Goal: Complete application form: Complete application form

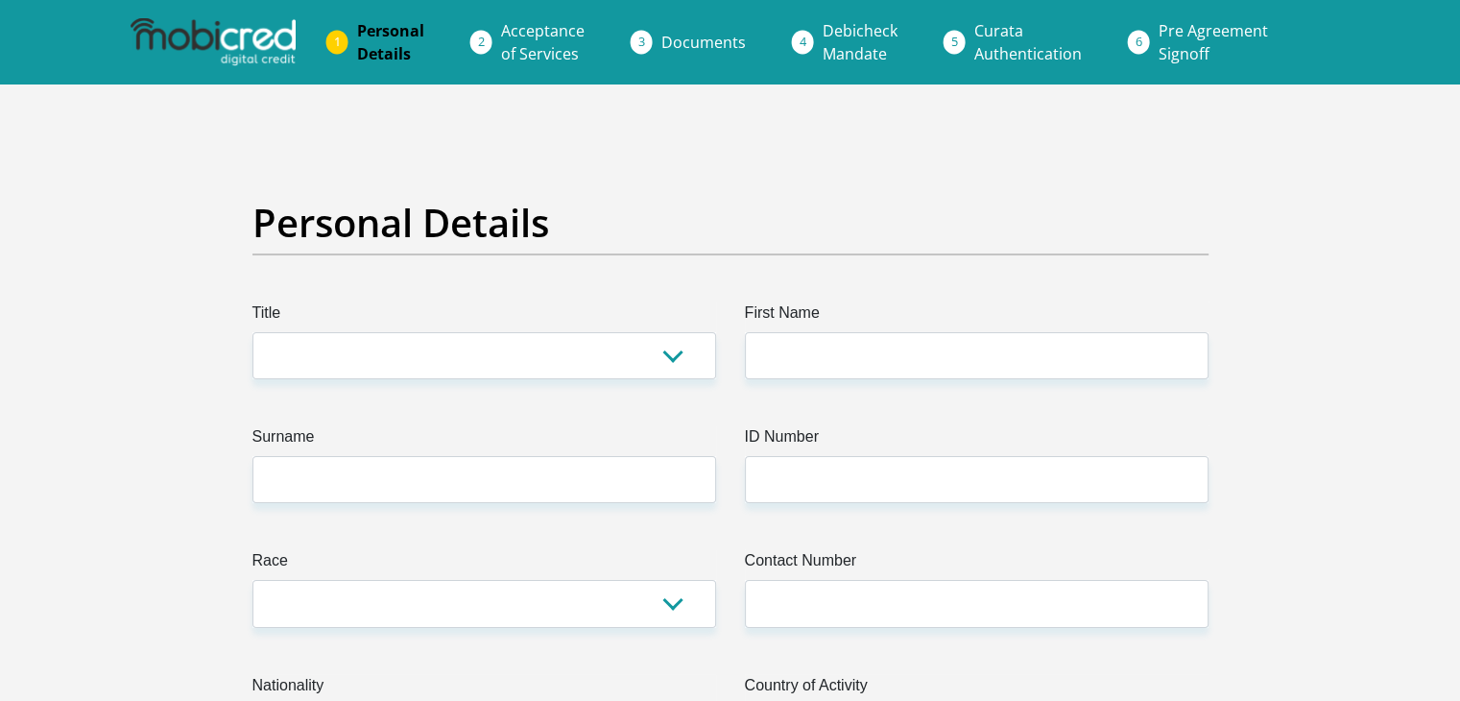
select select "Ms"
click at [252, 332] on select "Mr Ms Mrs Dr [PERSON_NAME]" at bounding box center [484, 355] width 464 height 47
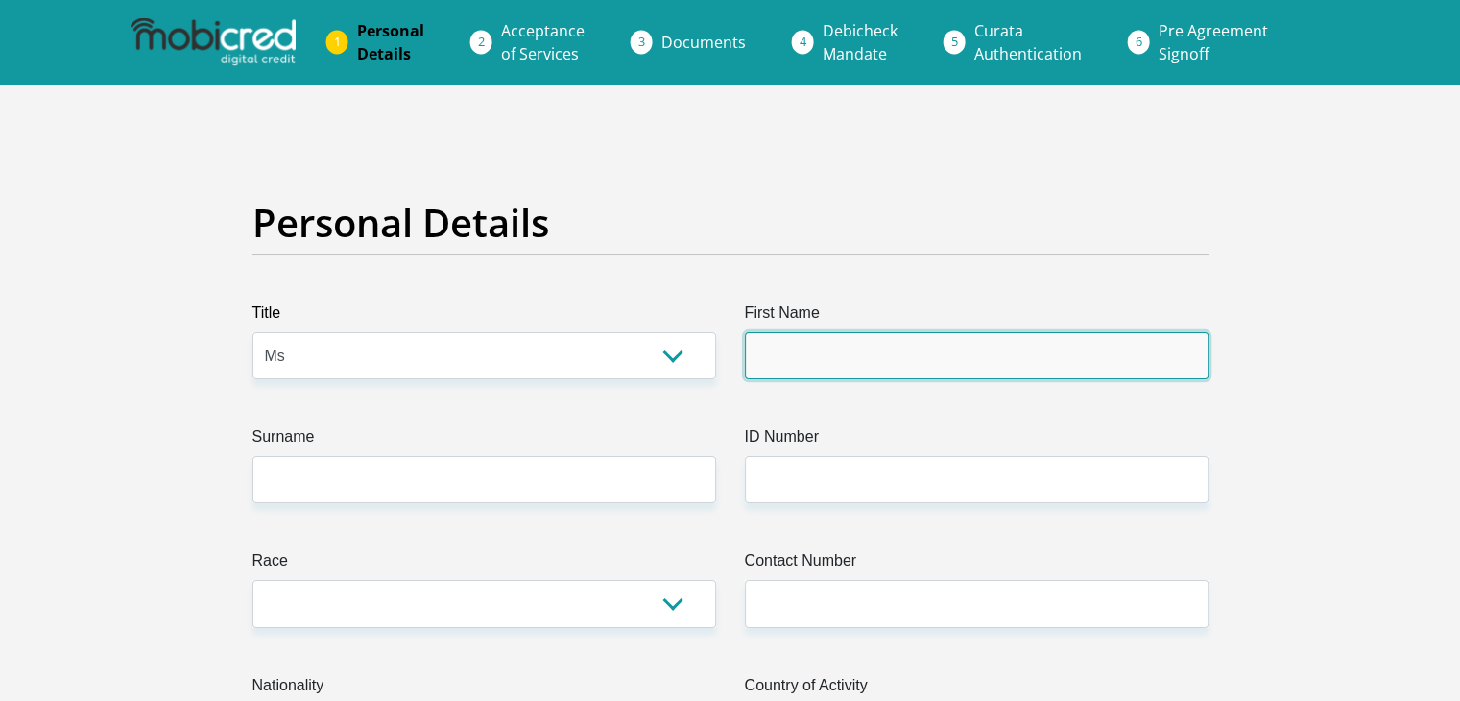
click at [787, 366] on input "First Name" at bounding box center [977, 355] width 464 height 47
click at [792, 368] on input "First Name" at bounding box center [977, 355] width 464 height 47
type input "Fumani"
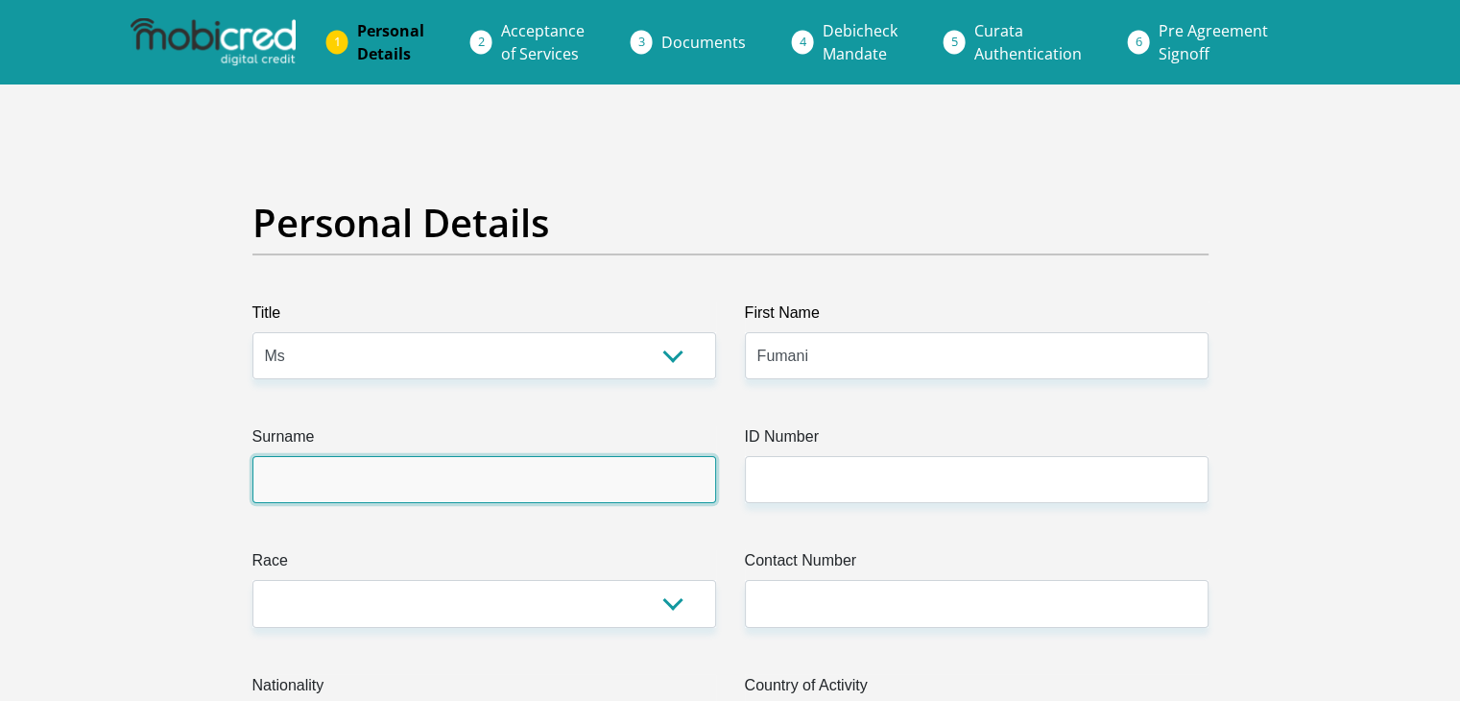
click at [637, 489] on input "Surname" at bounding box center [484, 479] width 464 height 47
type input "Nkuna"
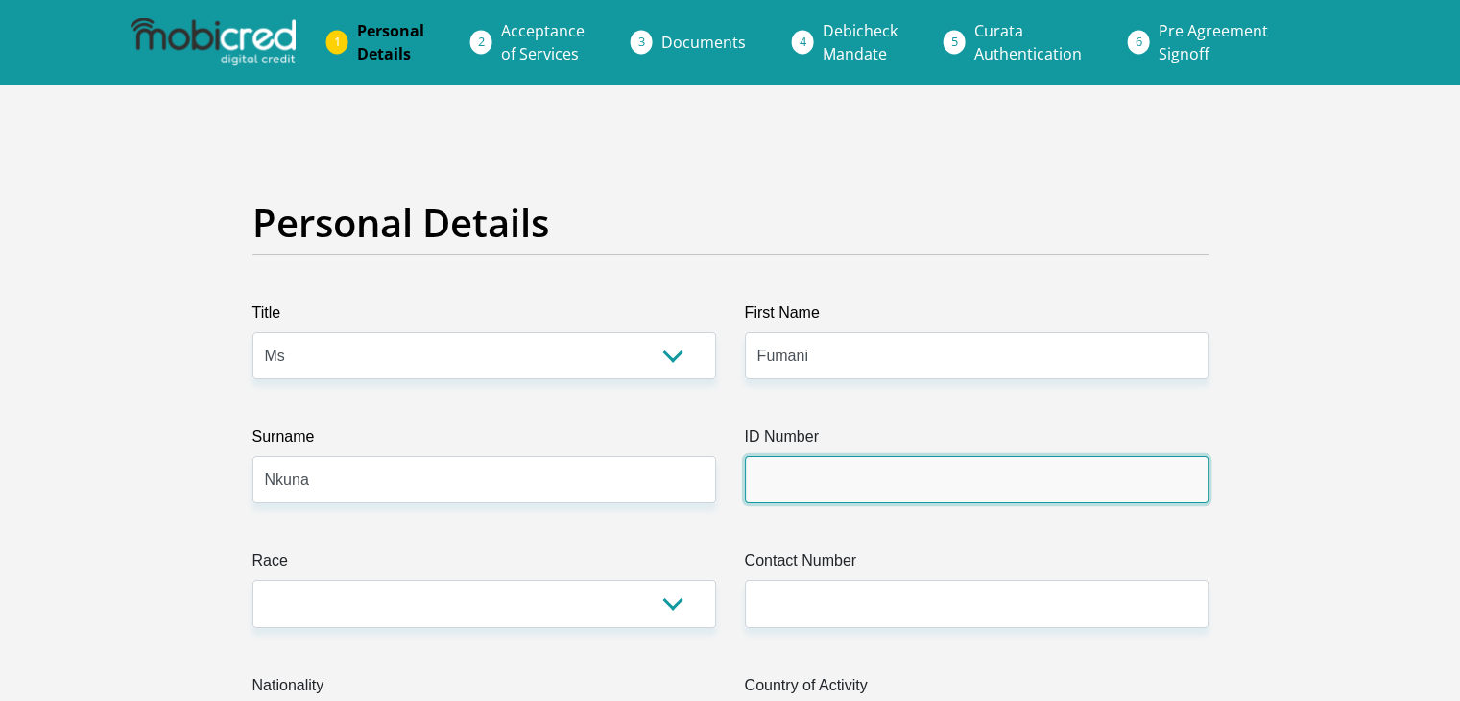
click at [837, 482] on input "ID Number" at bounding box center [977, 479] width 464 height 47
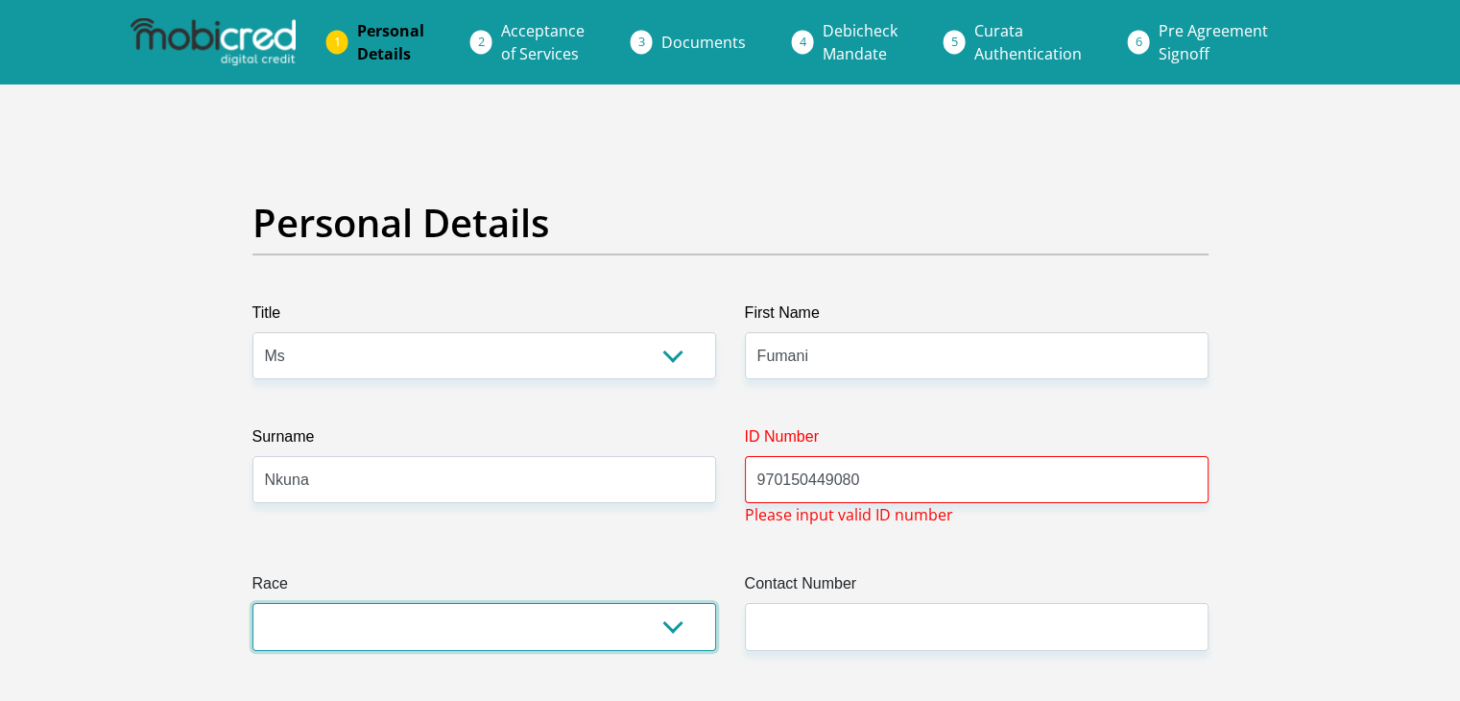
click at [668, 618] on select "Black Coloured Indian White Other" at bounding box center [484, 626] width 464 height 47
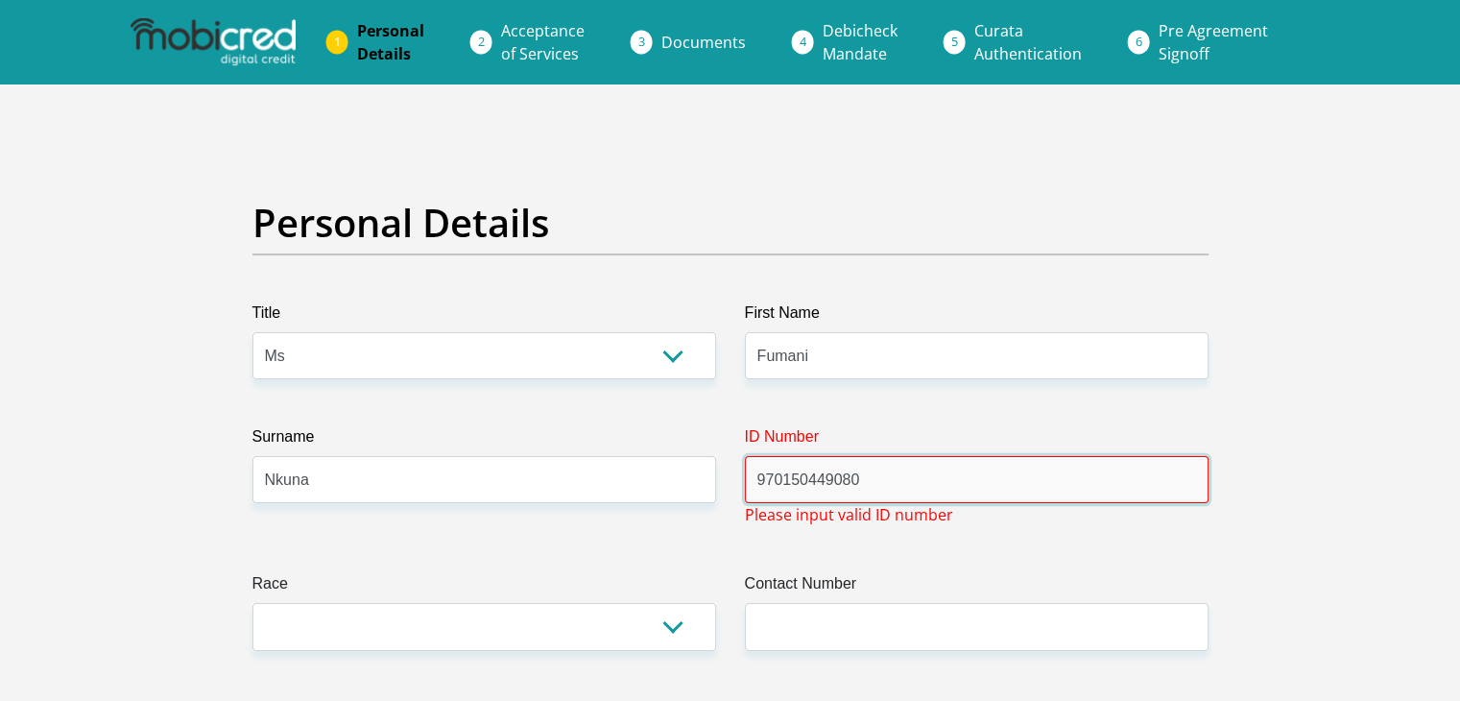
click at [779, 479] on input "970150449080" at bounding box center [977, 479] width 464 height 47
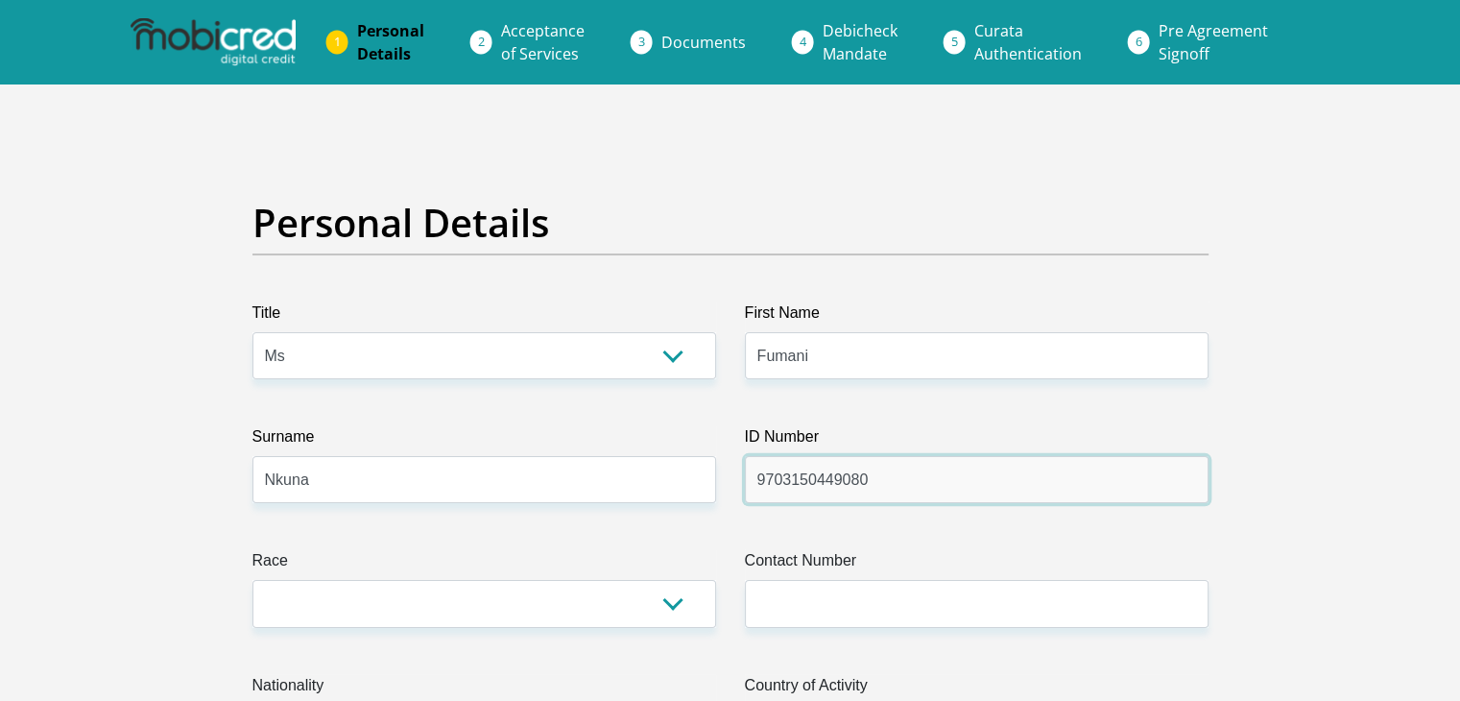
type input "9703150449080"
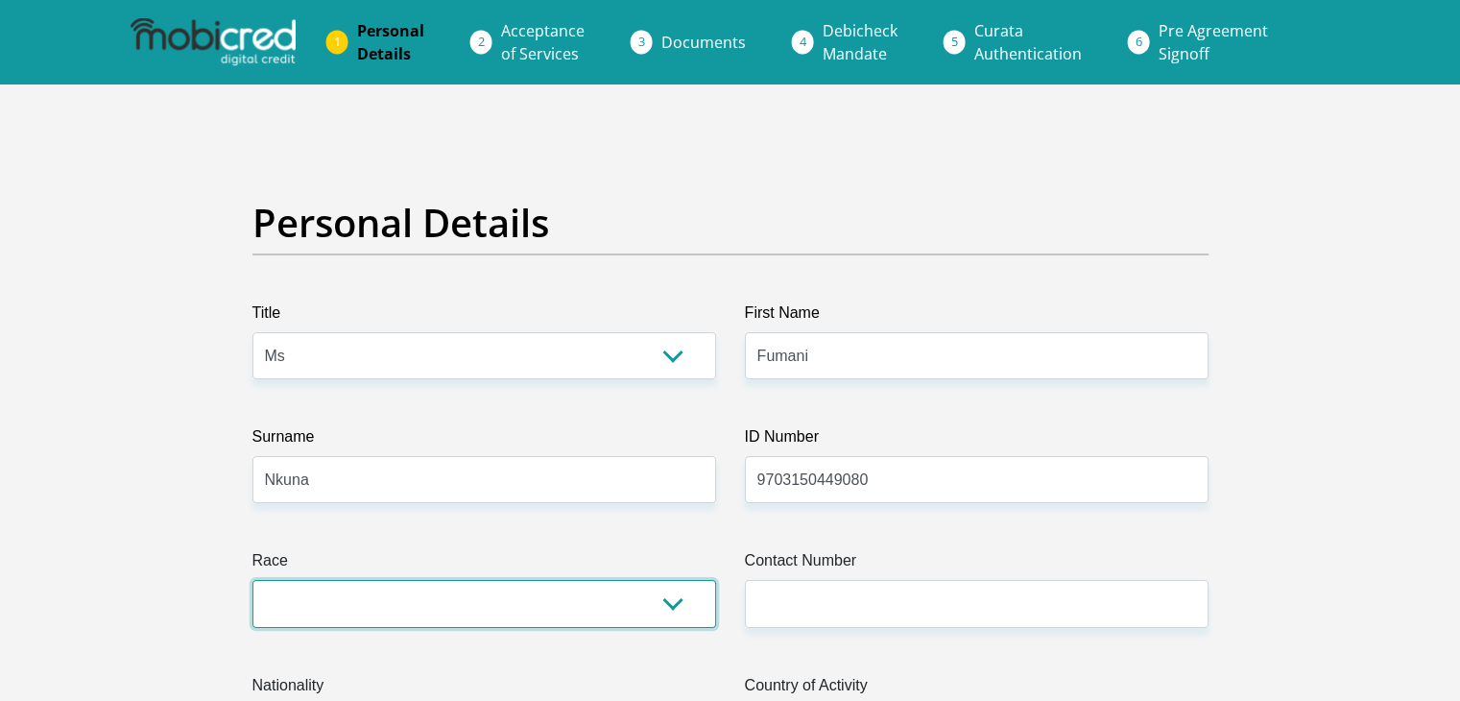
click at [689, 591] on select "Black Coloured Indian White Other" at bounding box center [484, 603] width 464 height 47
select select "1"
click at [252, 580] on select "Black Coloured Indian White Other" at bounding box center [484, 603] width 464 height 47
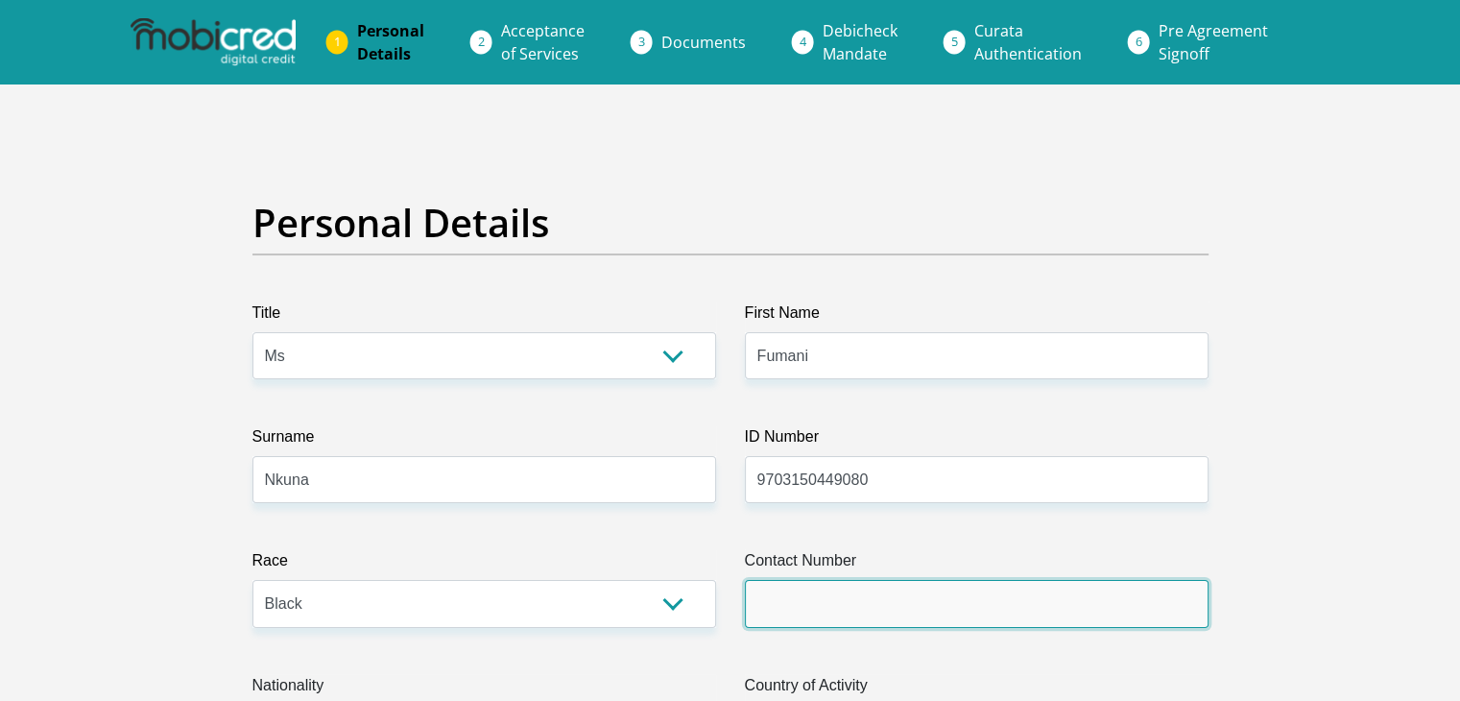
click at [845, 586] on input "Contact Number" at bounding box center [977, 603] width 464 height 47
type input "0818283033"
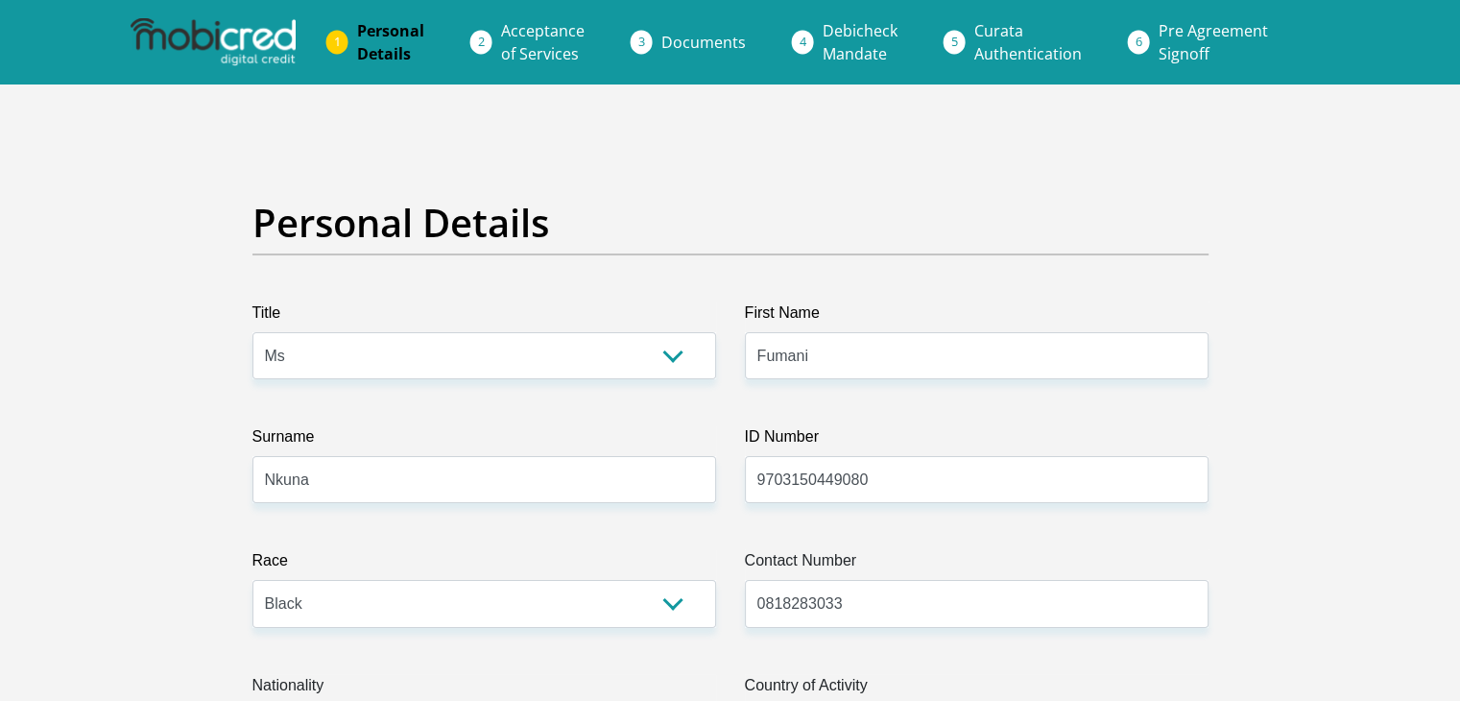
select select "ZAF"
type input "894 Silverton"
type input "Pretoria"
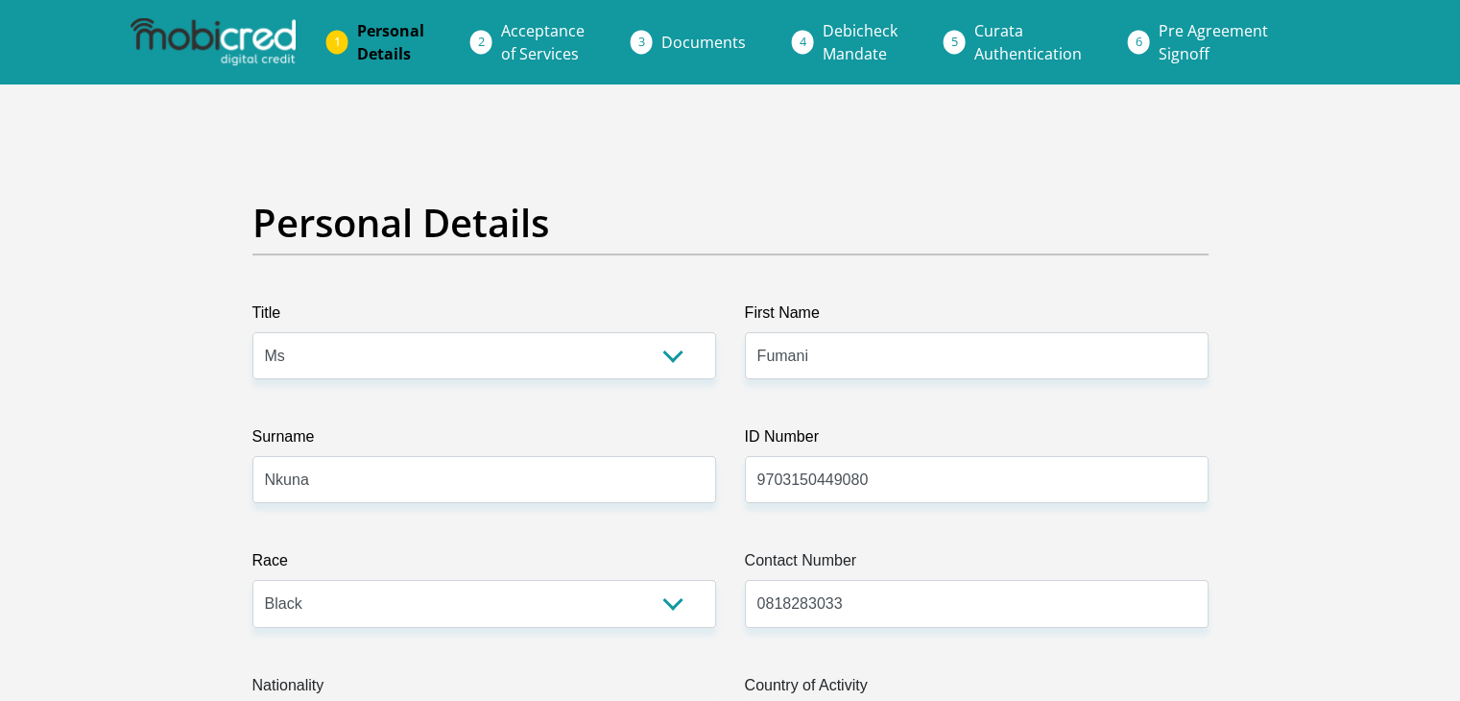
type input "Pretoria"
type input "0184"
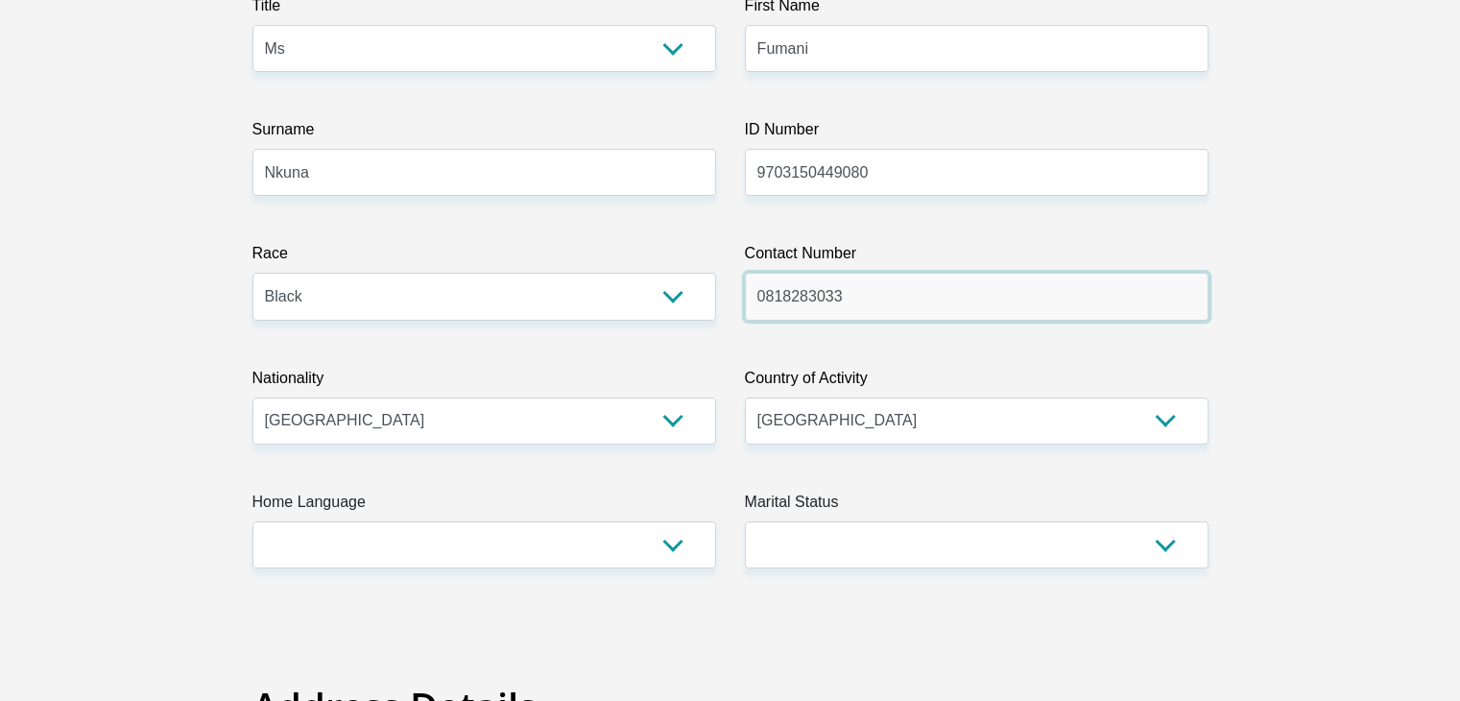
scroll to position [395, 0]
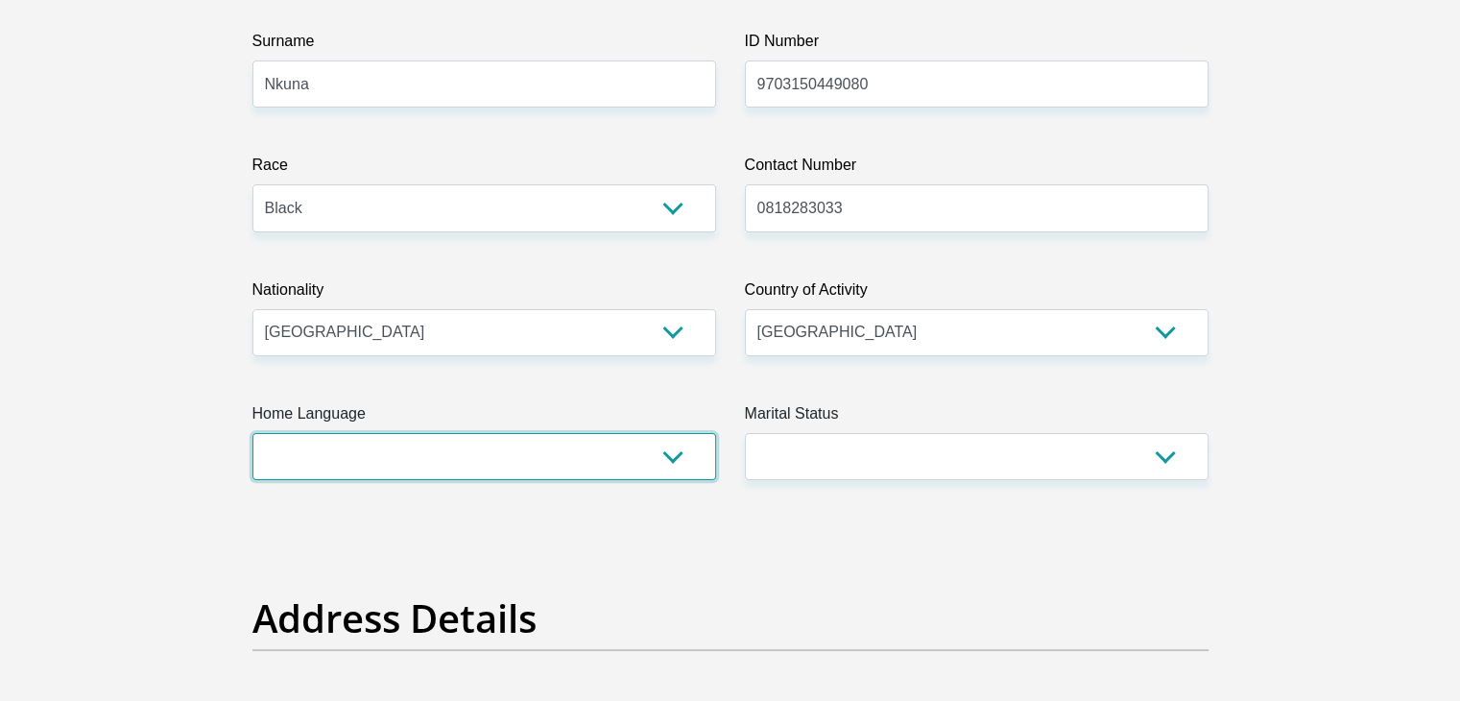
click at [604, 449] on select "Afrikaans English Sepedi South Ndebele Southern Sotho Swati Tsonga Tswana Venda…" at bounding box center [484, 456] width 464 height 47
select select "tso"
click at [252, 433] on select "Afrikaans English Sepedi South Ndebele Southern Sotho Swati Tsonga Tswana Venda…" at bounding box center [484, 456] width 464 height 47
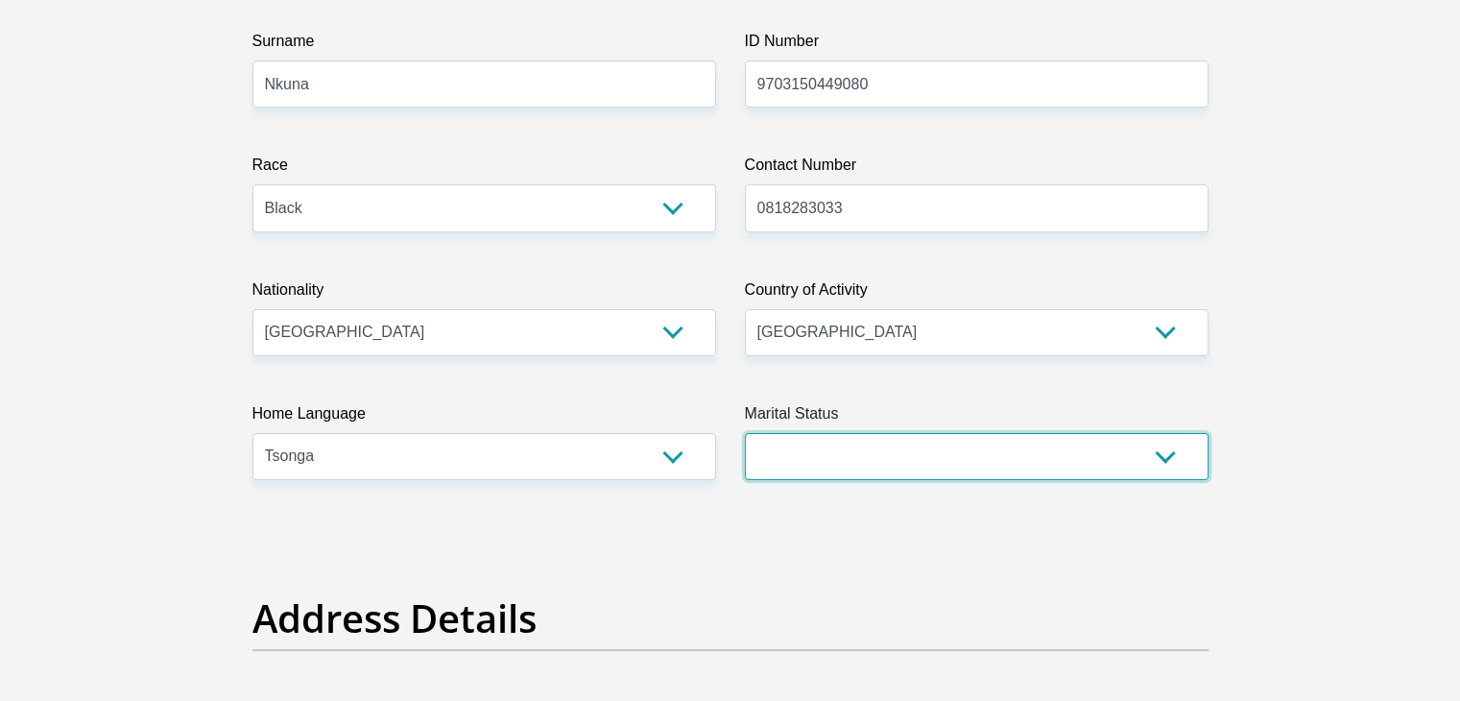
click at [789, 453] on select "Married ANC Single Divorced Widowed Married COP or Customary Law" at bounding box center [977, 456] width 464 height 47
select select "2"
click at [745, 433] on select "Married ANC Single Divorced Widowed Married COP or Customary Law" at bounding box center [977, 456] width 464 height 47
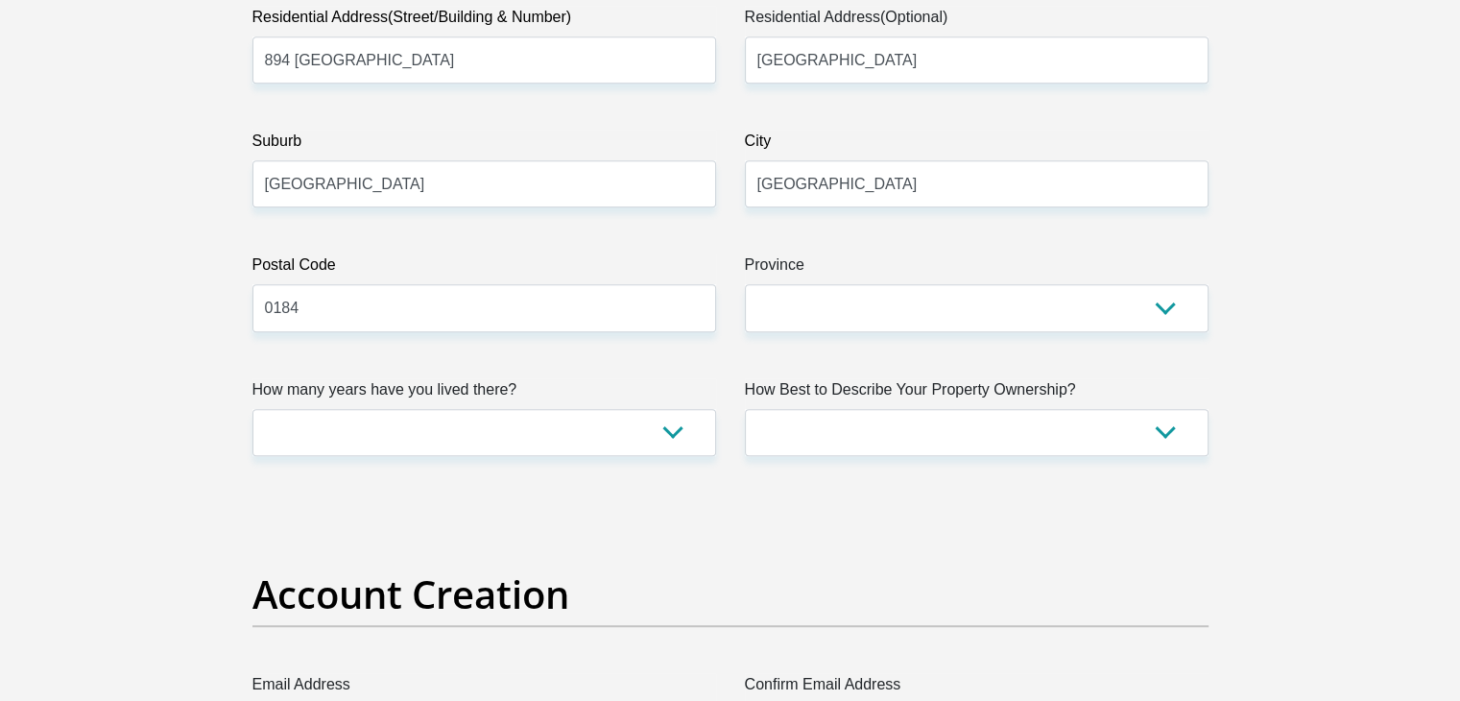
scroll to position [1100, 0]
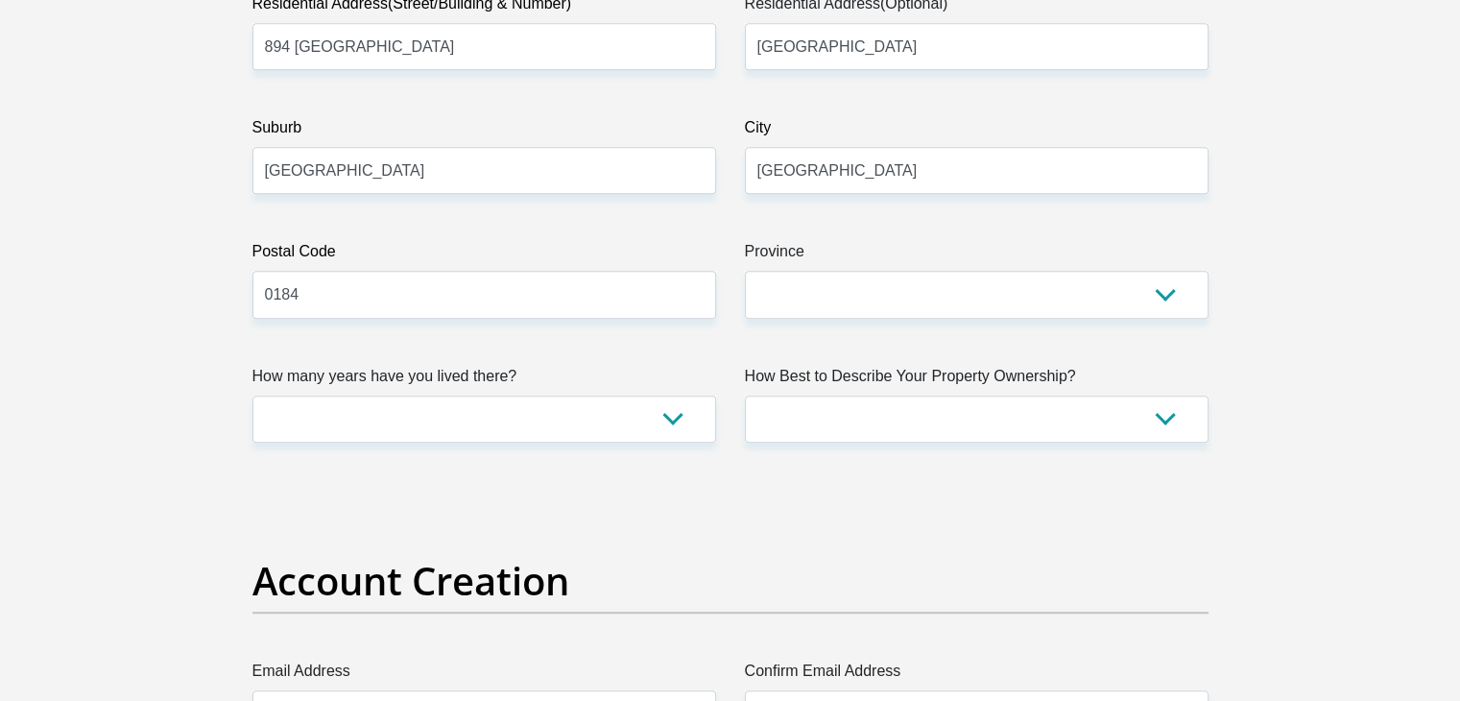
click at [1053, 269] on label "Province" at bounding box center [977, 255] width 464 height 31
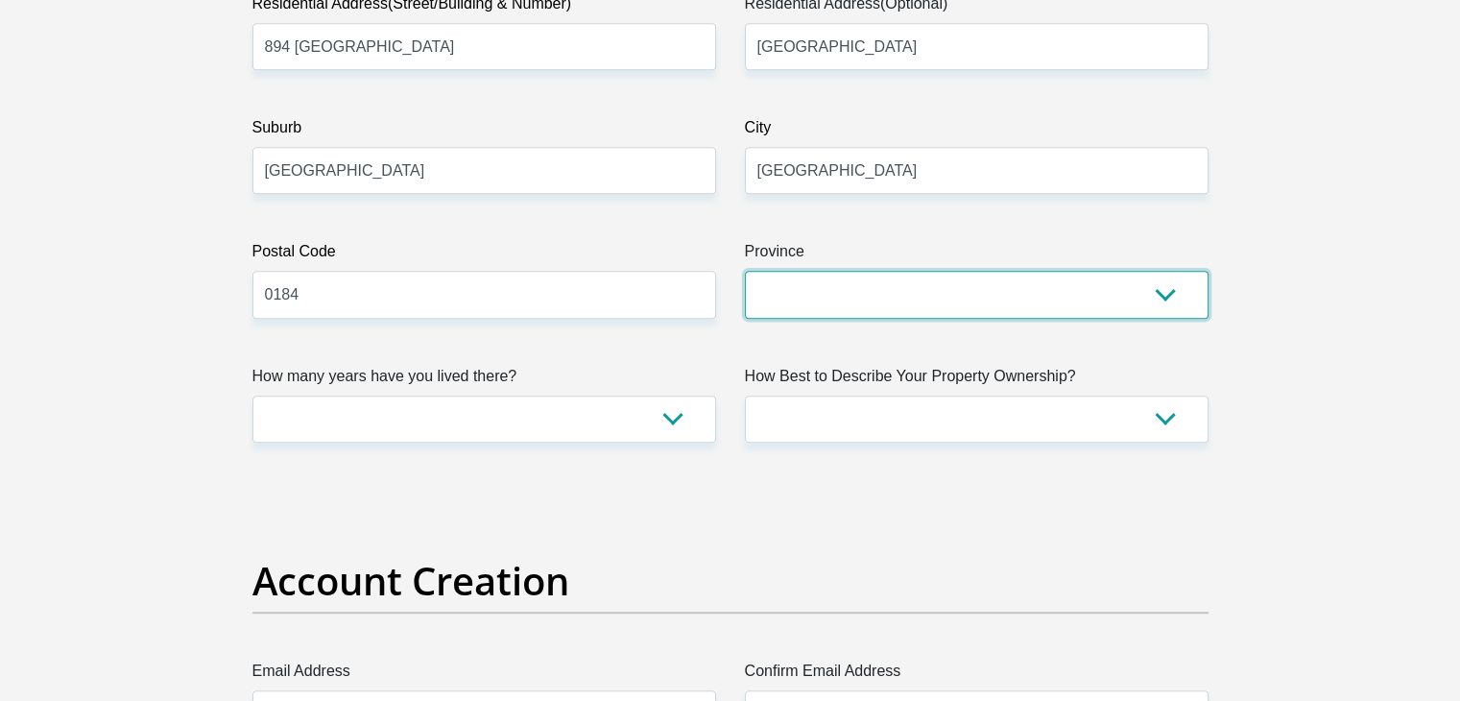
click at [1053, 271] on select "Eastern Cape Free State Gauteng KwaZulu-Natal Limpopo Mpumalanga Northern Cape …" at bounding box center [977, 294] width 464 height 47
click at [1056, 281] on select "Eastern Cape Free State Gauteng KwaZulu-Natal Limpopo Mpumalanga Northern Cape …" at bounding box center [977, 294] width 464 height 47
select select "Gauteng"
click at [745, 271] on select "Eastern Cape Free State Gauteng KwaZulu-Natal Limpopo Mpumalanga Northern Cape …" at bounding box center [977, 294] width 464 height 47
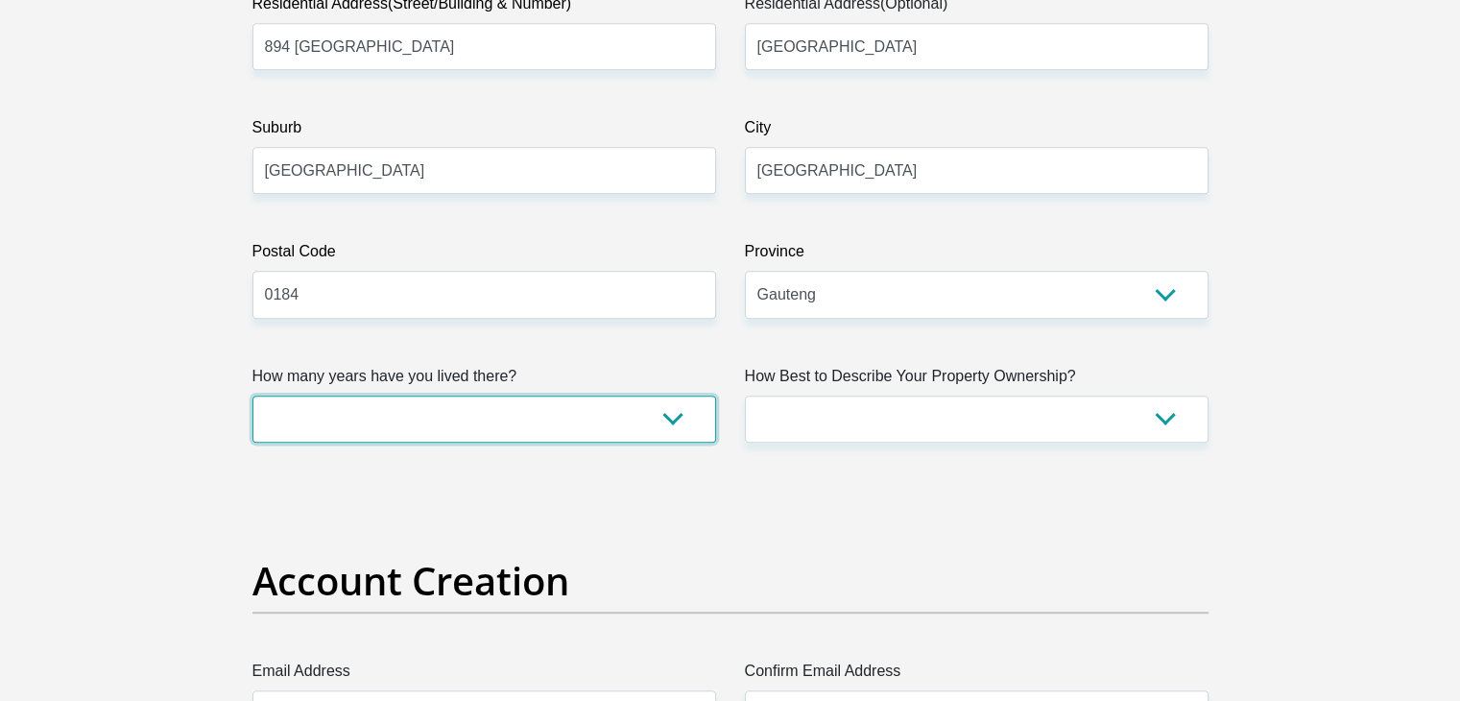
click at [664, 429] on select "less than 1 year 1-3 years 3-5 years 5+ years" at bounding box center [484, 418] width 464 height 47
select select "2"
click at [252, 395] on select "less than 1 year 1-3 years 3-5 years 5+ years" at bounding box center [484, 418] width 464 height 47
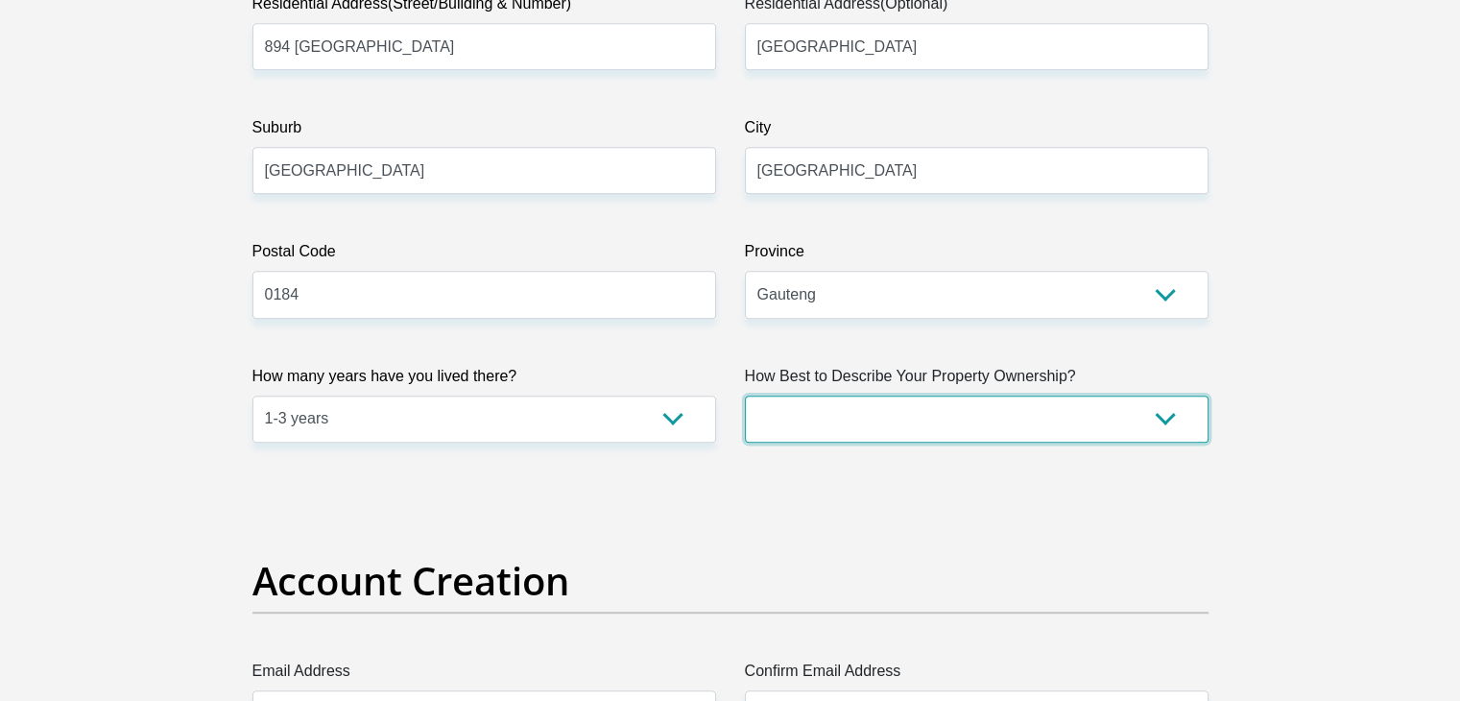
click at [848, 428] on select "Owned Rented Family Owned Company Dwelling" at bounding box center [977, 418] width 464 height 47
select select "Rented"
click at [745, 395] on select "Owned Rented Family Owned Company Dwelling" at bounding box center [977, 418] width 464 height 47
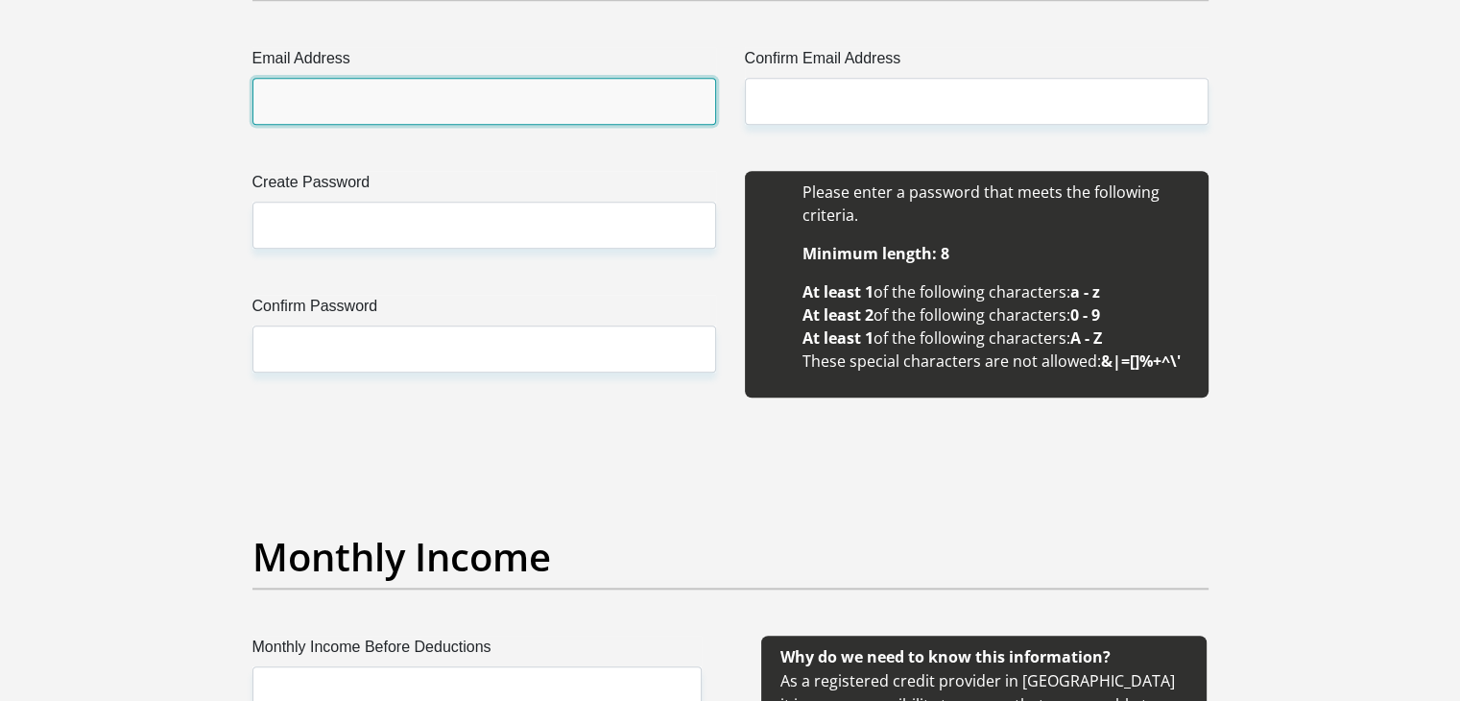
click at [641, 118] on input "Email Address" at bounding box center [484, 101] width 464 height 47
type input "f"
type input "fumanikaryn@gmail.com"
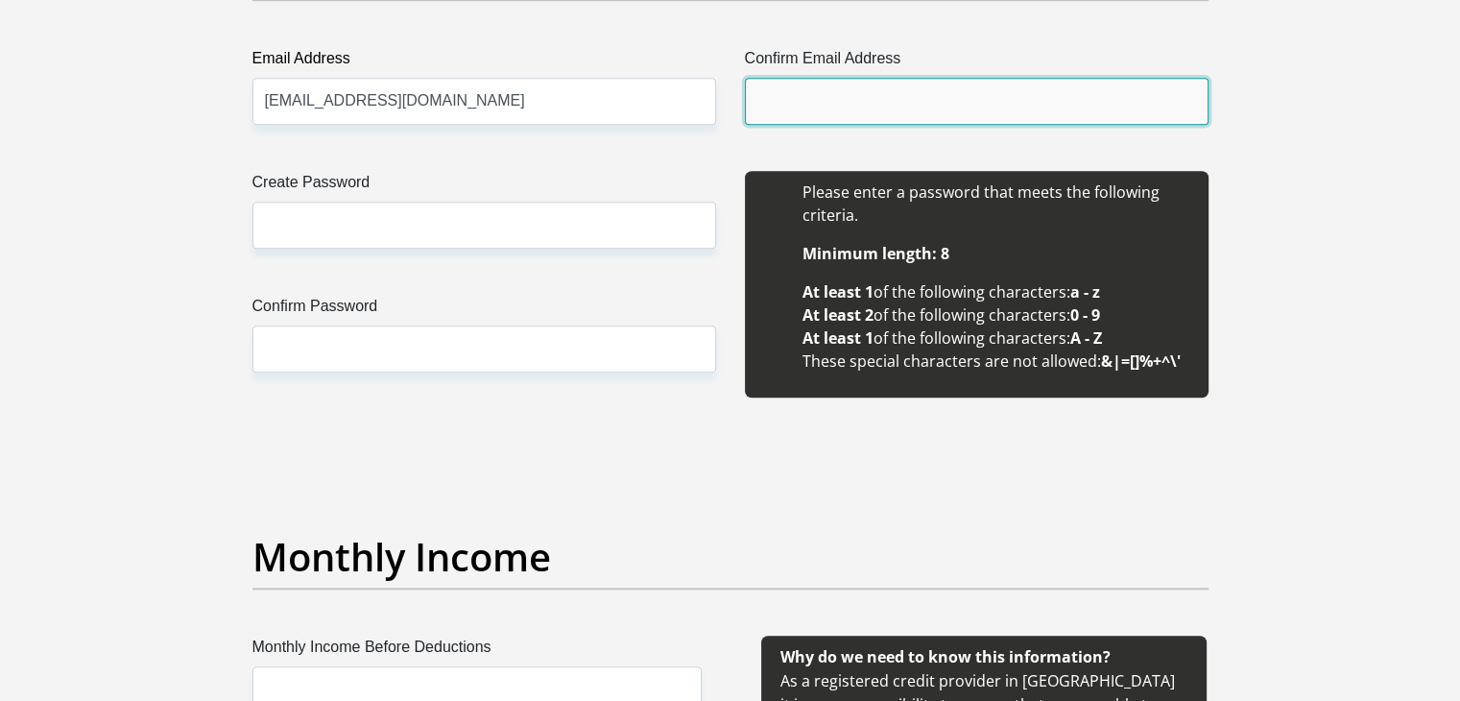
click at [803, 90] on input "Confirm Email Address" at bounding box center [977, 101] width 464 height 47
type input "fumanikaryn@gmail.com"
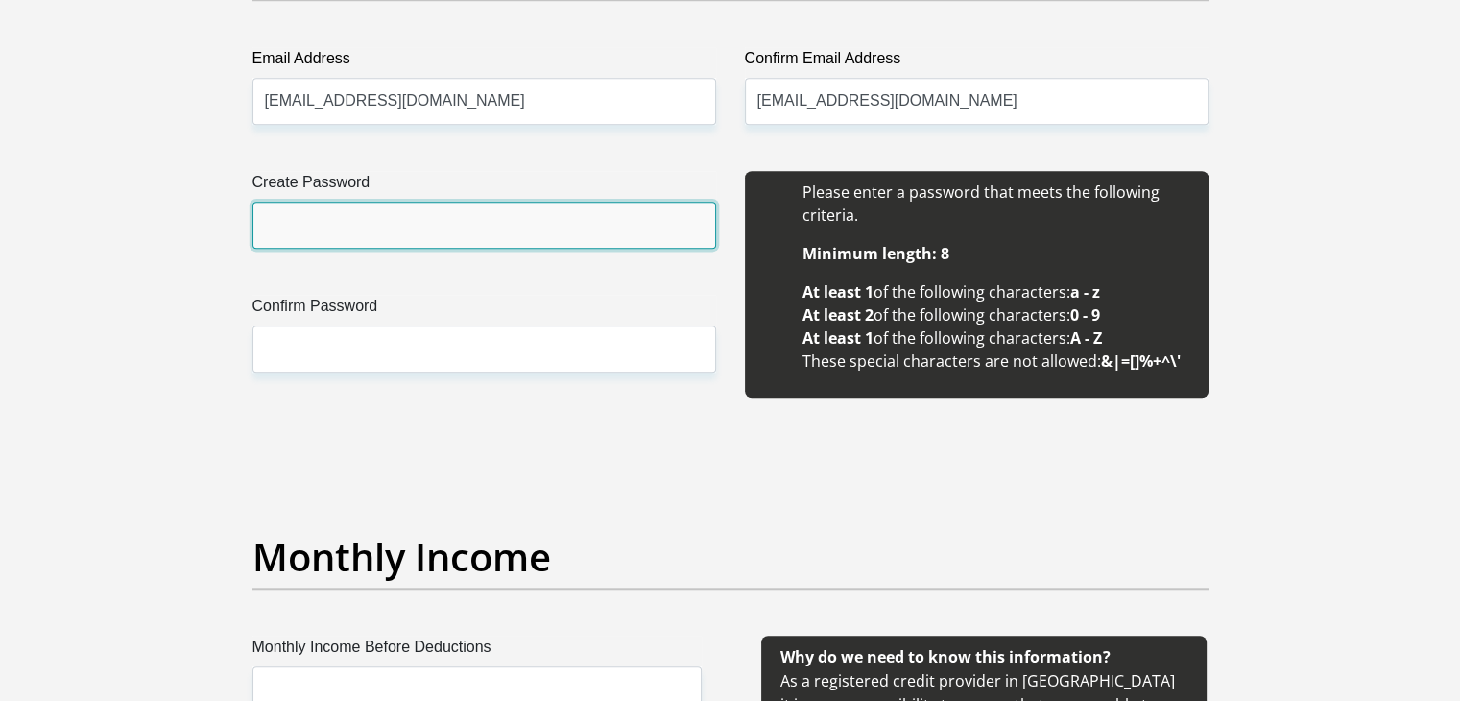
click at [578, 204] on input "Create Password" at bounding box center [484, 225] width 464 height 47
type input "Fumanie@15"
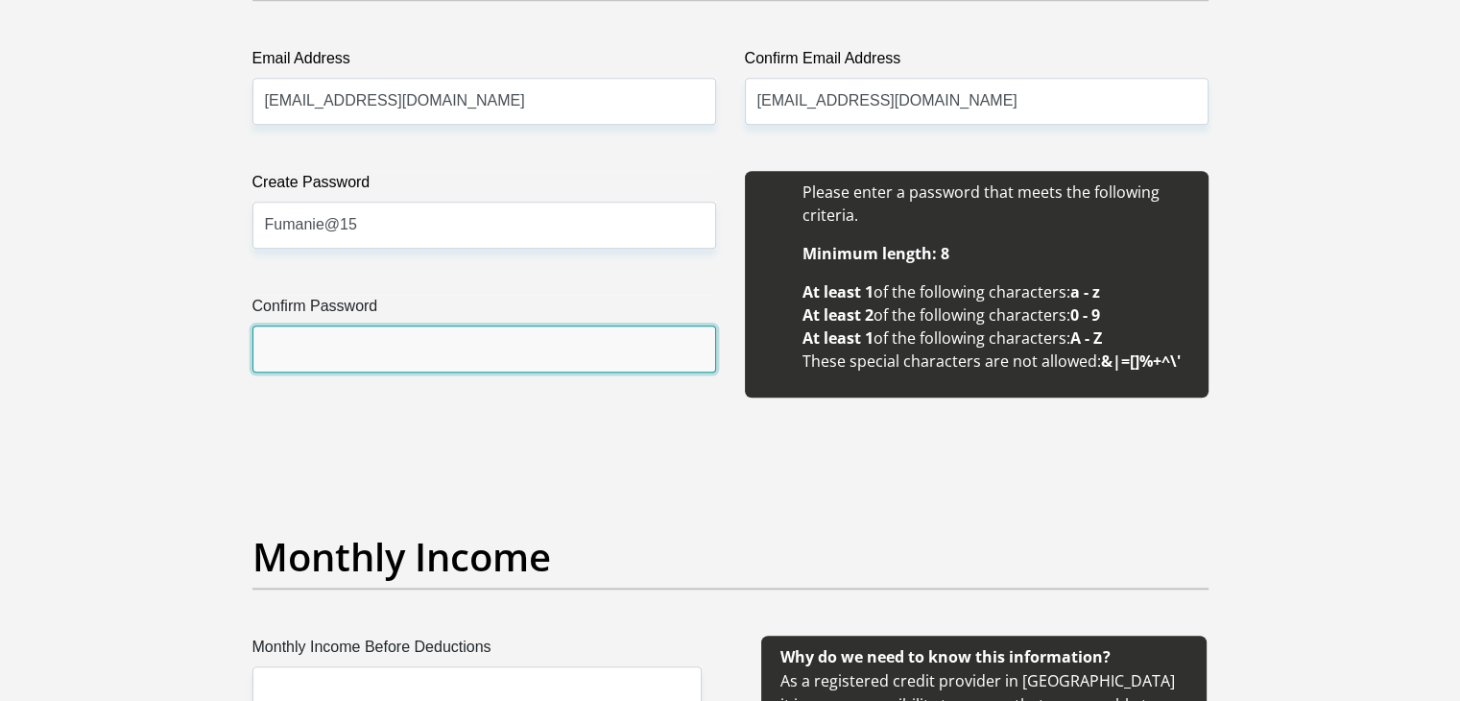
click at [537, 341] on input "Confirm Password" at bounding box center [484, 348] width 464 height 47
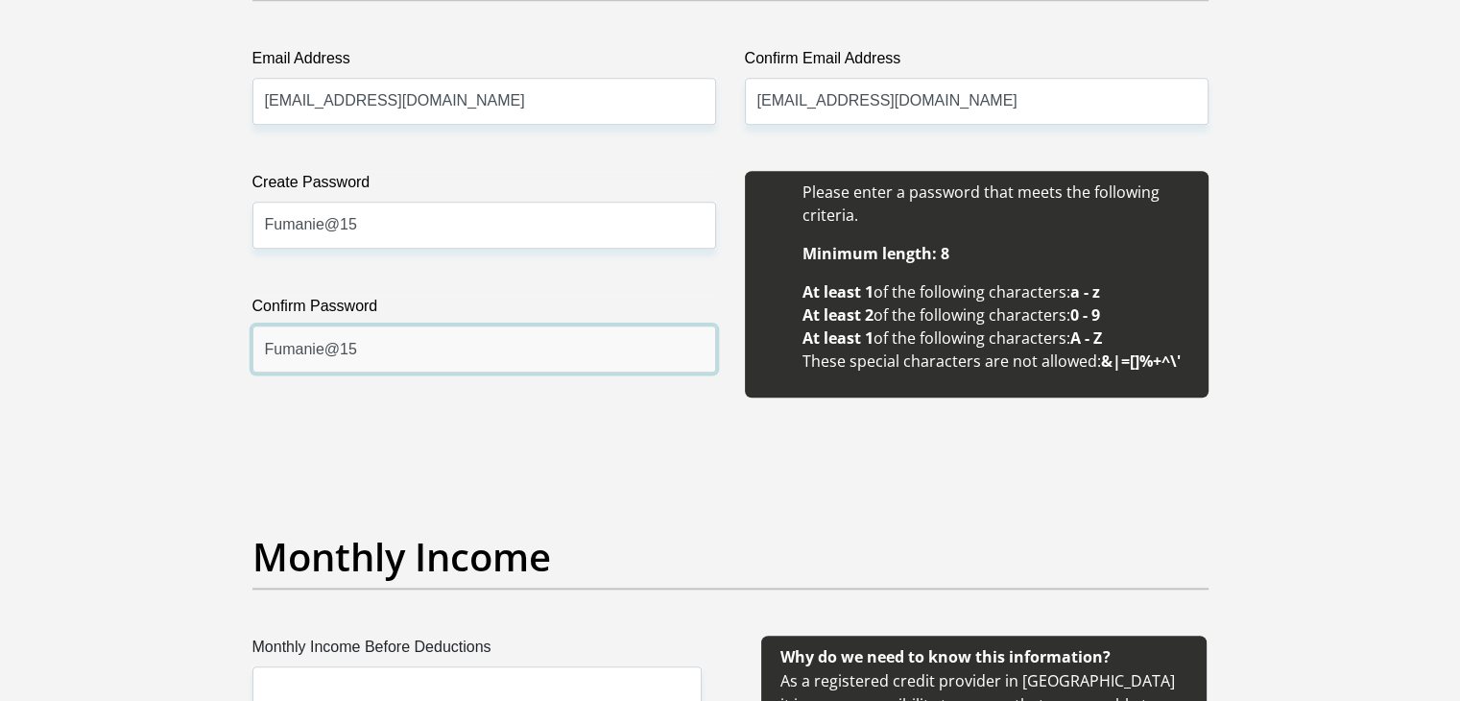
scroll to position [2325, 0]
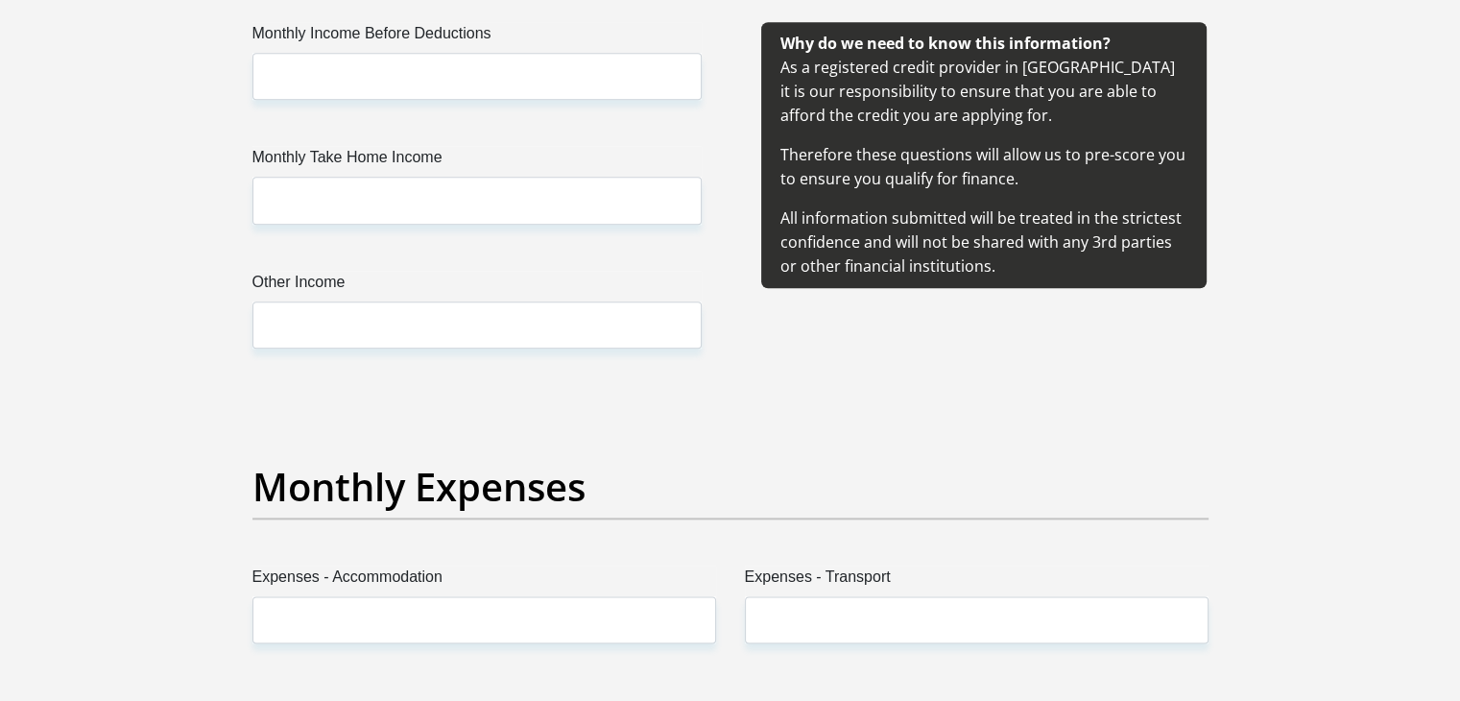
type input "Fumanie@15"
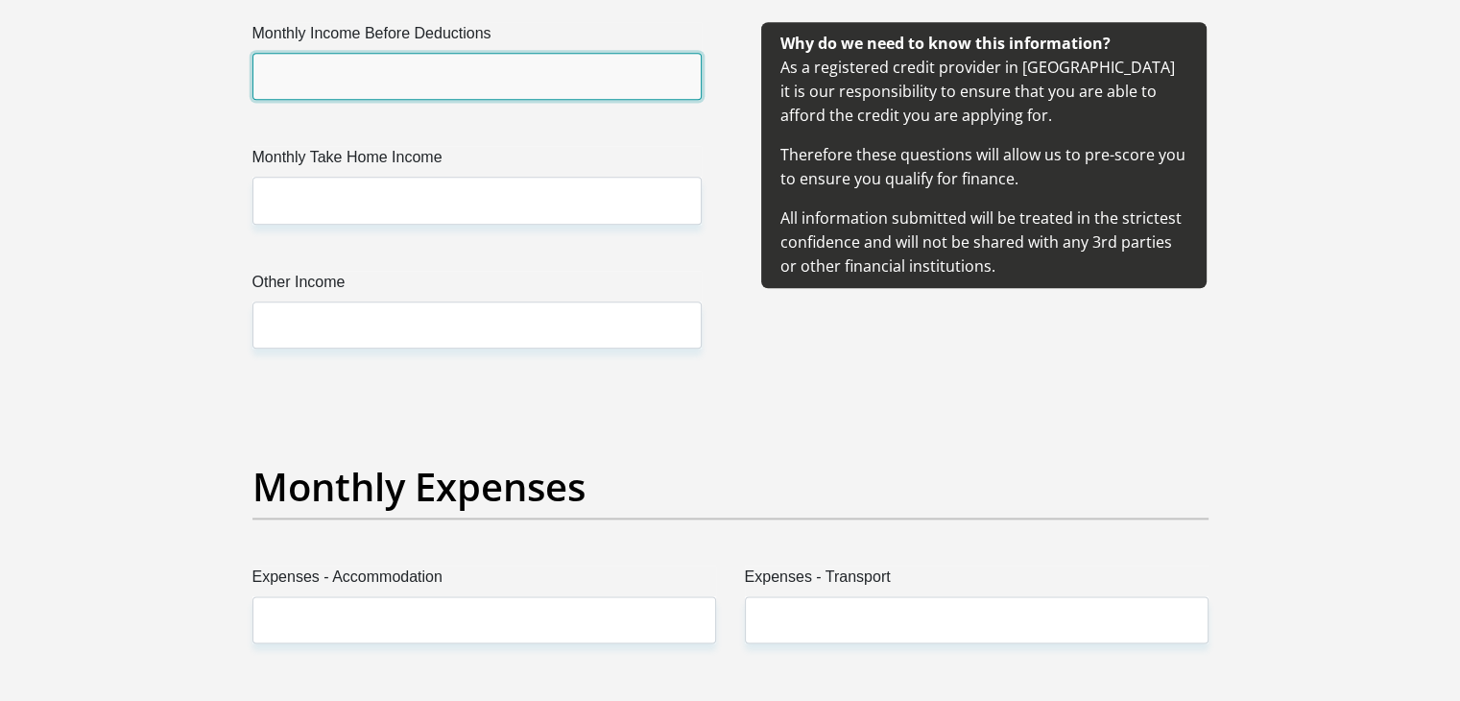
click at [636, 62] on input "Monthly Income Before Deductions" at bounding box center [476, 76] width 449 height 47
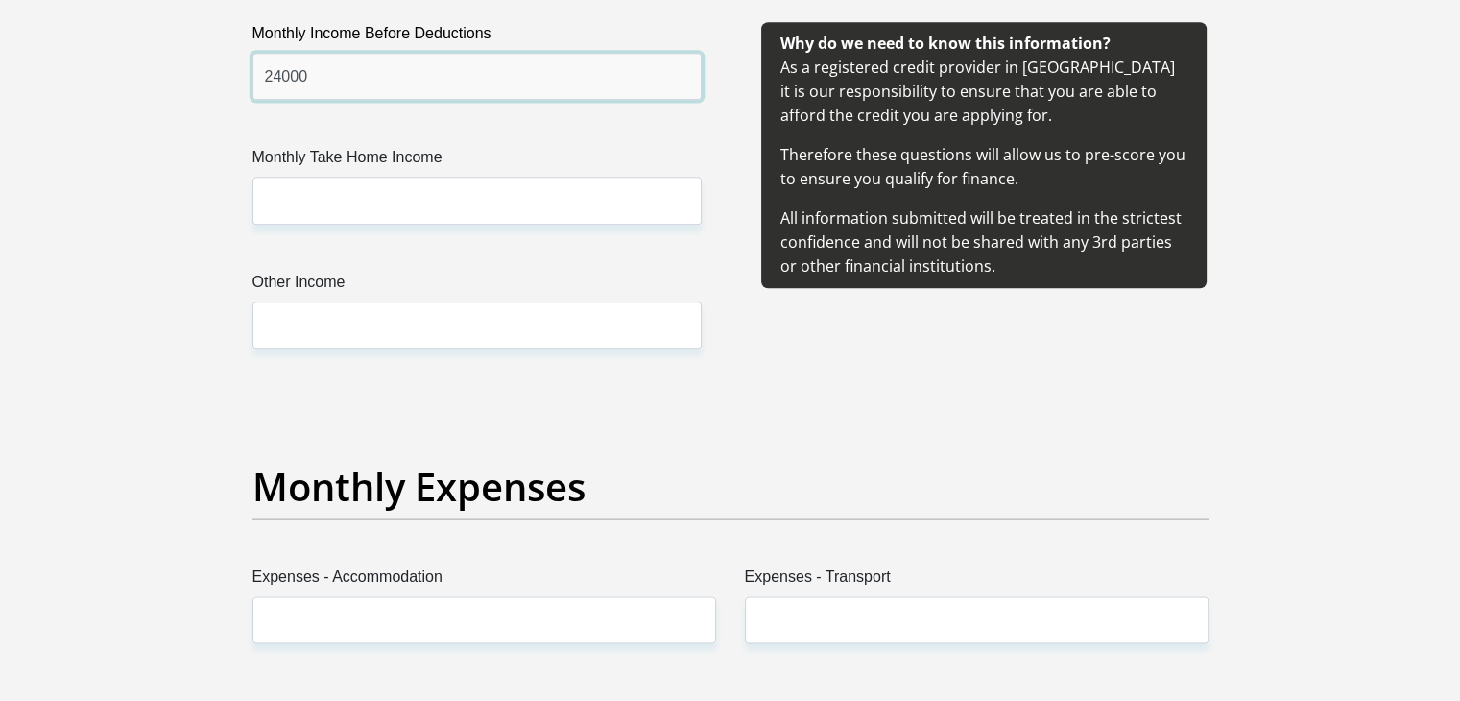
type input "24000"
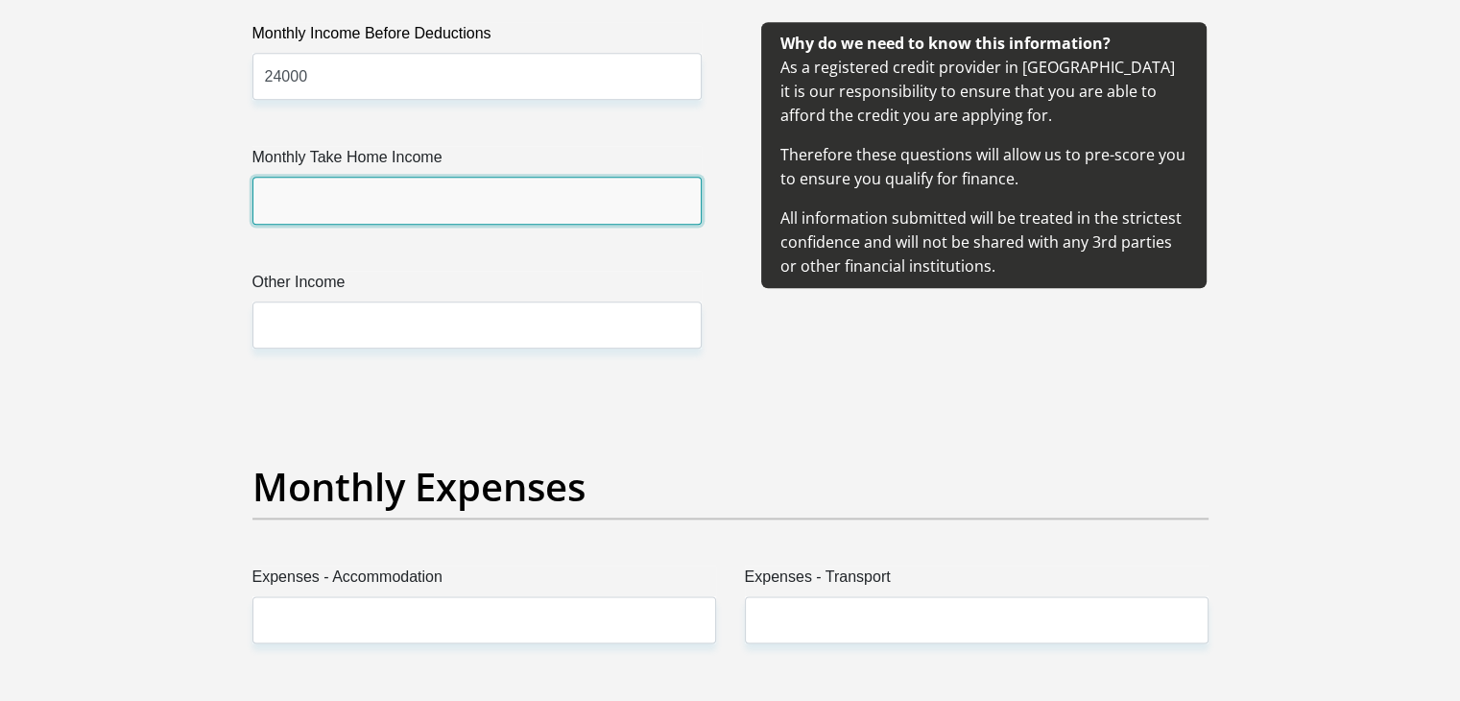
click at [631, 203] on input "Monthly Take Home Income" at bounding box center [476, 200] width 449 height 47
type input "19500"
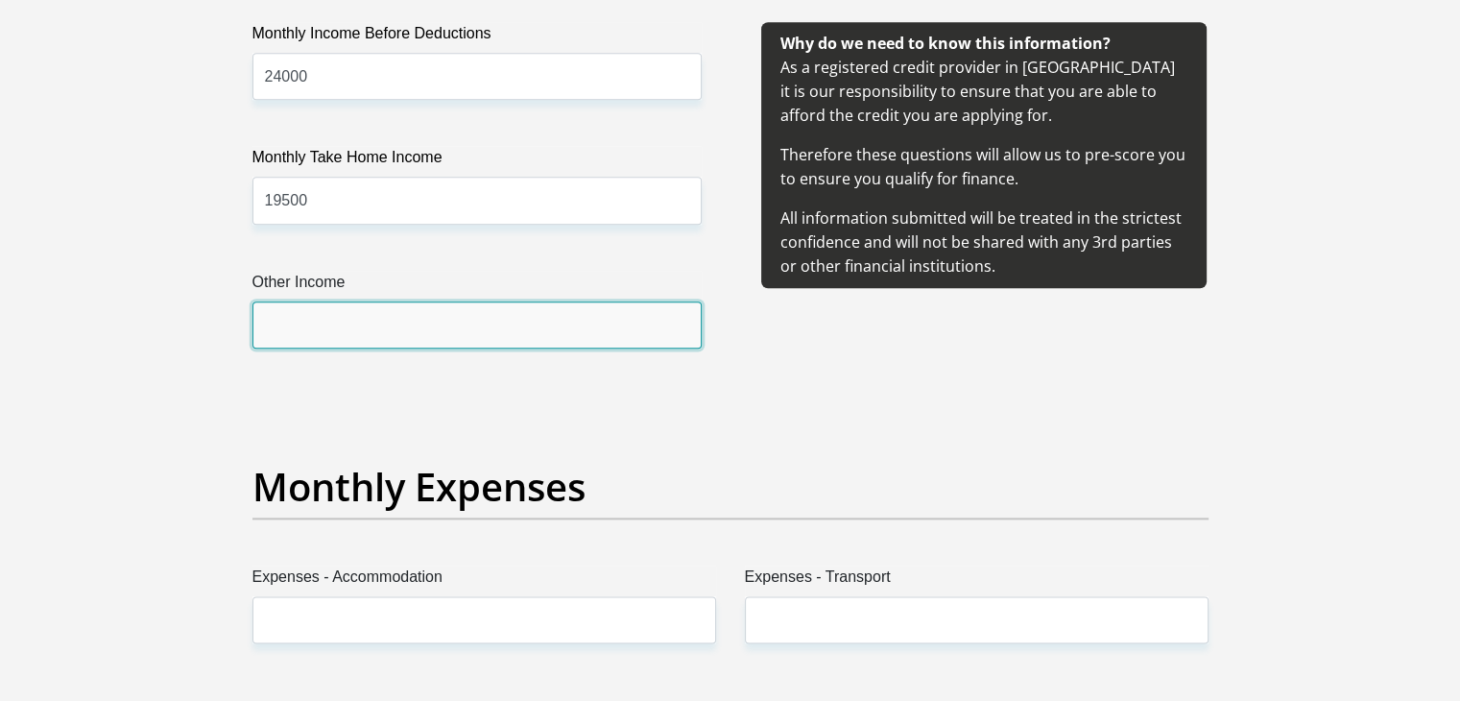
click at [648, 315] on input "Other Income" at bounding box center [476, 324] width 449 height 47
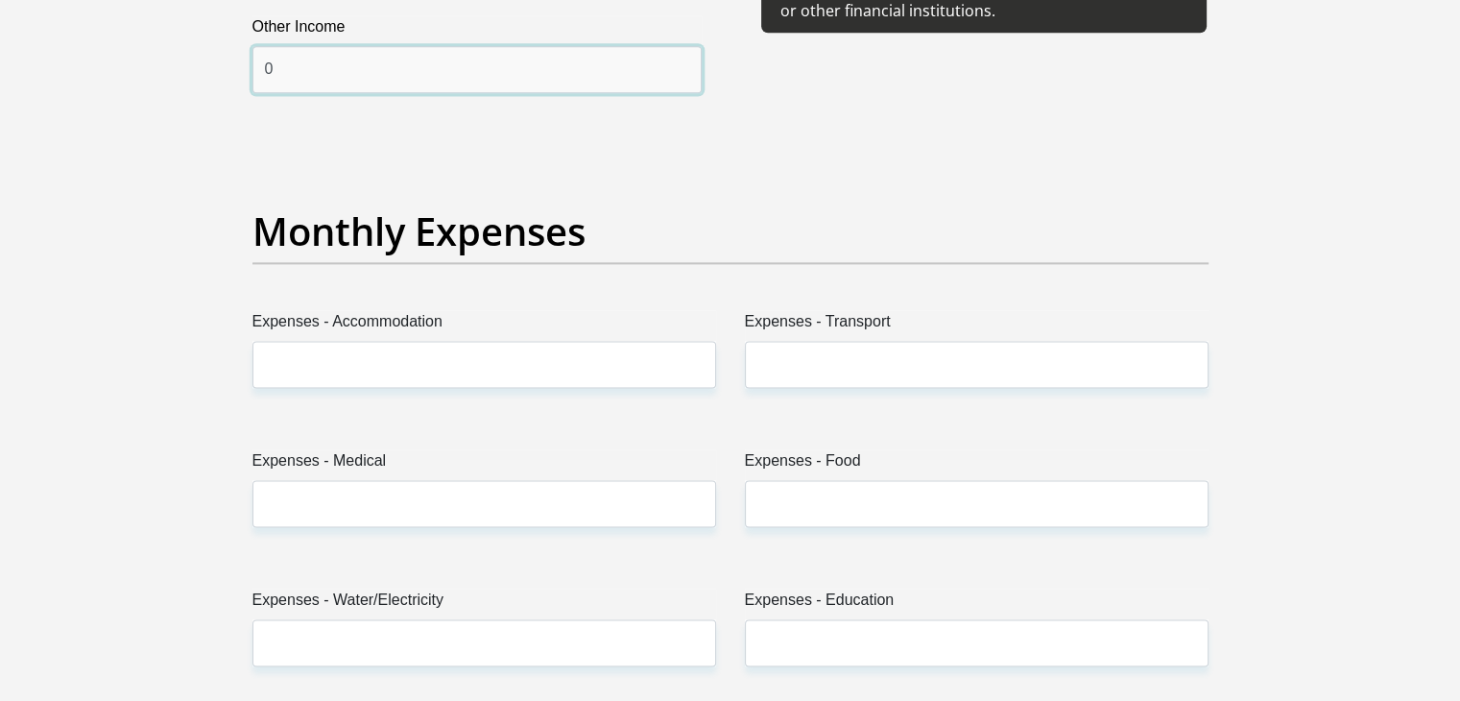
scroll to position [2671, 0]
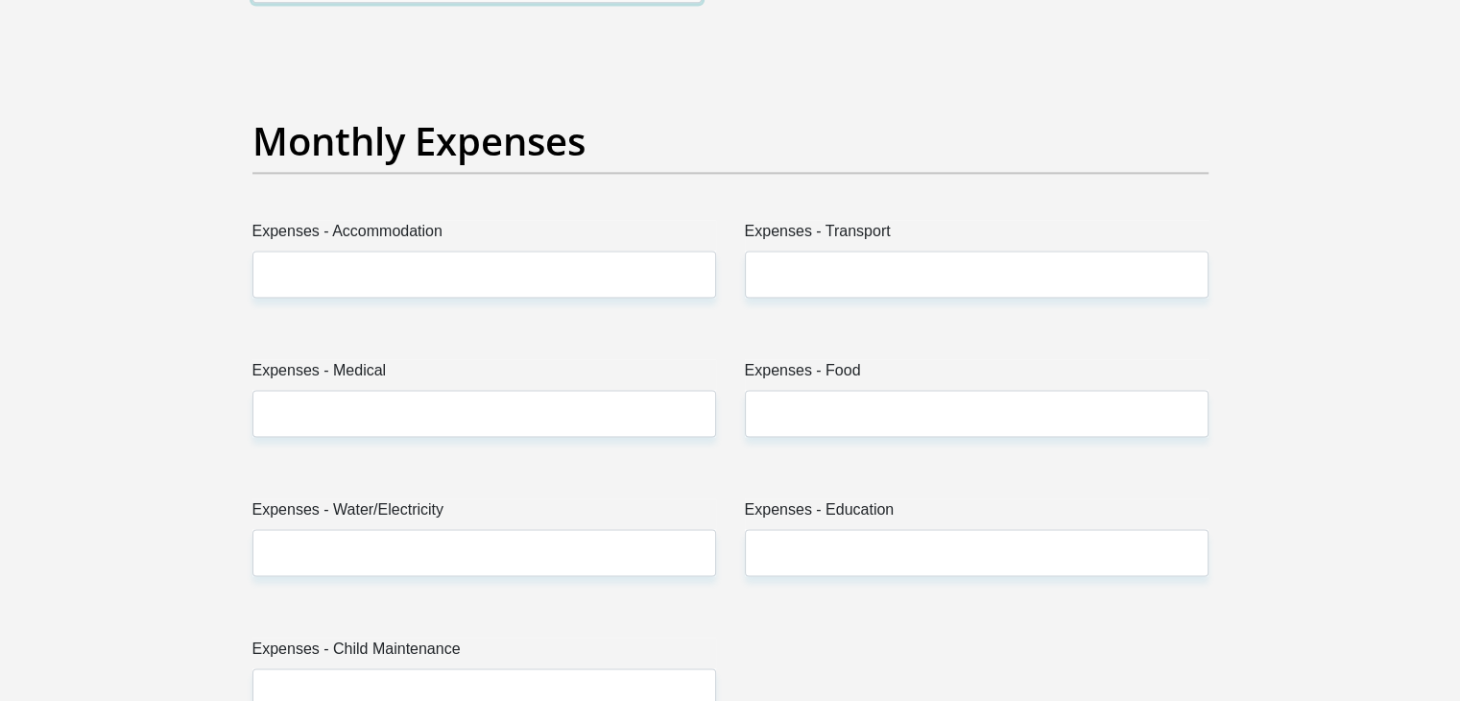
type input "0"
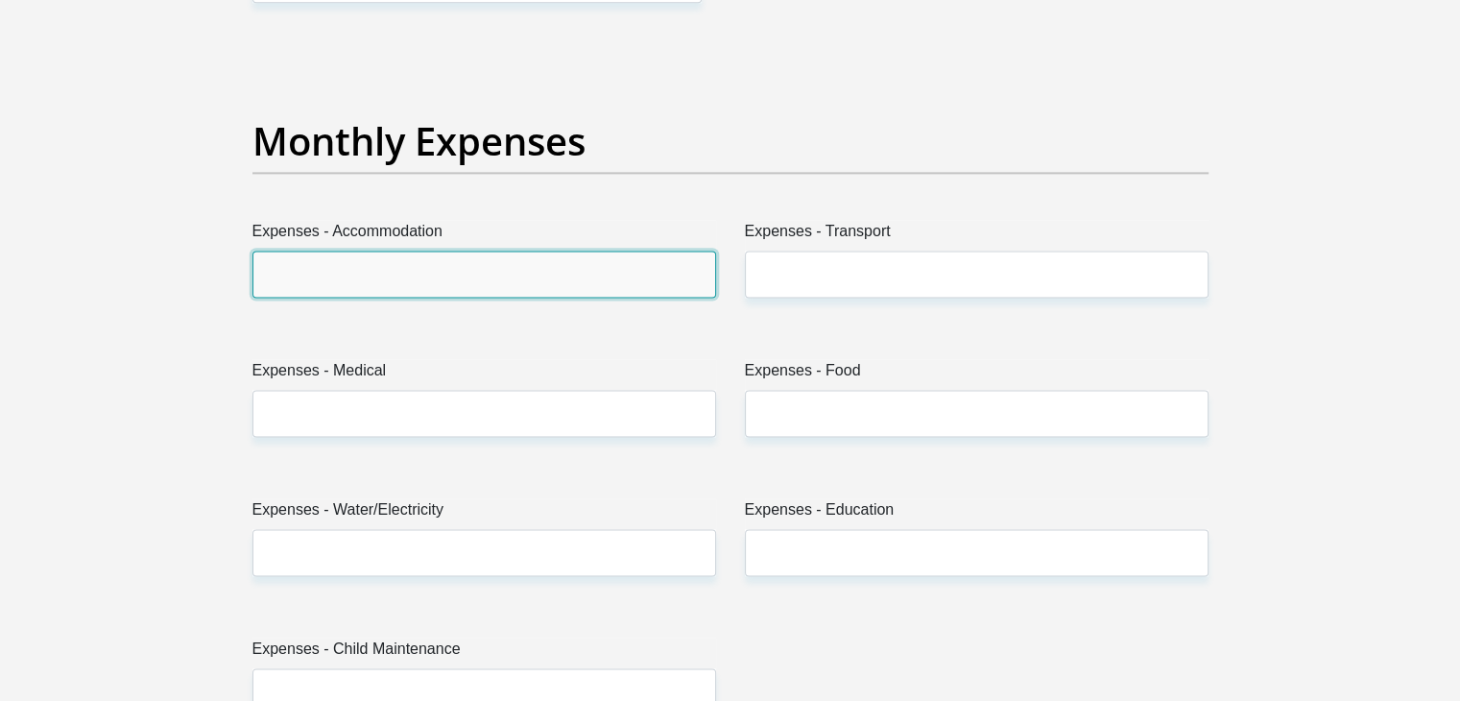
click at [605, 282] on input "Expenses - Accommodation" at bounding box center [484, 273] width 464 height 47
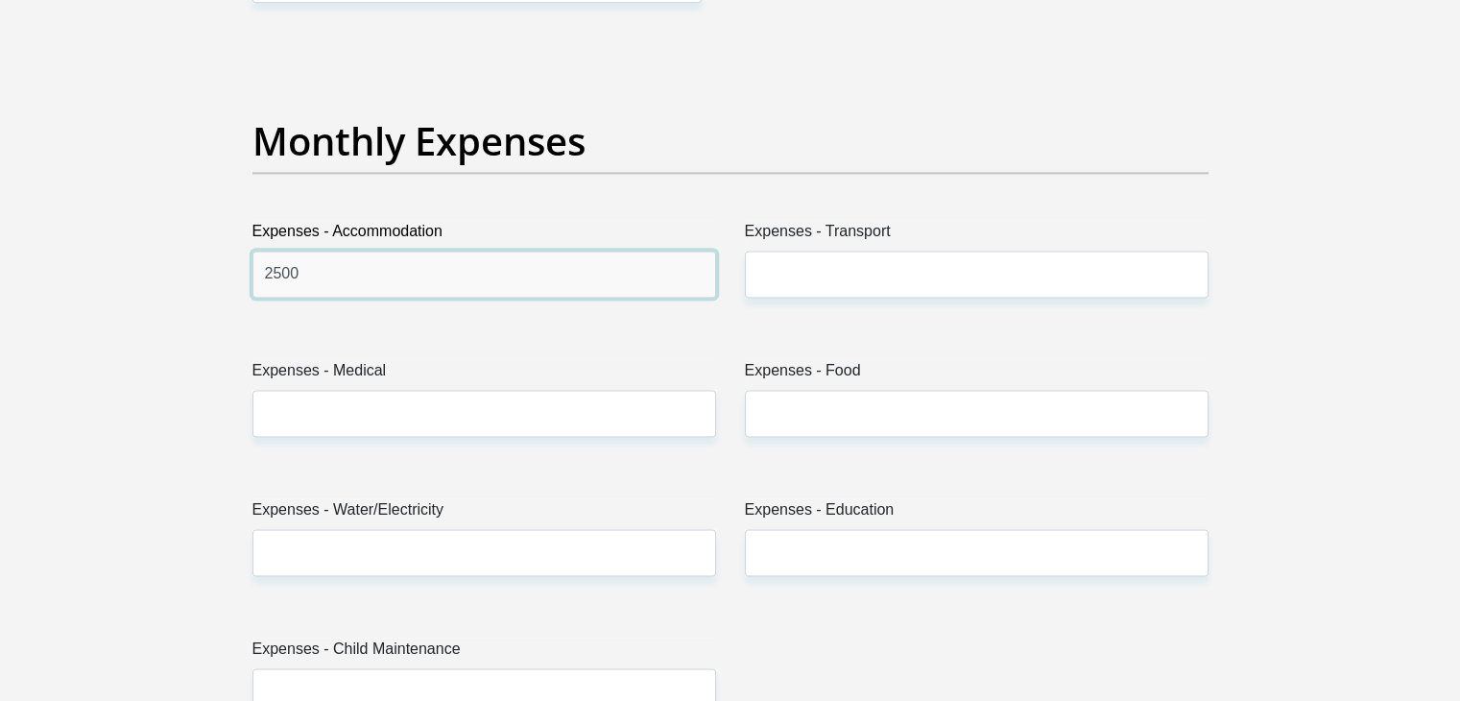
type input "2500"
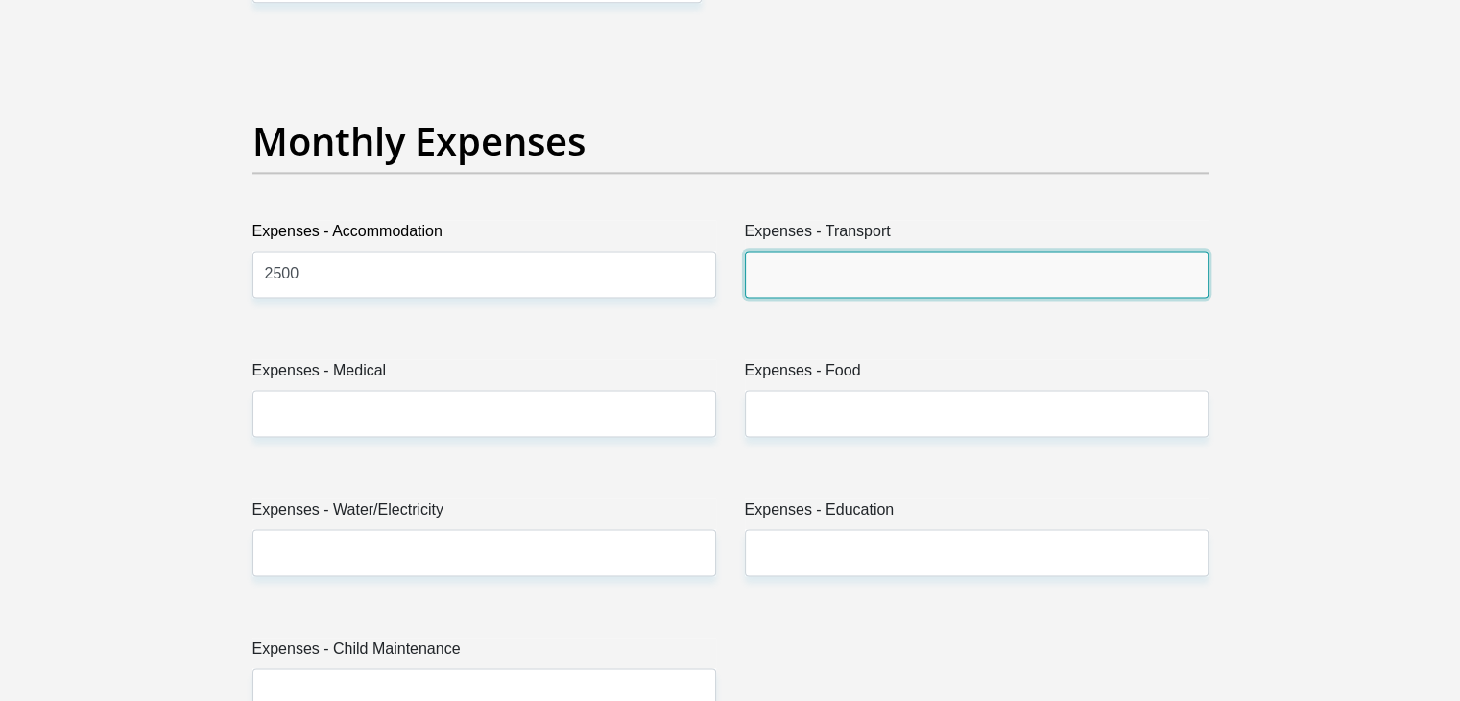
click at [759, 277] on input "Expenses - Transport" at bounding box center [977, 273] width 464 height 47
type input "6"
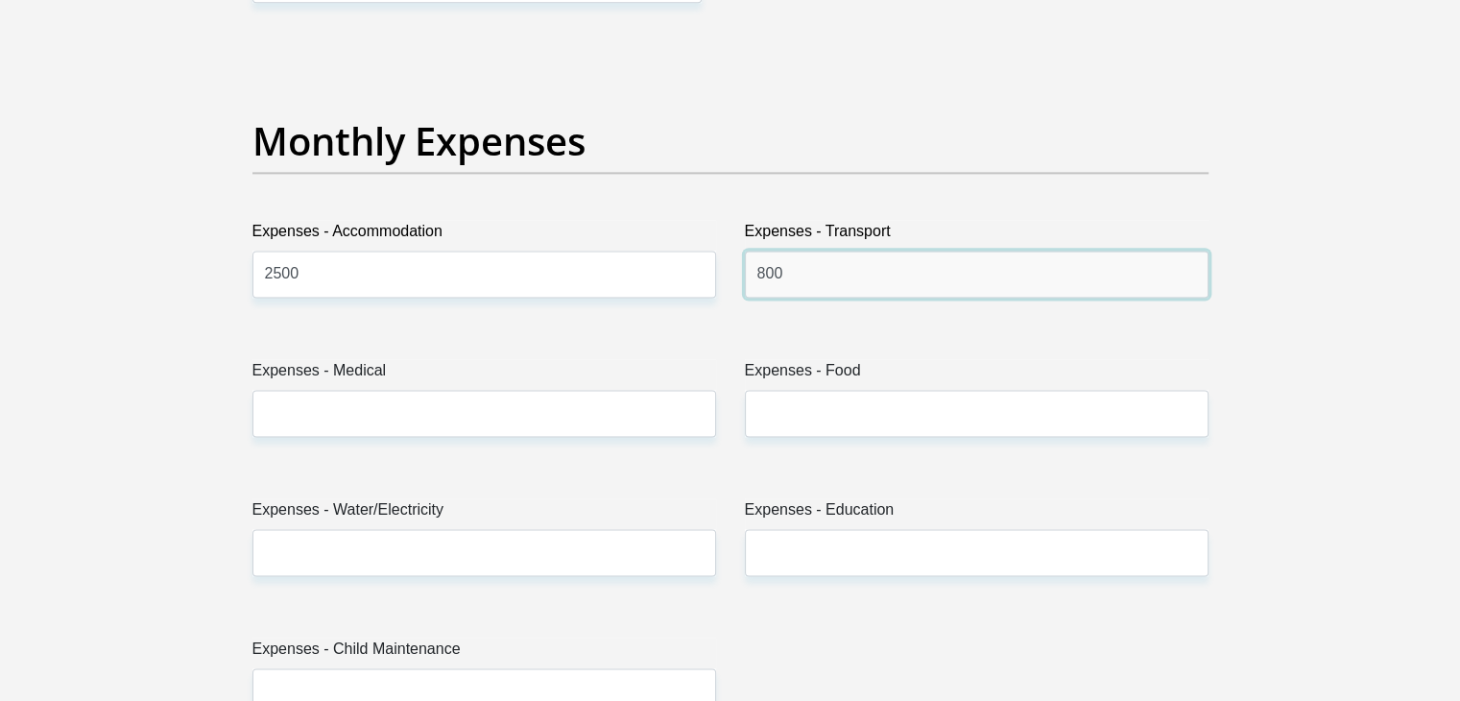
type input "800"
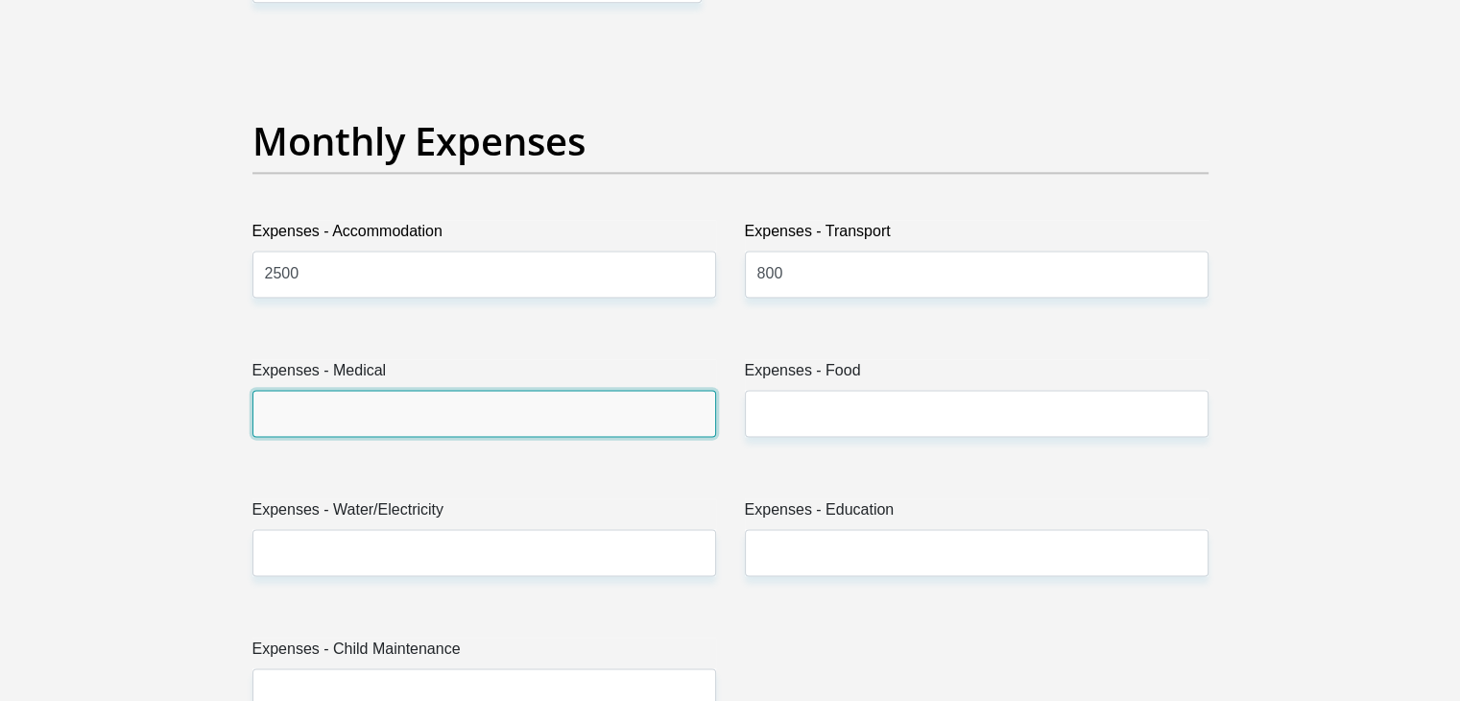
click at [637, 431] on input "Expenses - Medical" at bounding box center [484, 413] width 464 height 47
type input "0"
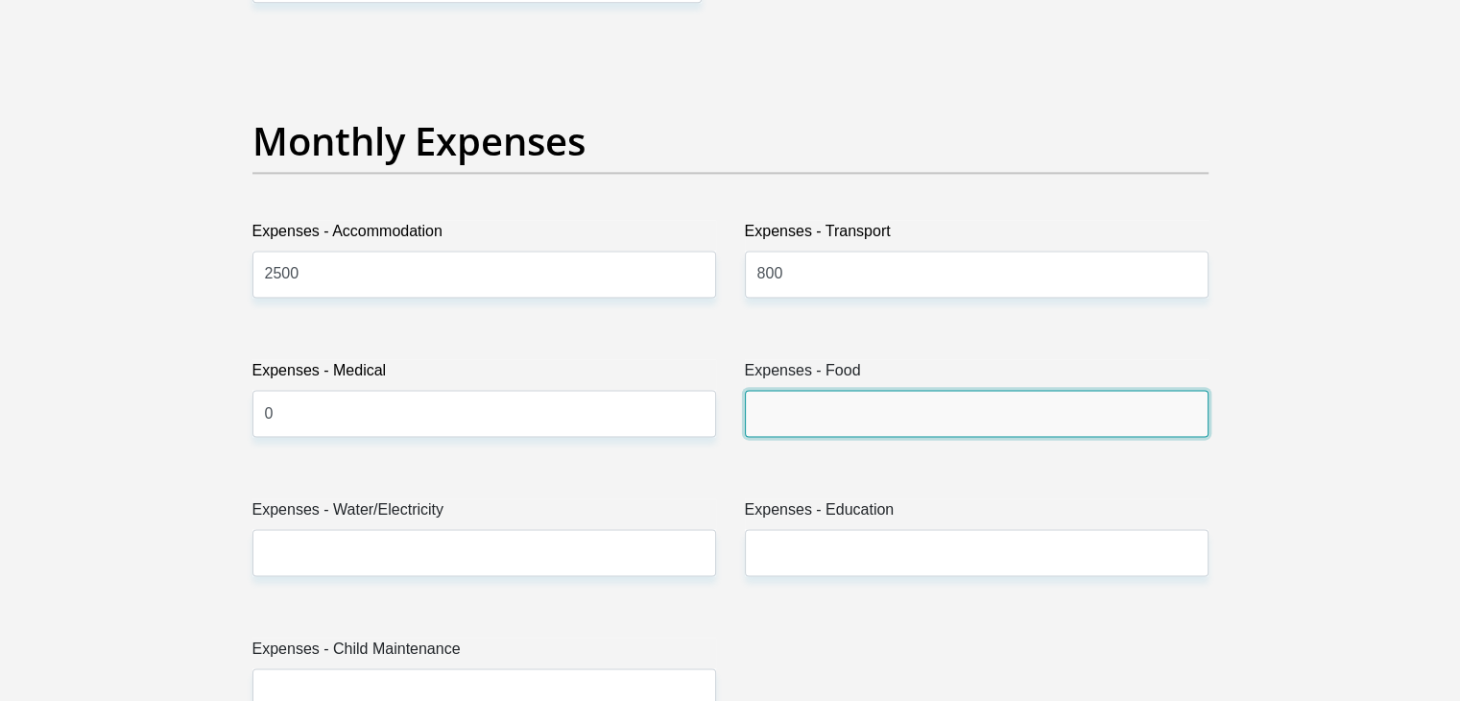
click at [822, 396] on input "Expenses - Food" at bounding box center [977, 413] width 464 height 47
type input "1500"
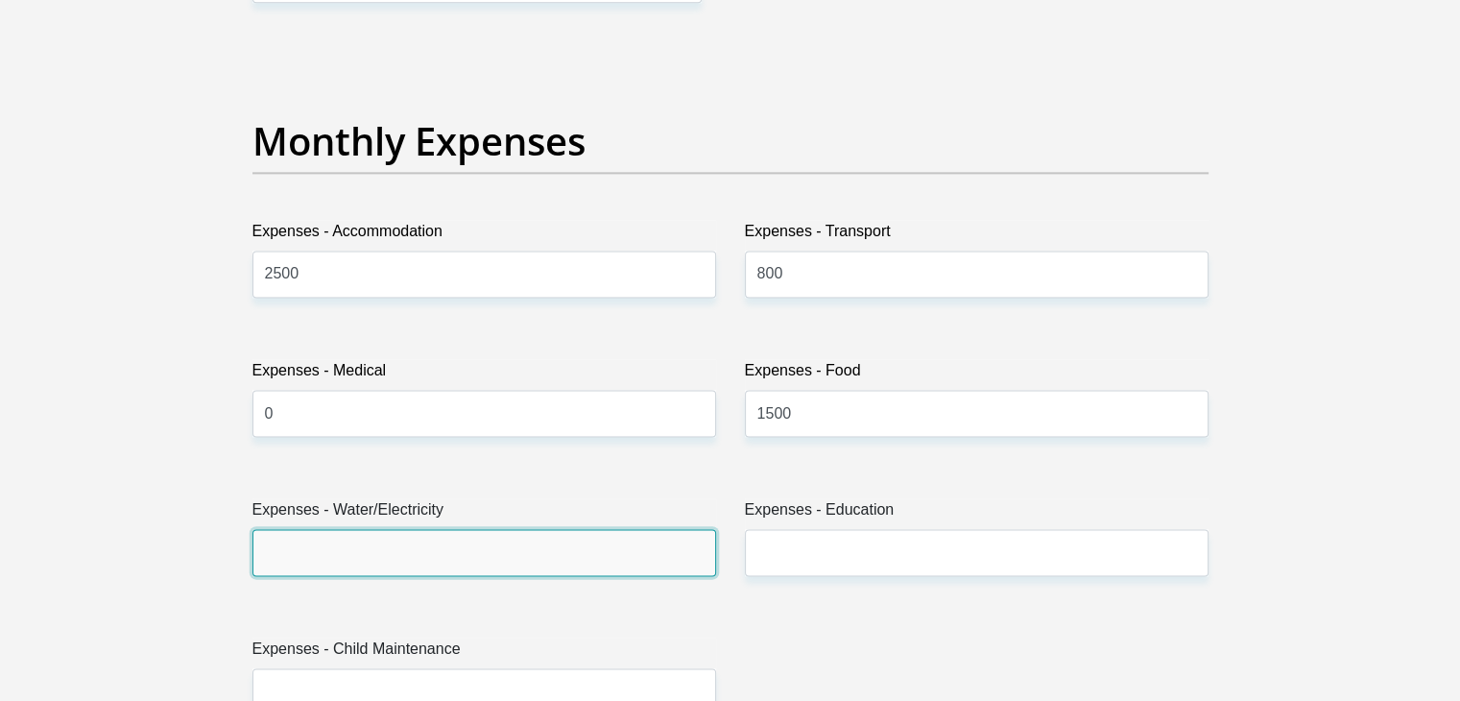
click at [678, 536] on input "Expenses - Water/Electricity" at bounding box center [484, 552] width 464 height 47
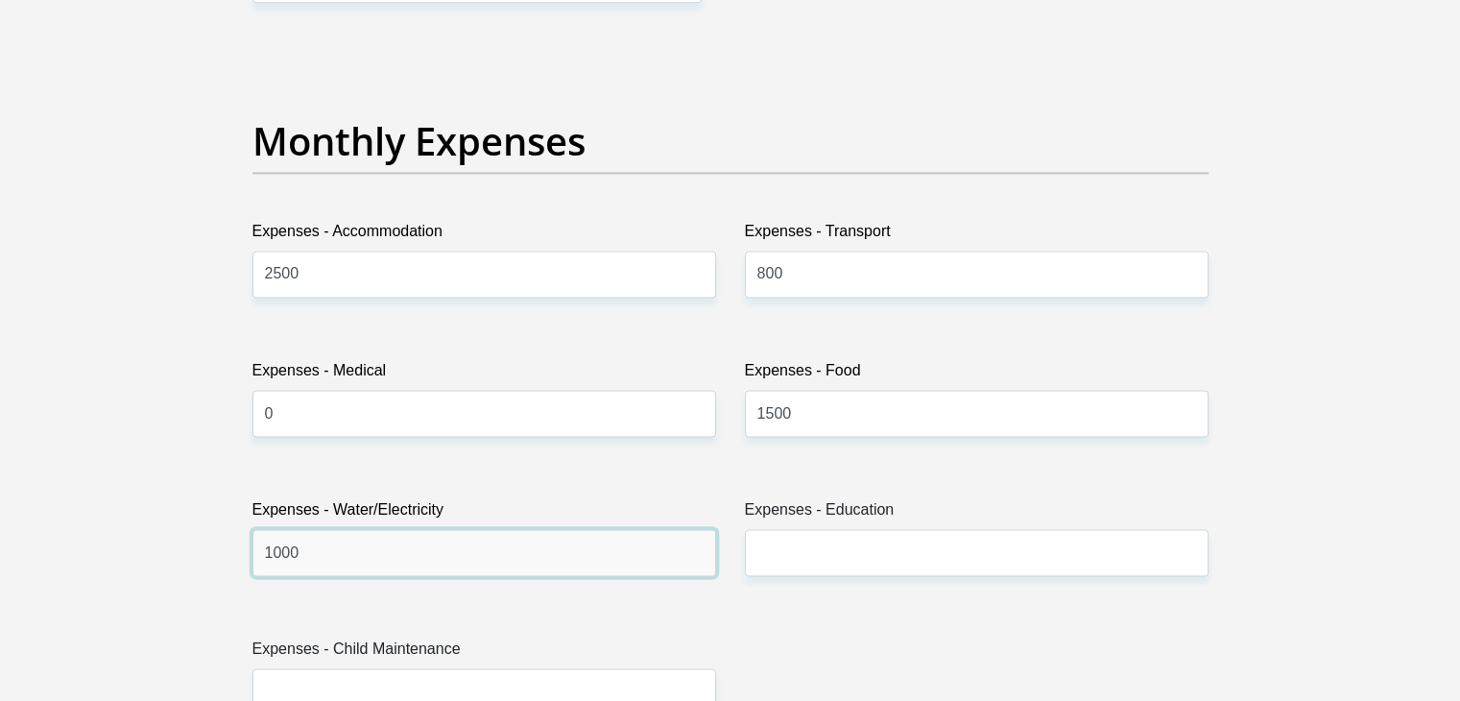
type input "1000"
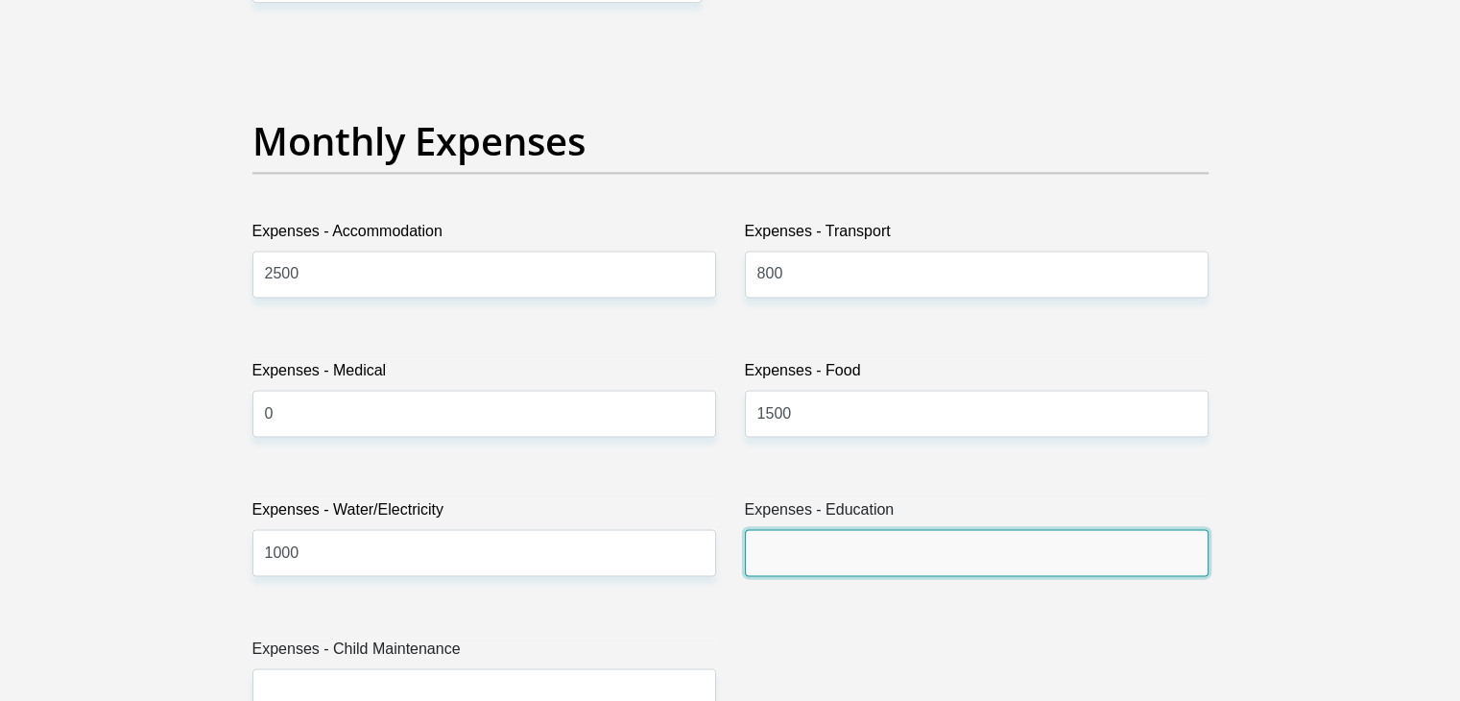
click at [877, 540] on input "Expenses - Education" at bounding box center [977, 552] width 464 height 47
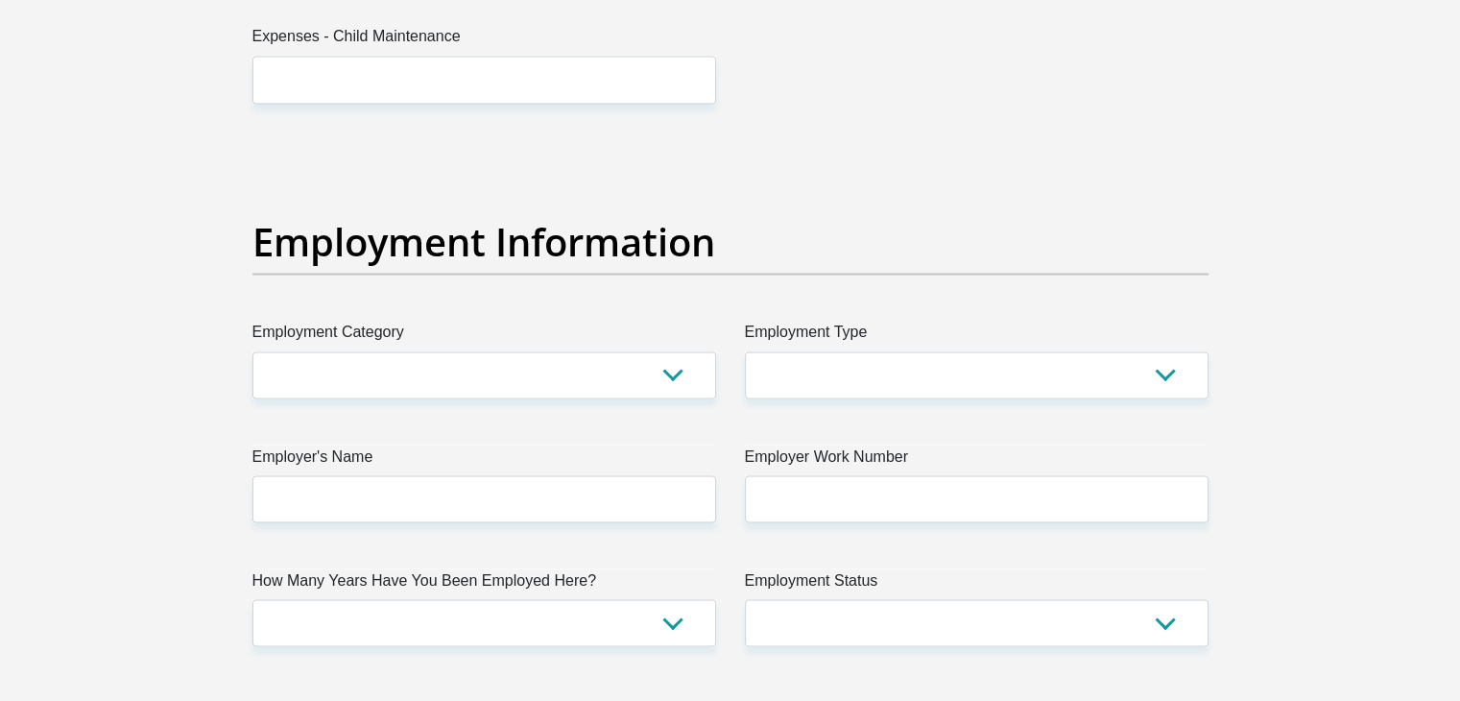
type input "0"
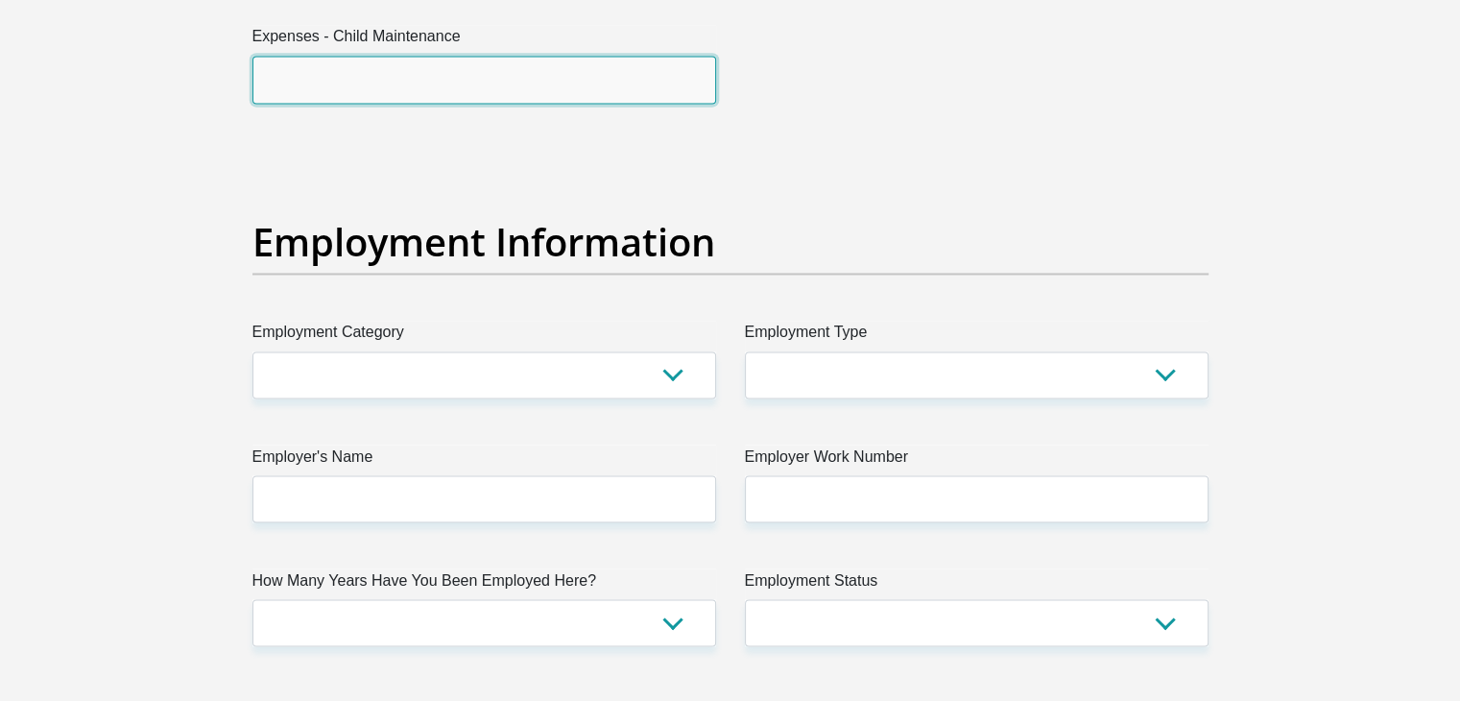
click at [584, 77] on input "Expenses - Child Maintenance" at bounding box center [484, 79] width 464 height 47
type input "0"
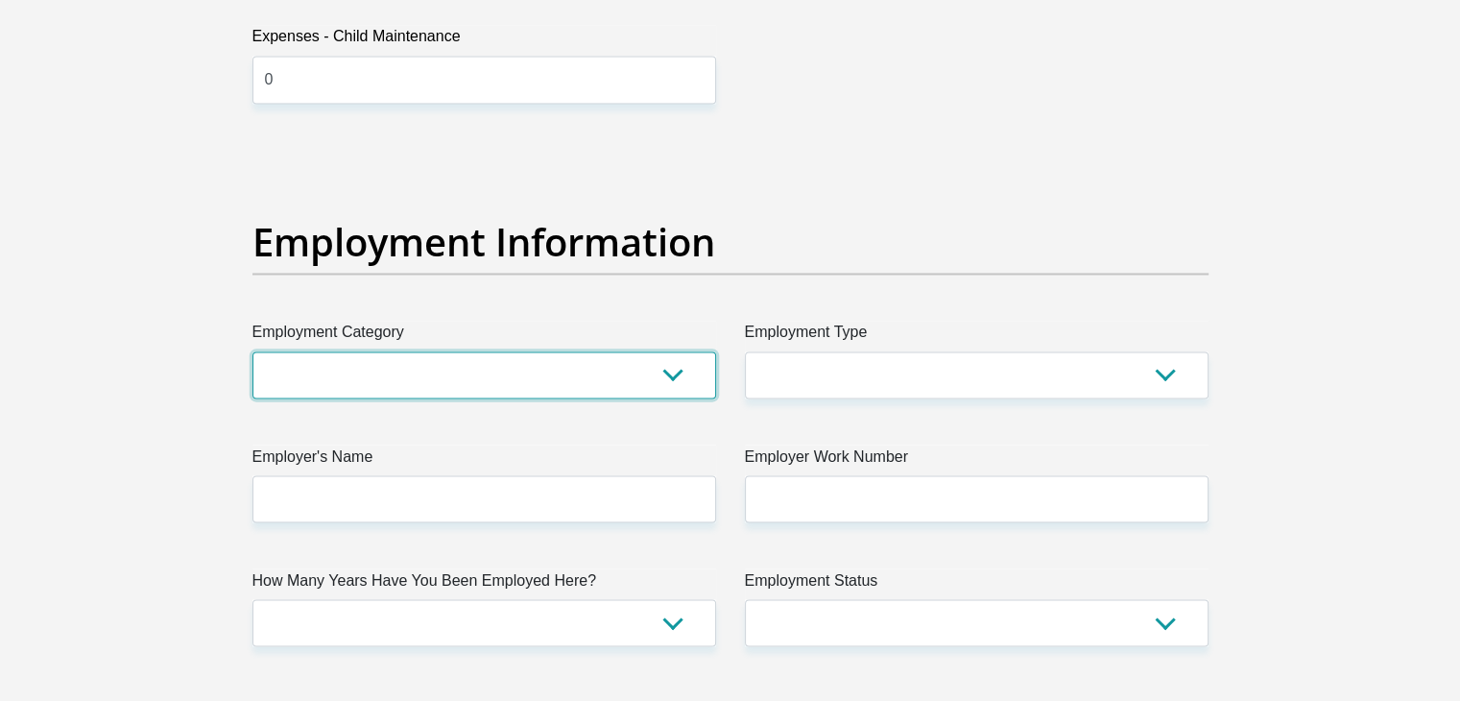
click at [530, 367] on select "AGRICULTURE ALCOHOL & TOBACCO CONSTRUCTION MATERIALS METALLURGY EQUIPMENT FOR R…" at bounding box center [484, 374] width 464 height 47
select select "12"
click at [252, 351] on select "AGRICULTURE ALCOHOL & TOBACCO CONSTRUCTION MATERIALS METALLURGY EQUIPMENT FOR R…" at bounding box center [484, 374] width 464 height 47
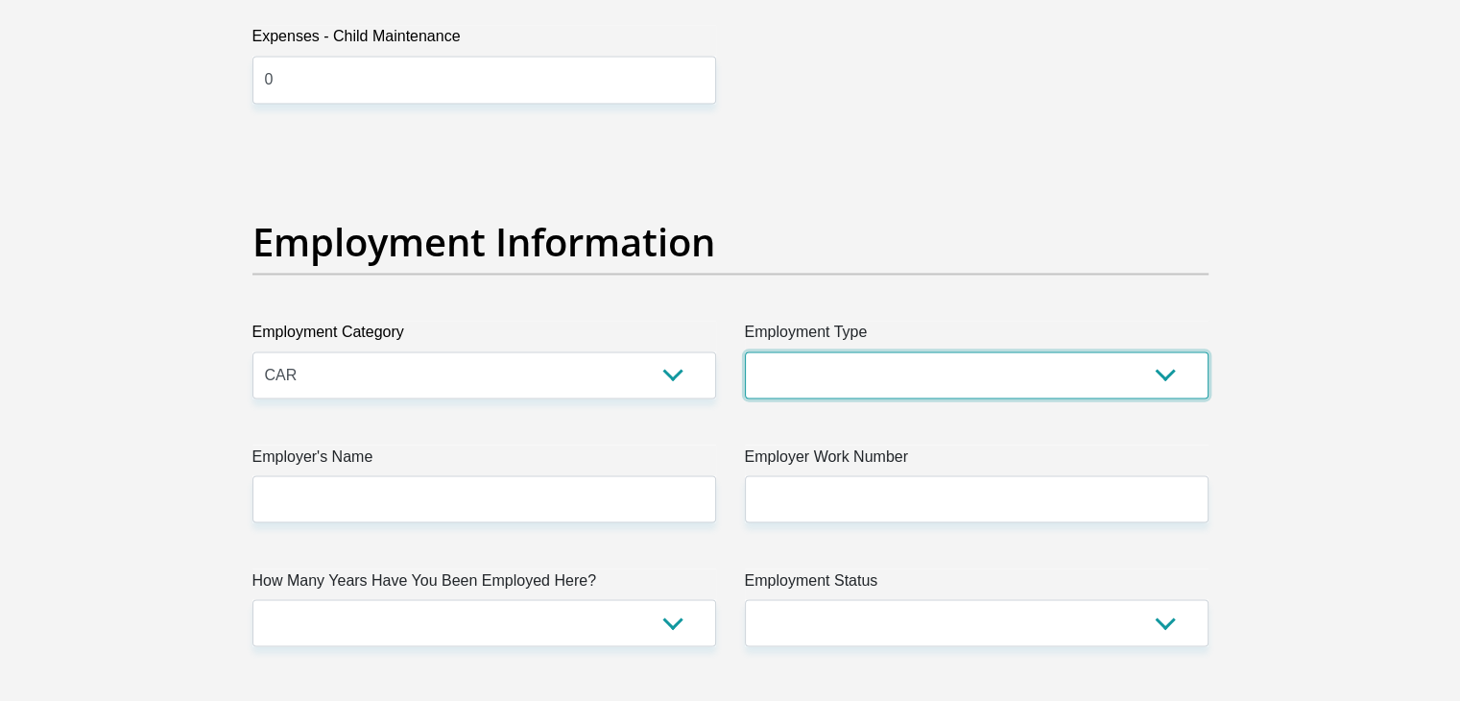
click at [787, 369] on select "College/Lecturer Craft Seller Creative Driver Executive Farmer Forces - Non Com…" at bounding box center [977, 374] width 464 height 47
select select "Executive"
click at [745, 351] on select "College/Lecturer Craft Seller Creative Driver Executive Farmer Forces - Non Com…" at bounding box center [977, 374] width 464 height 47
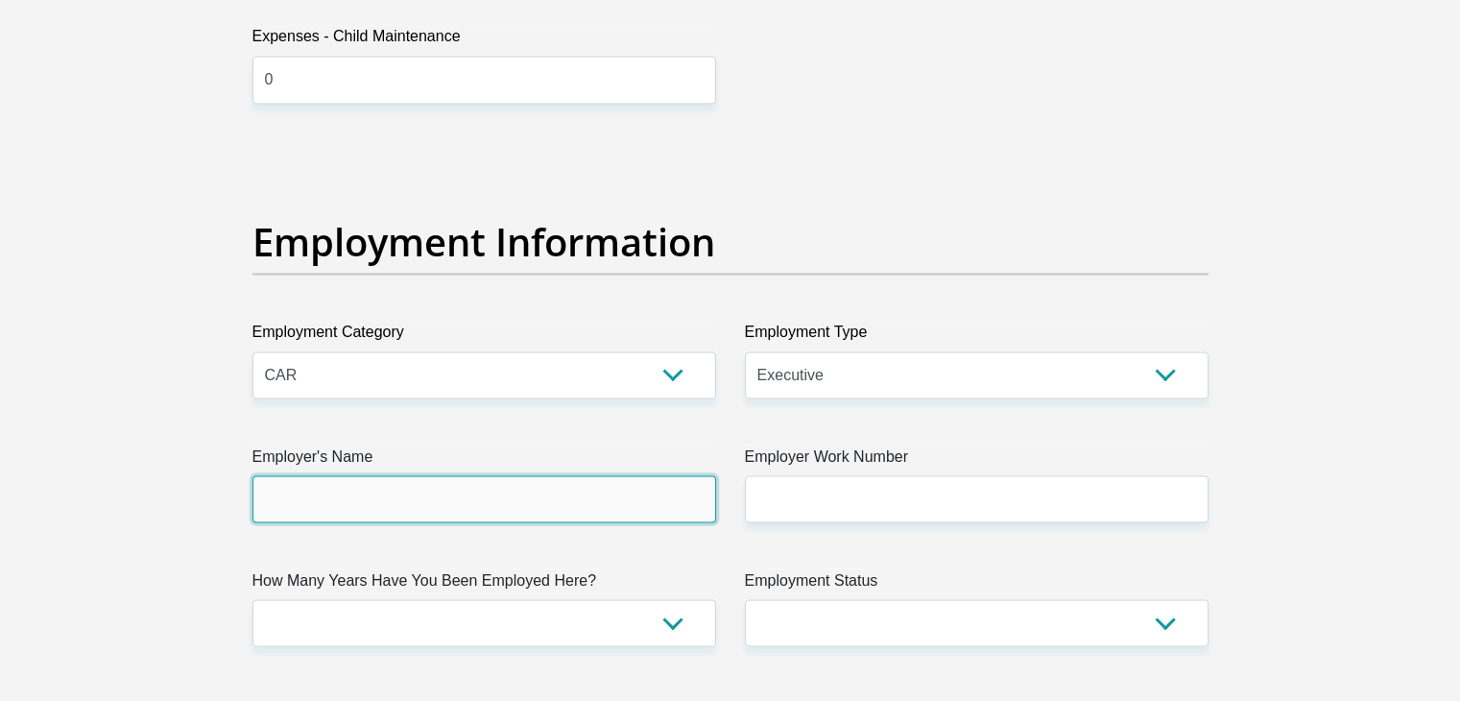
click at [503, 508] on input "Employer's Name" at bounding box center [484, 498] width 464 height 47
type input "FeltexAutomotive"
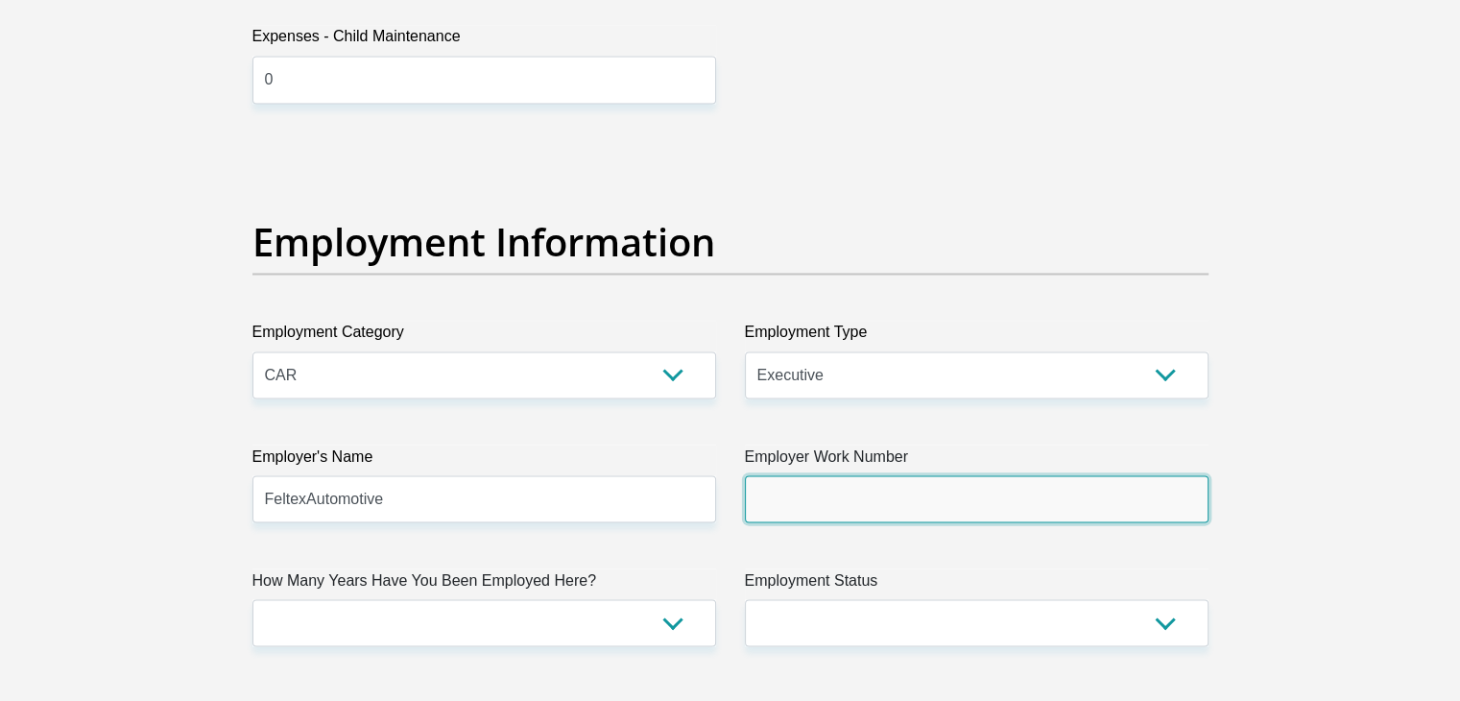
click at [864, 491] on input "Employer Work Number" at bounding box center [977, 498] width 464 height 47
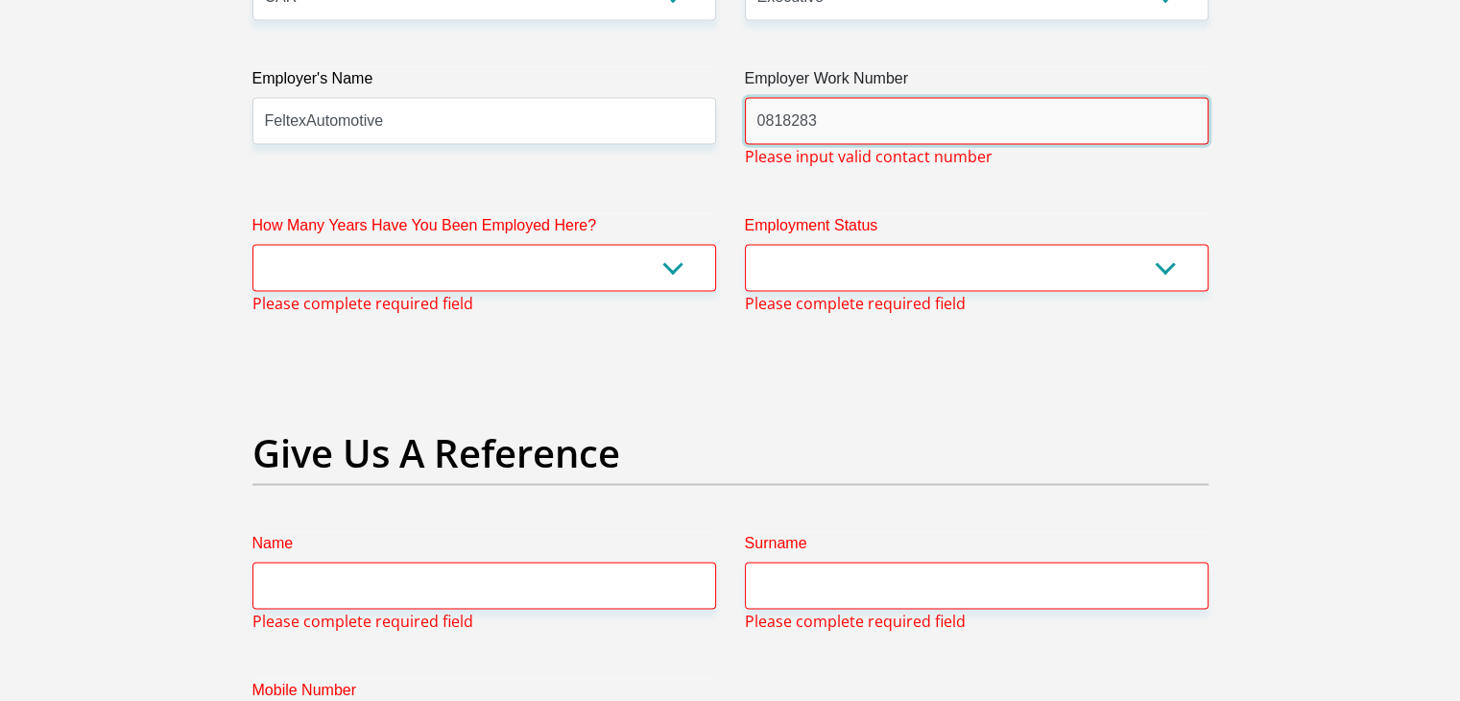
scroll to position [3662, 0]
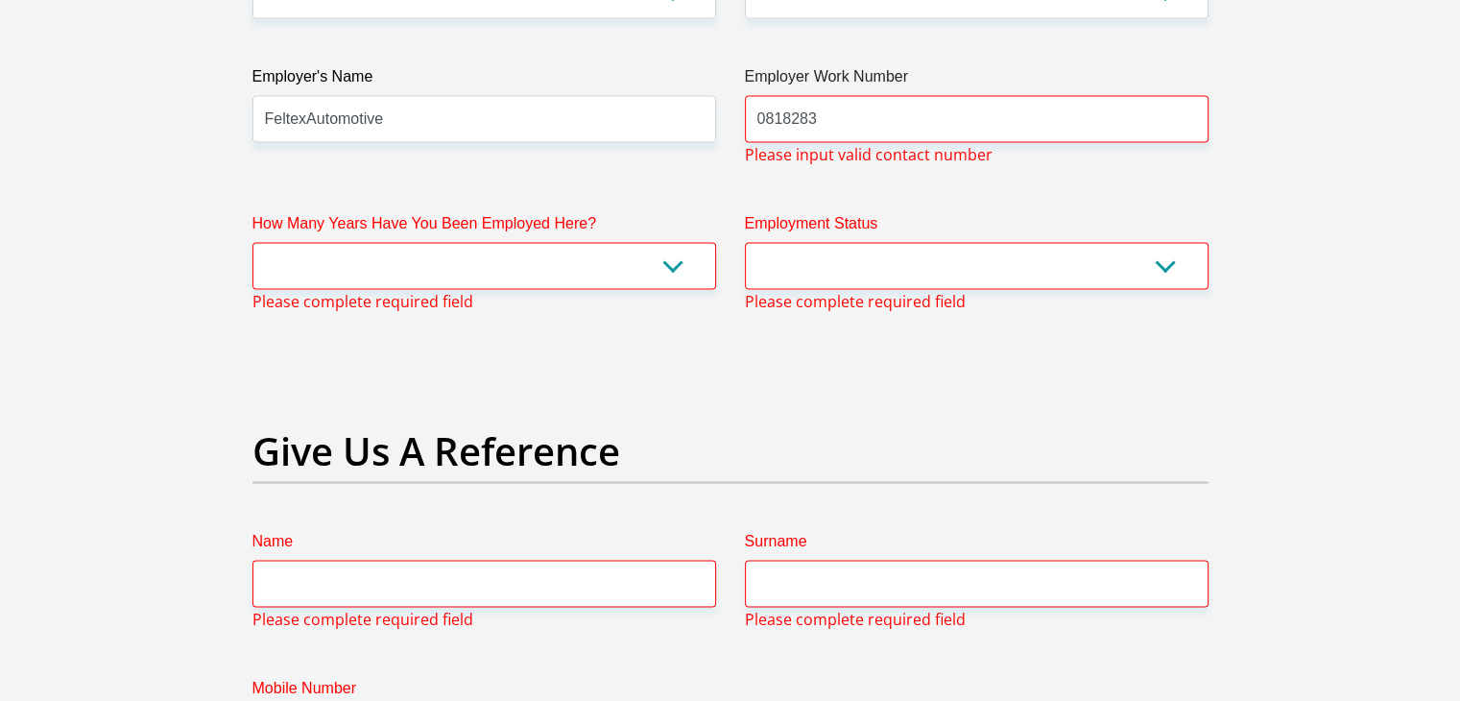
click at [931, 143] on span "Please input valid contact number" at bounding box center [869, 154] width 248 height 23
click at [891, 131] on input "0818283" at bounding box center [977, 119] width 464 height 47
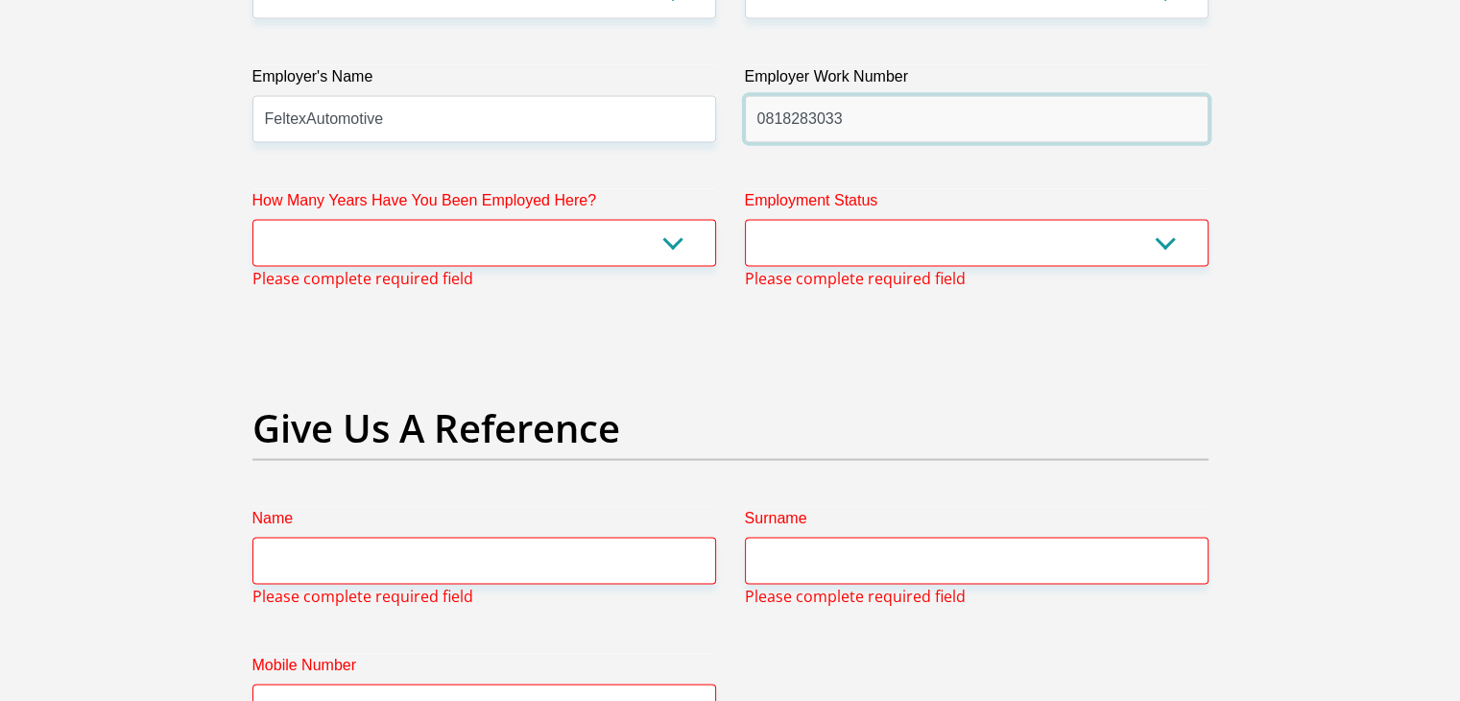
type input "0818283033"
click at [675, 235] on select "less than 1 year 1-3 years 3-5 years 5+ years" at bounding box center [484, 243] width 464 height 47
select select "48"
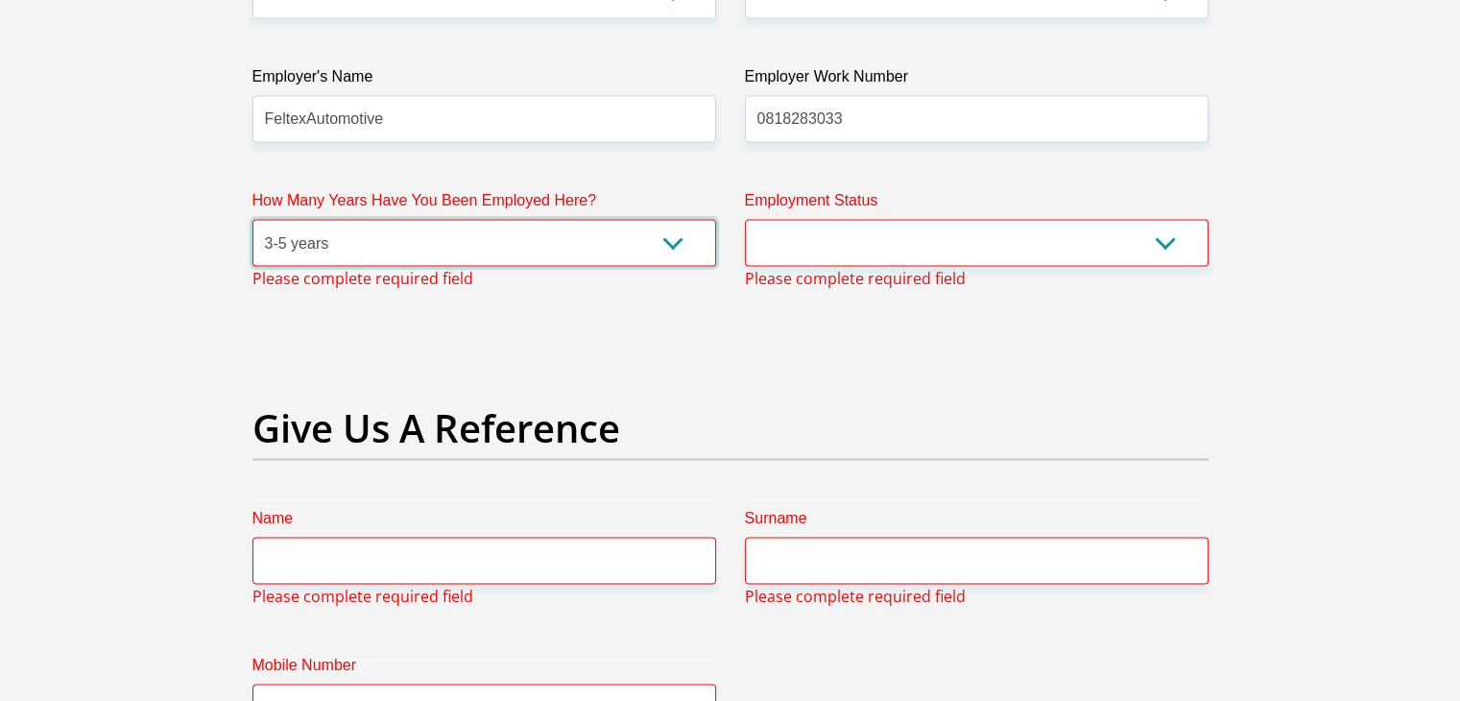
click at [252, 220] on select "less than 1 year 1-3 years 3-5 years 5+ years" at bounding box center [484, 243] width 464 height 47
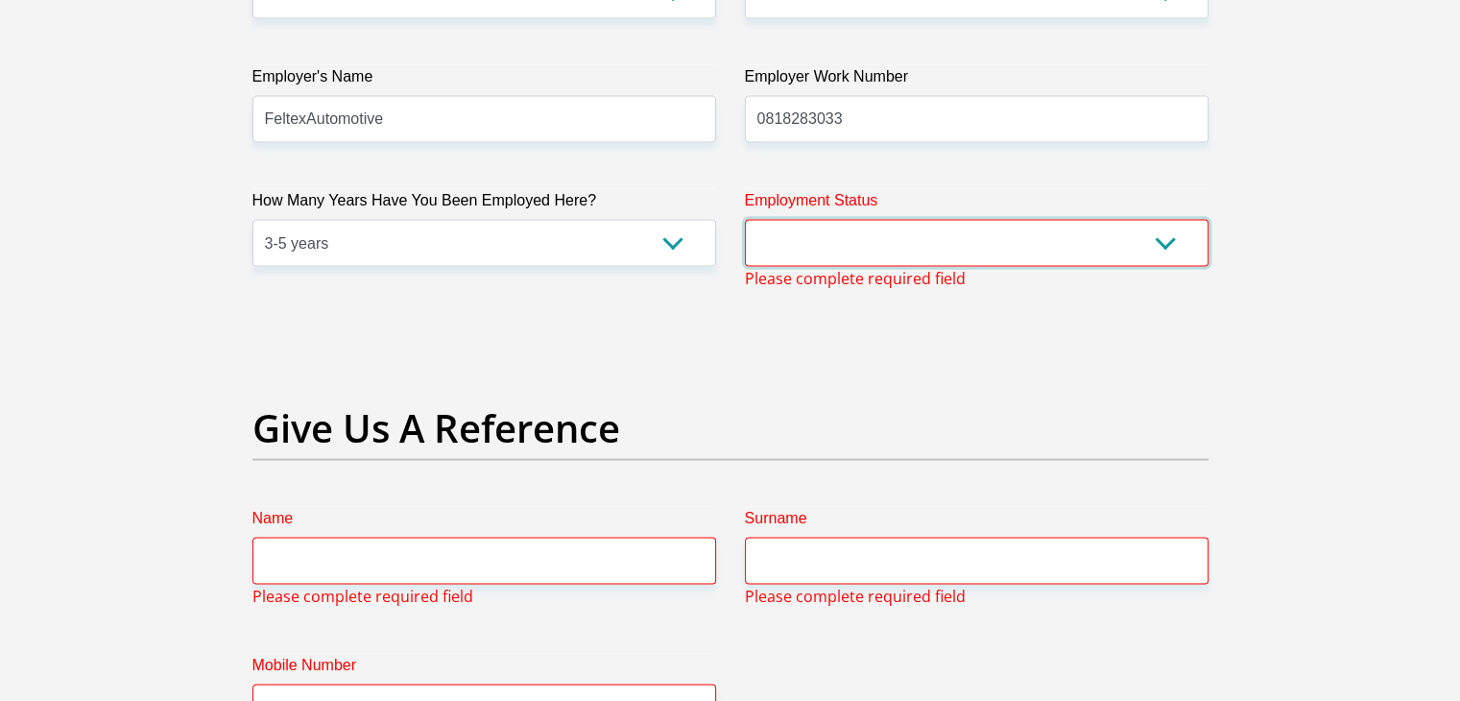
click at [846, 225] on select "Permanent/Full-time Part-time/Casual Contract Worker Self-Employed Housewife Re…" at bounding box center [977, 243] width 464 height 47
select select "1"
click at [745, 220] on select "Permanent/Full-time Part-time/Casual Contract Worker Self-Employed Housewife Re…" at bounding box center [977, 243] width 464 height 47
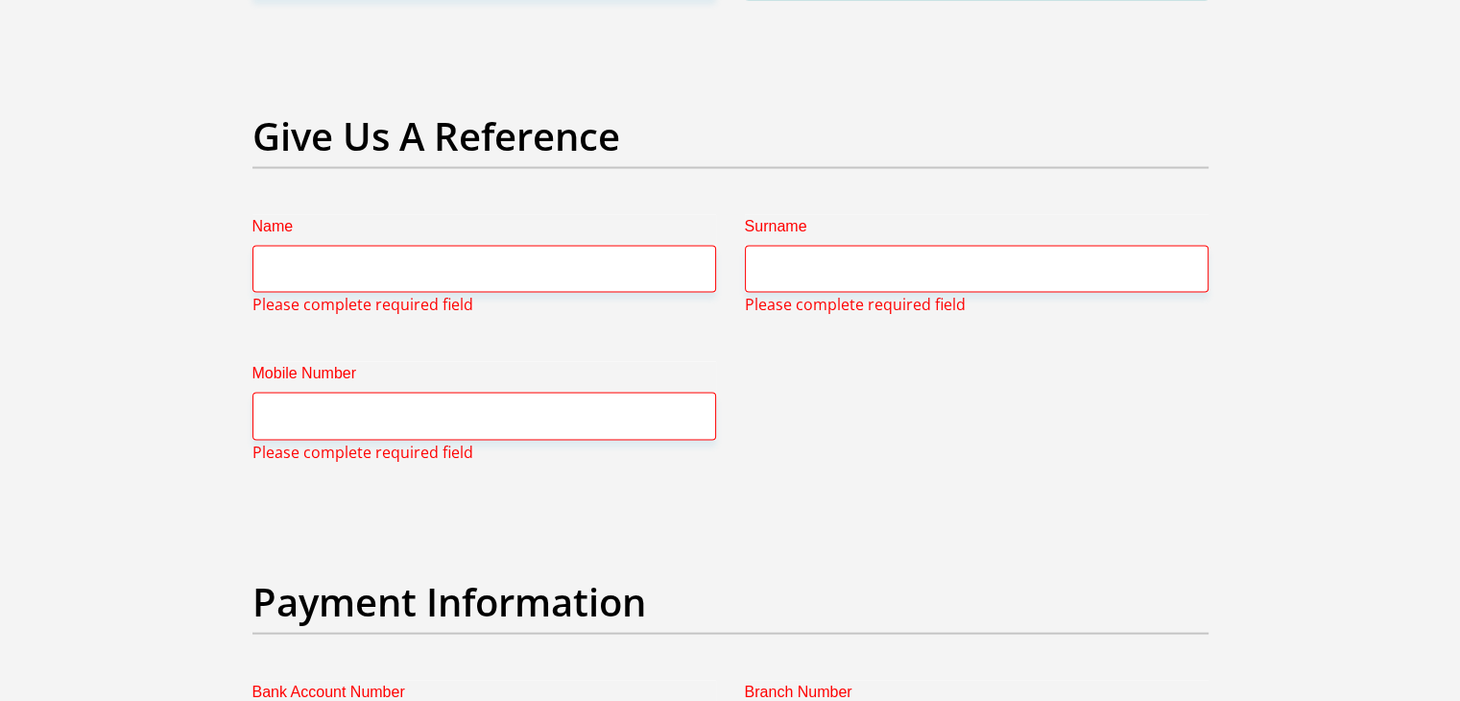
scroll to position [4020, 0]
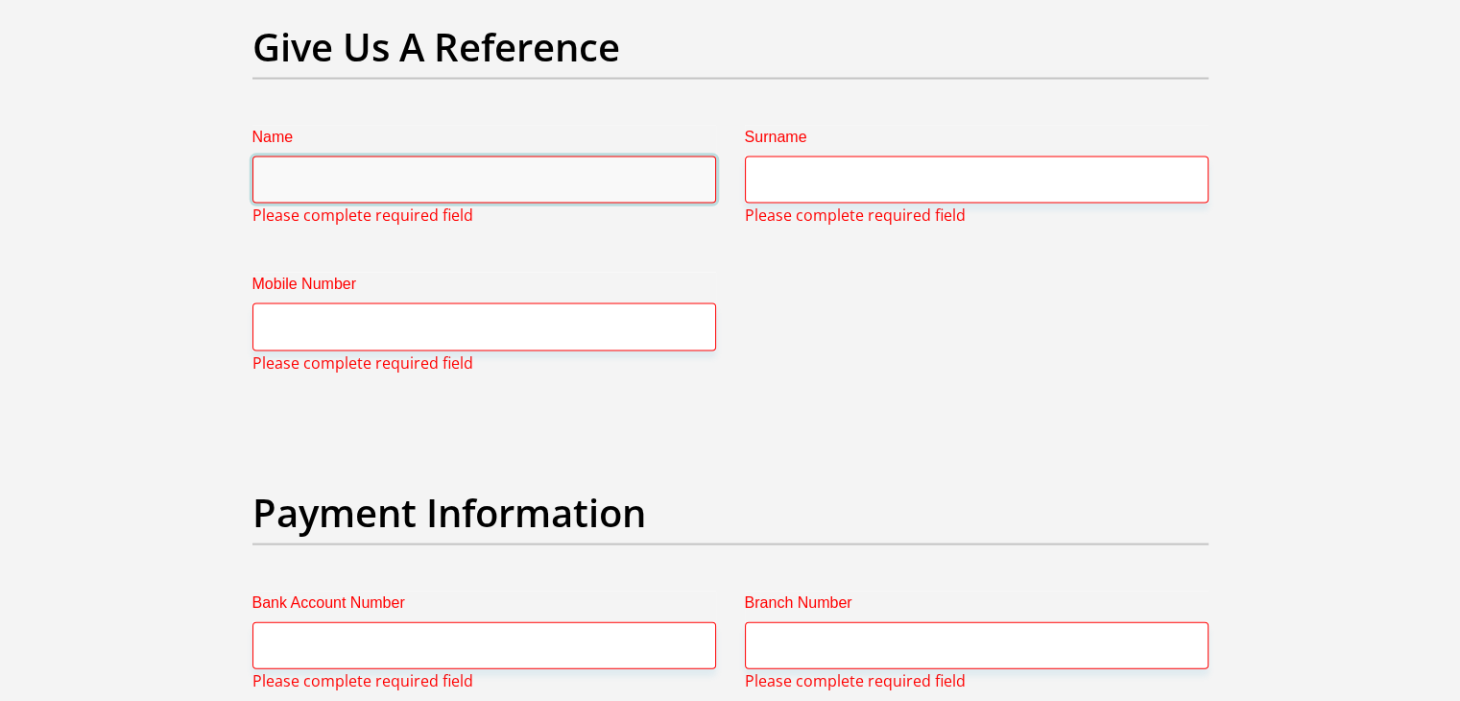
click at [636, 177] on input "Name" at bounding box center [484, 179] width 464 height 47
type input "Rirhandzu"
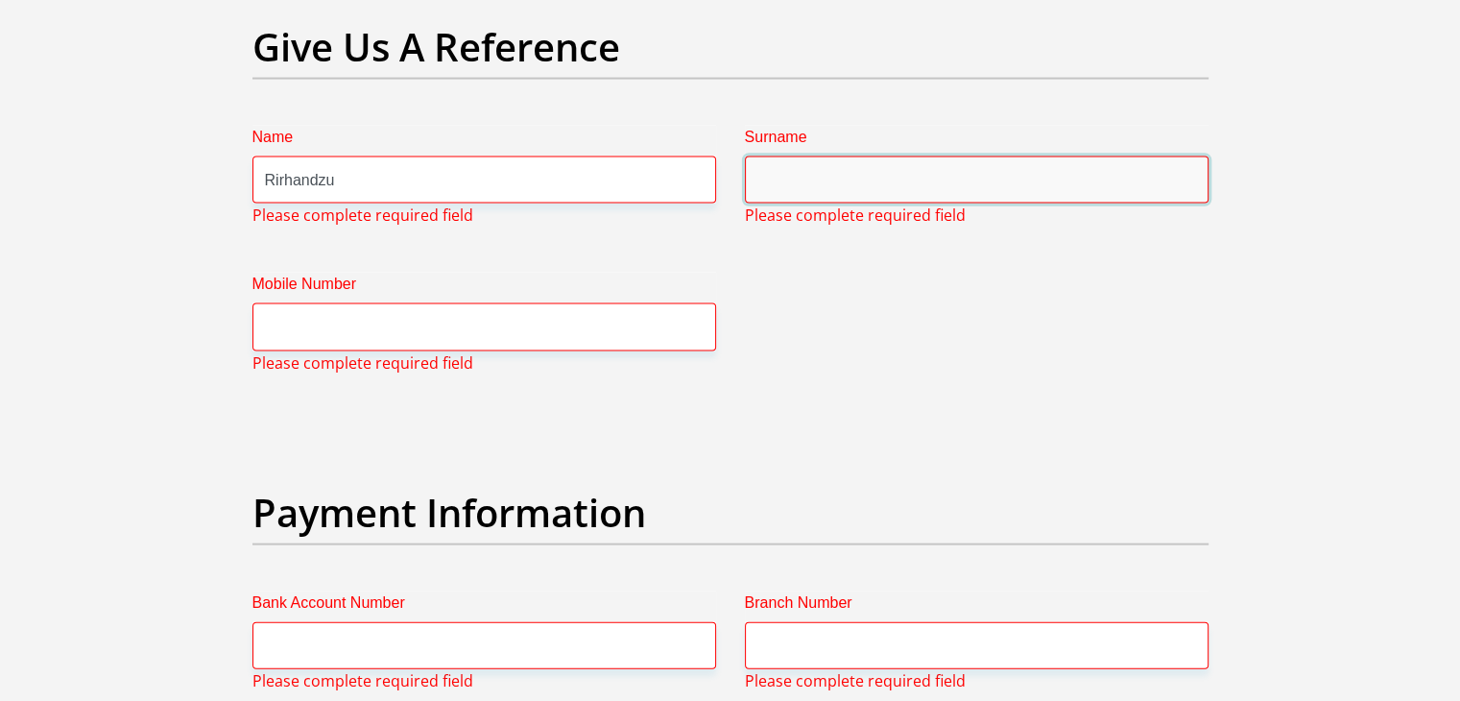
type input "Nkuna"
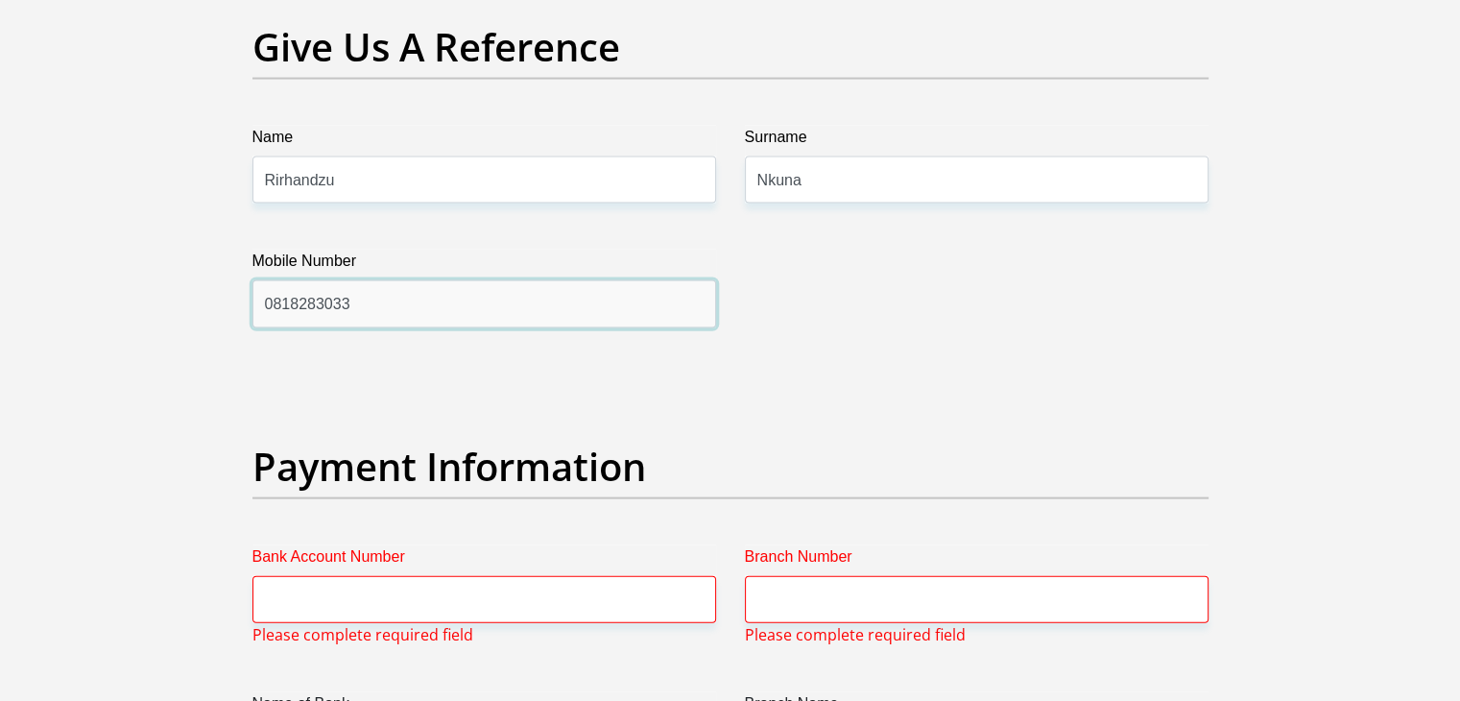
click at [445, 297] on input "0818283033" at bounding box center [484, 303] width 464 height 47
type input "0"
type input "0665020923"
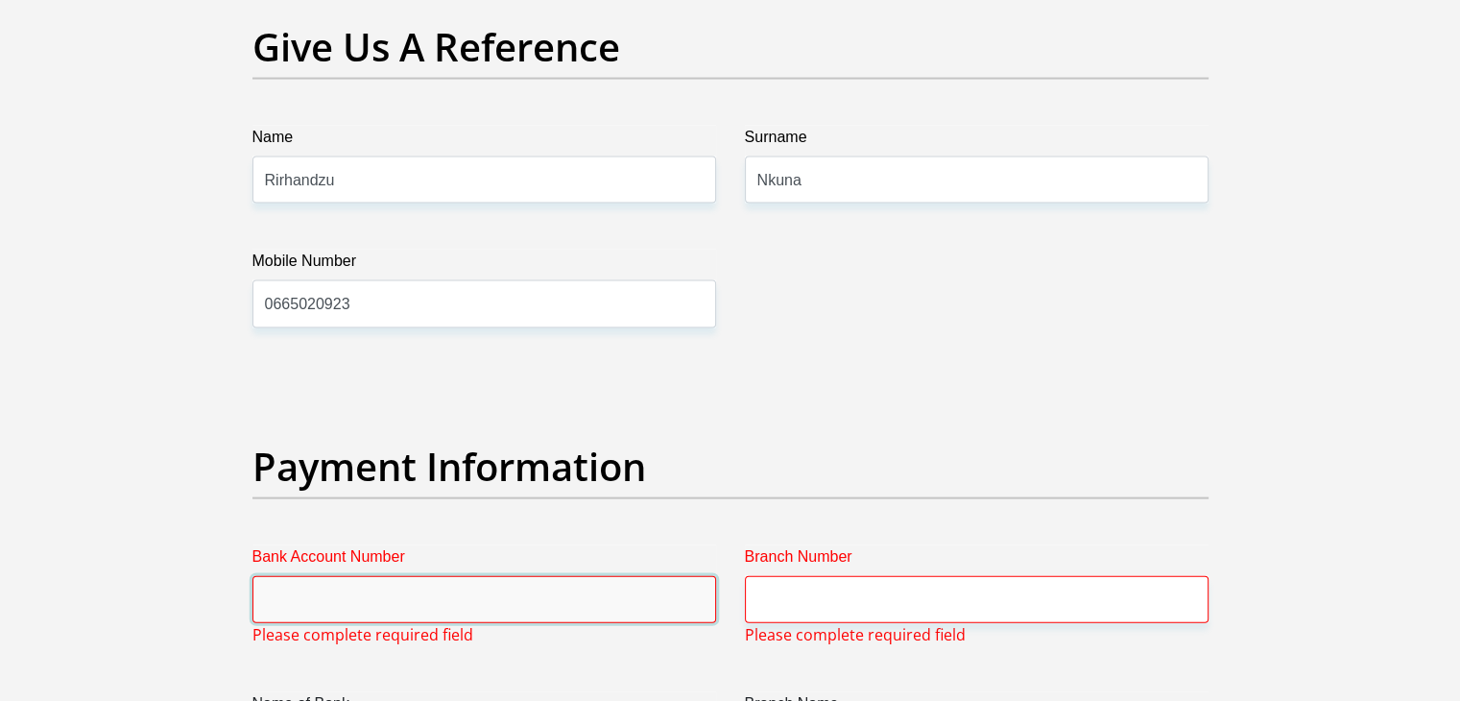
click at [477, 576] on input "Bank Account Number" at bounding box center [484, 599] width 464 height 47
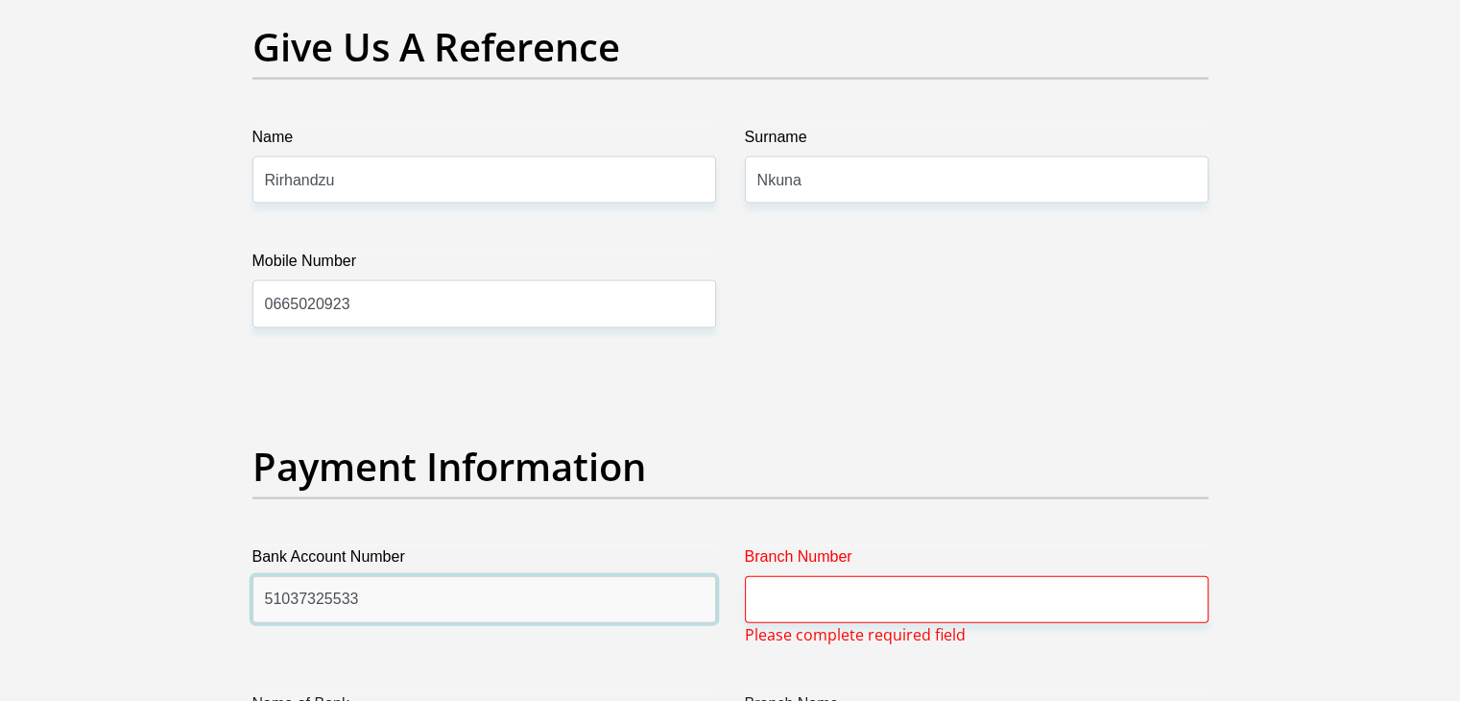
type input "51037325533"
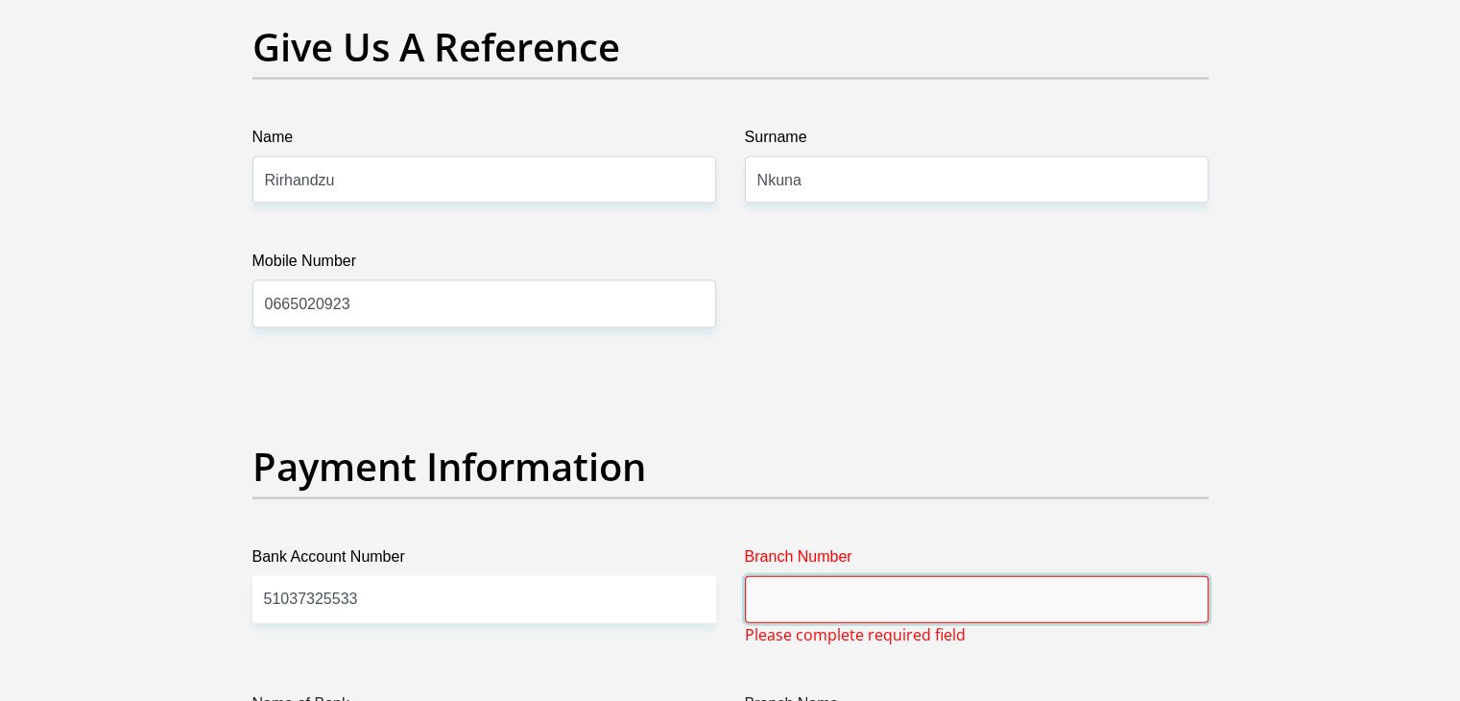
click at [796, 607] on input "Branch Number" at bounding box center [977, 599] width 464 height 47
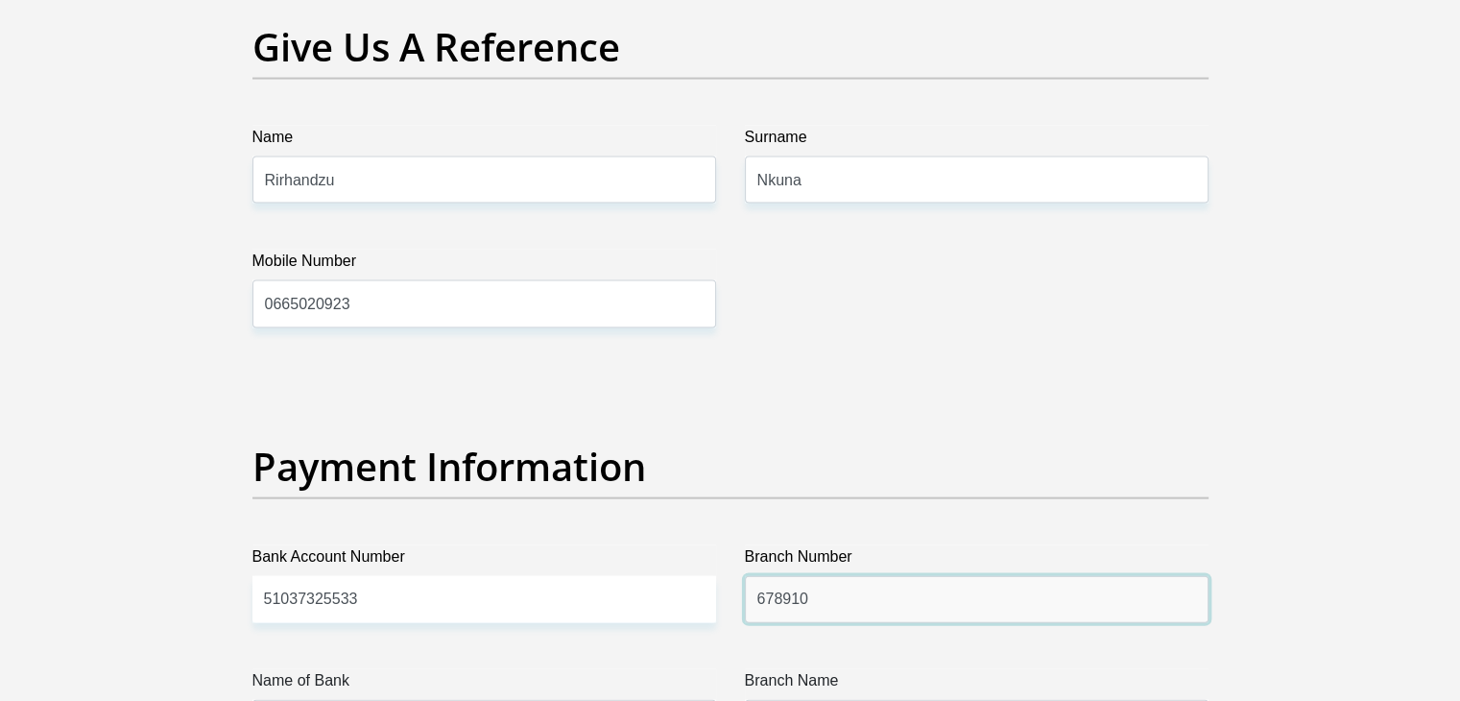
scroll to position [4634, 0]
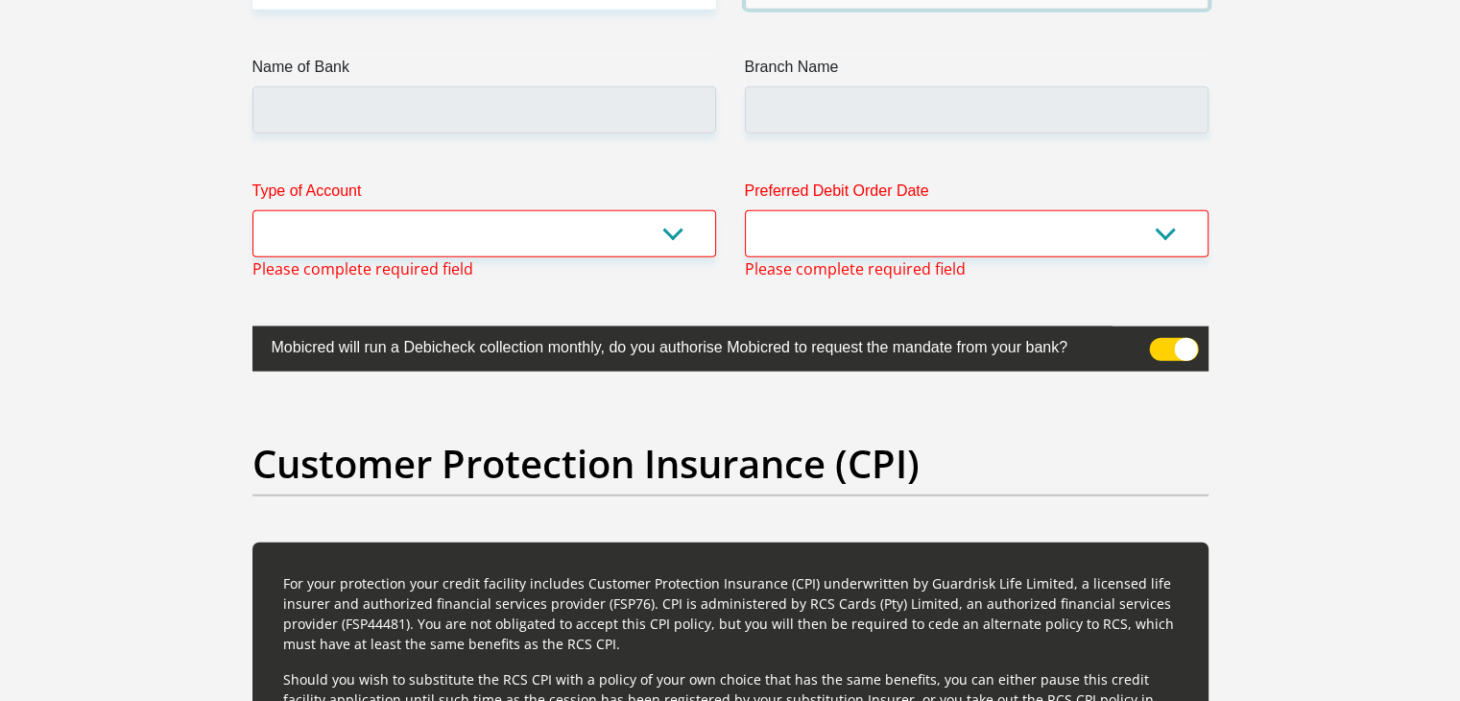
type input "678910"
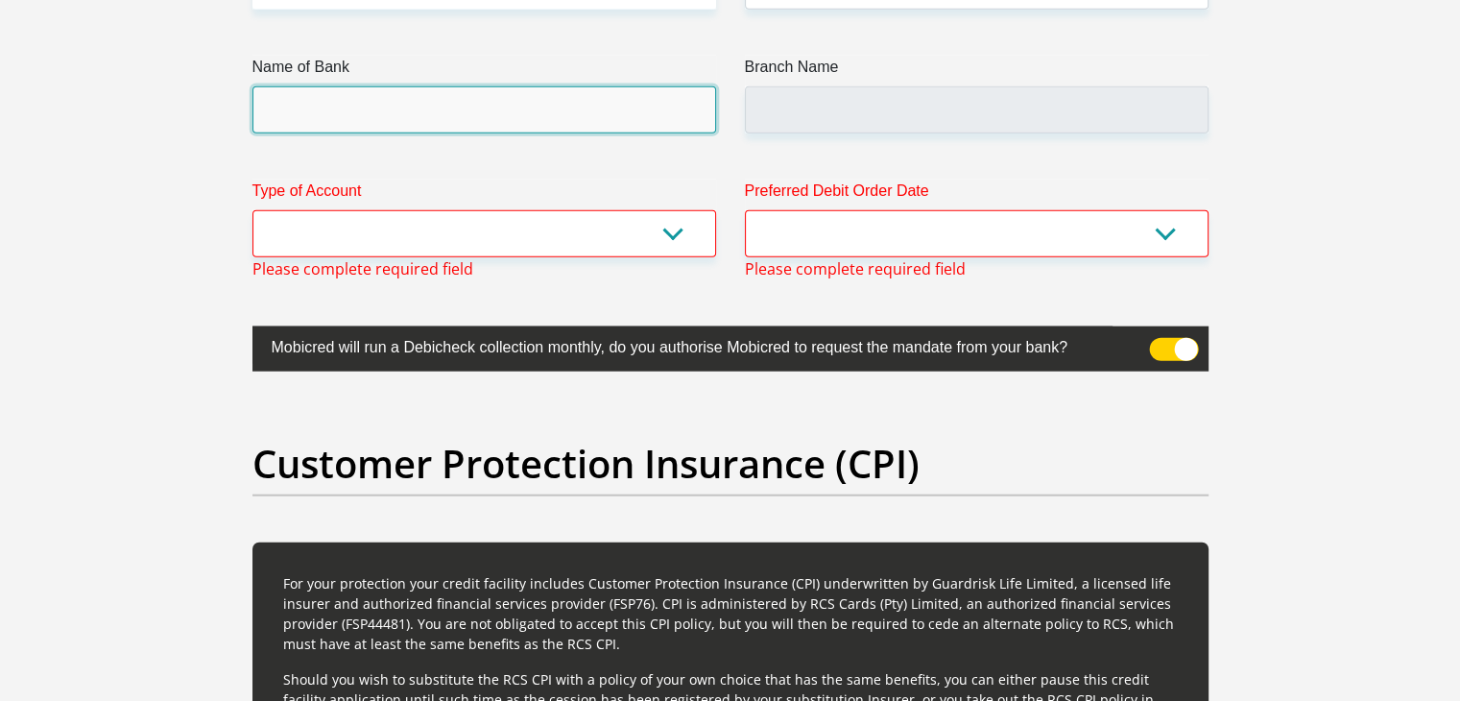
click at [576, 105] on input "Name of Bank" at bounding box center [484, 109] width 464 height 47
type input "TYME BANK LIMITED"
type input "TYME ROSEBANK"
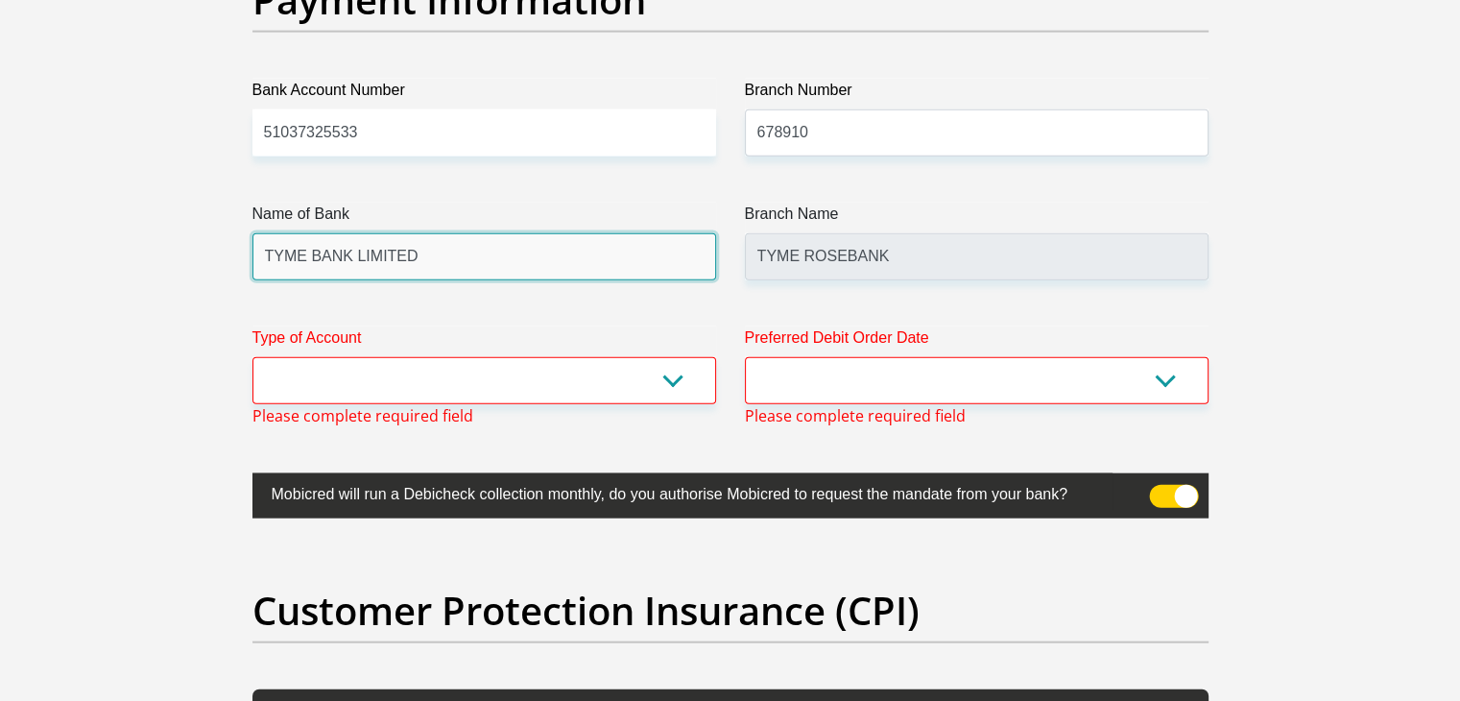
scroll to position [4480, 0]
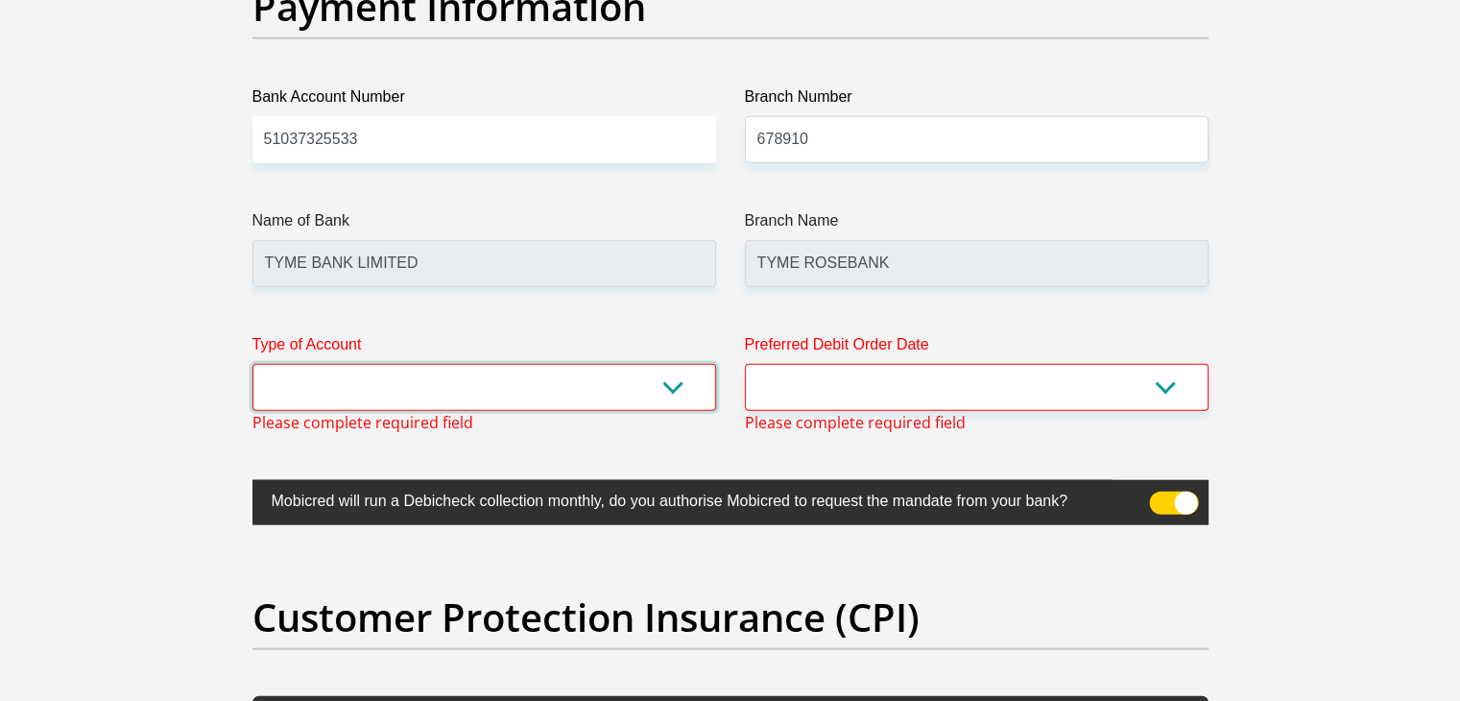
click at [599, 396] on select "Cheque Savings" at bounding box center [484, 387] width 464 height 47
select select "CUR"
click at [252, 364] on select "Cheque Savings" at bounding box center [484, 387] width 464 height 47
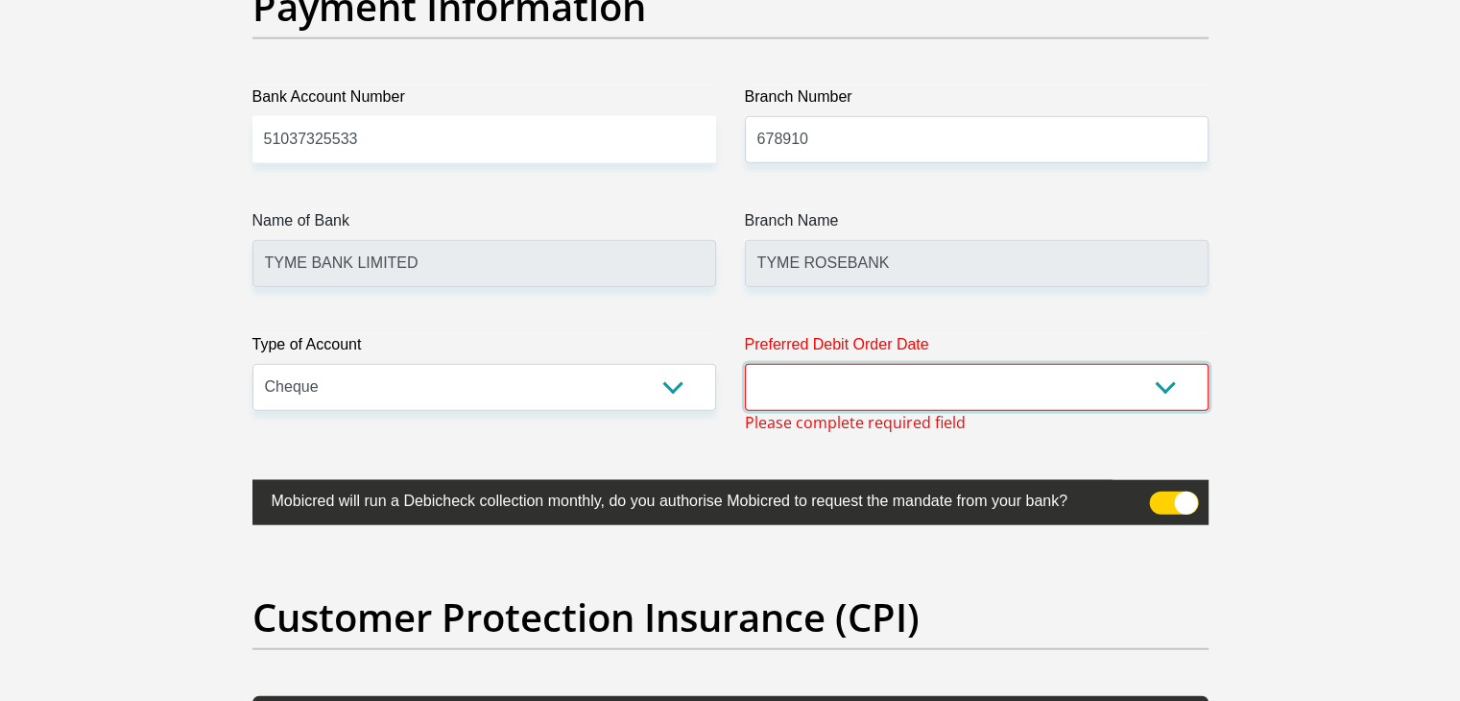
click at [790, 386] on select "1st 2nd 3rd 4th 5th 7th 18th 19th 20th 21st 22nd 23rd 24th 25th 26th 27th 28th …" at bounding box center [977, 387] width 464 height 47
select select "26"
click at [745, 364] on select "1st 2nd 3rd 4th 5th 7th 18th 19th 20th 21st 22nd 23rd 24th 25th 26th 27th 28th …" at bounding box center [977, 387] width 464 height 47
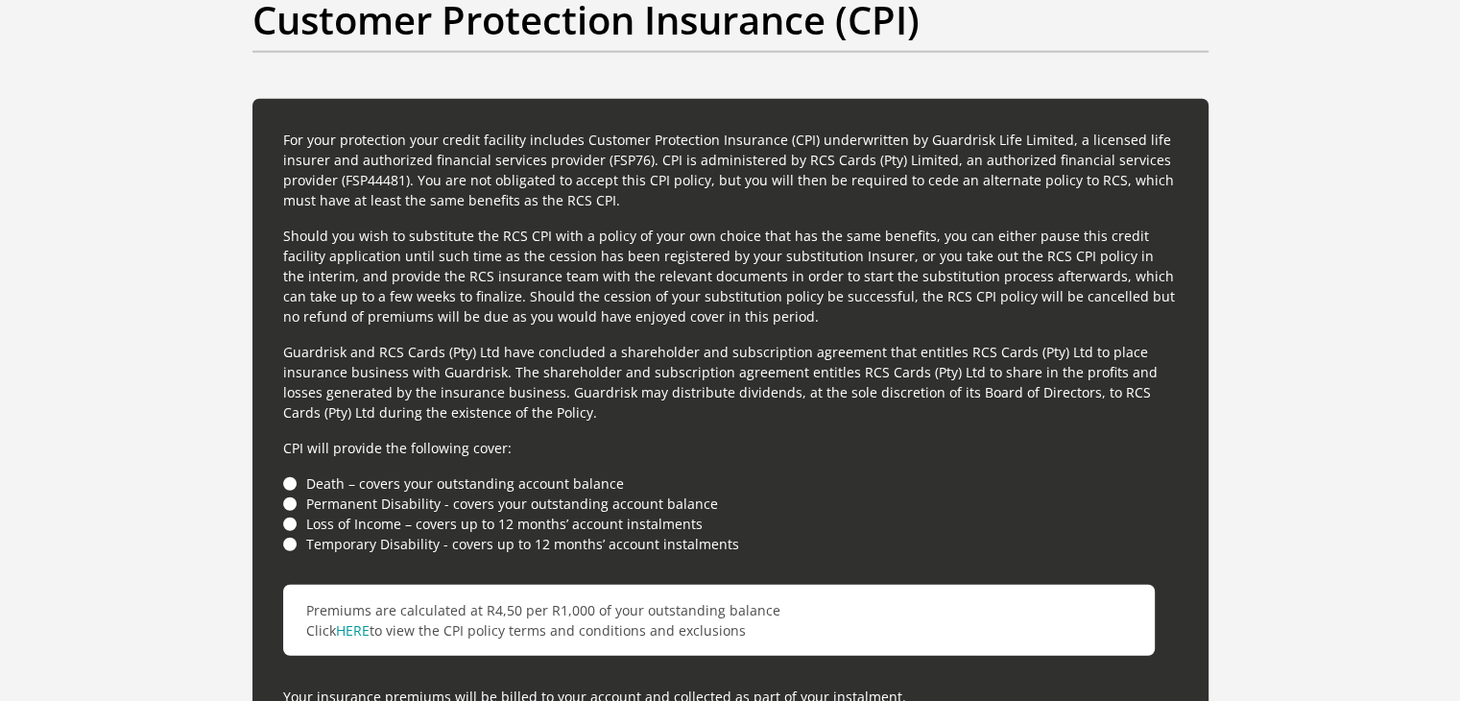
scroll to position [5666, 0]
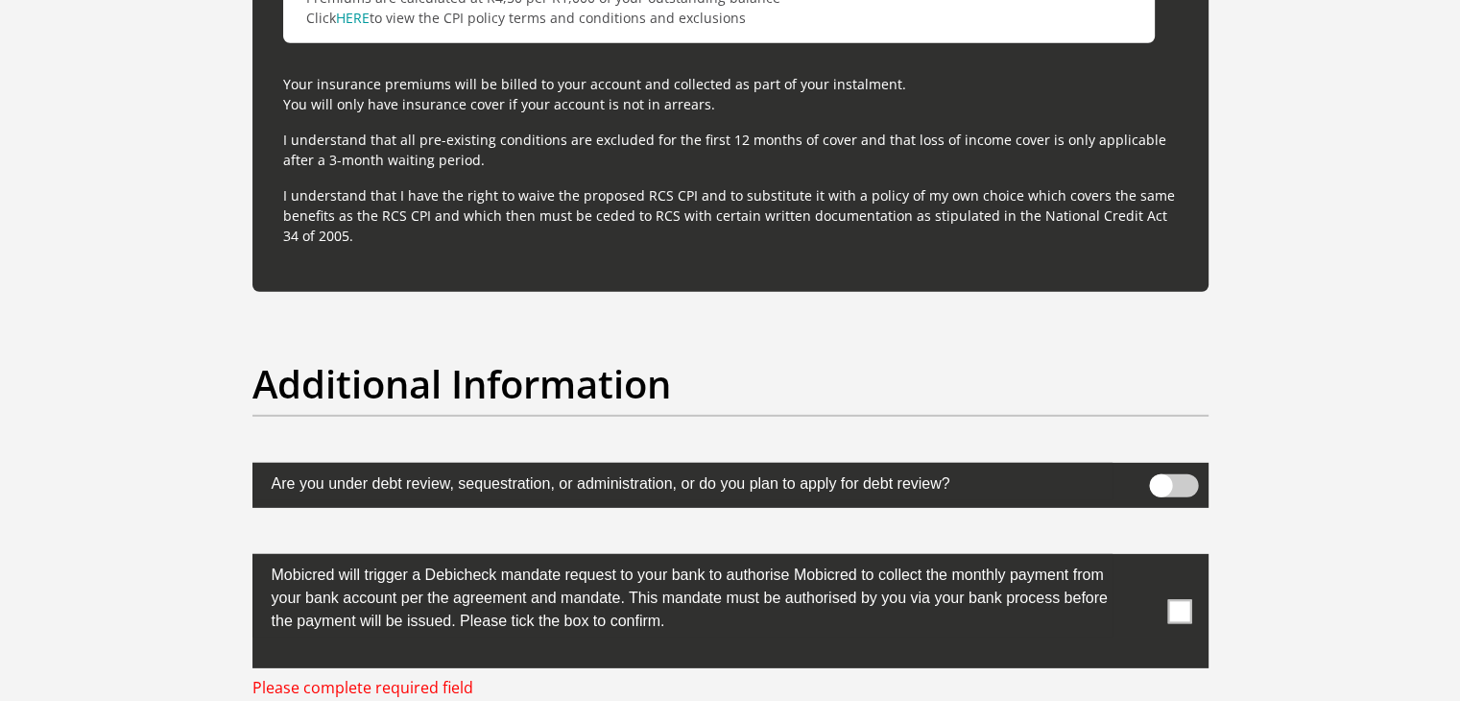
click at [1180, 610] on span at bounding box center [1179, 611] width 24 height 24
click at [1141, 559] on input "checkbox" at bounding box center [1141, 559] width 0 height 0
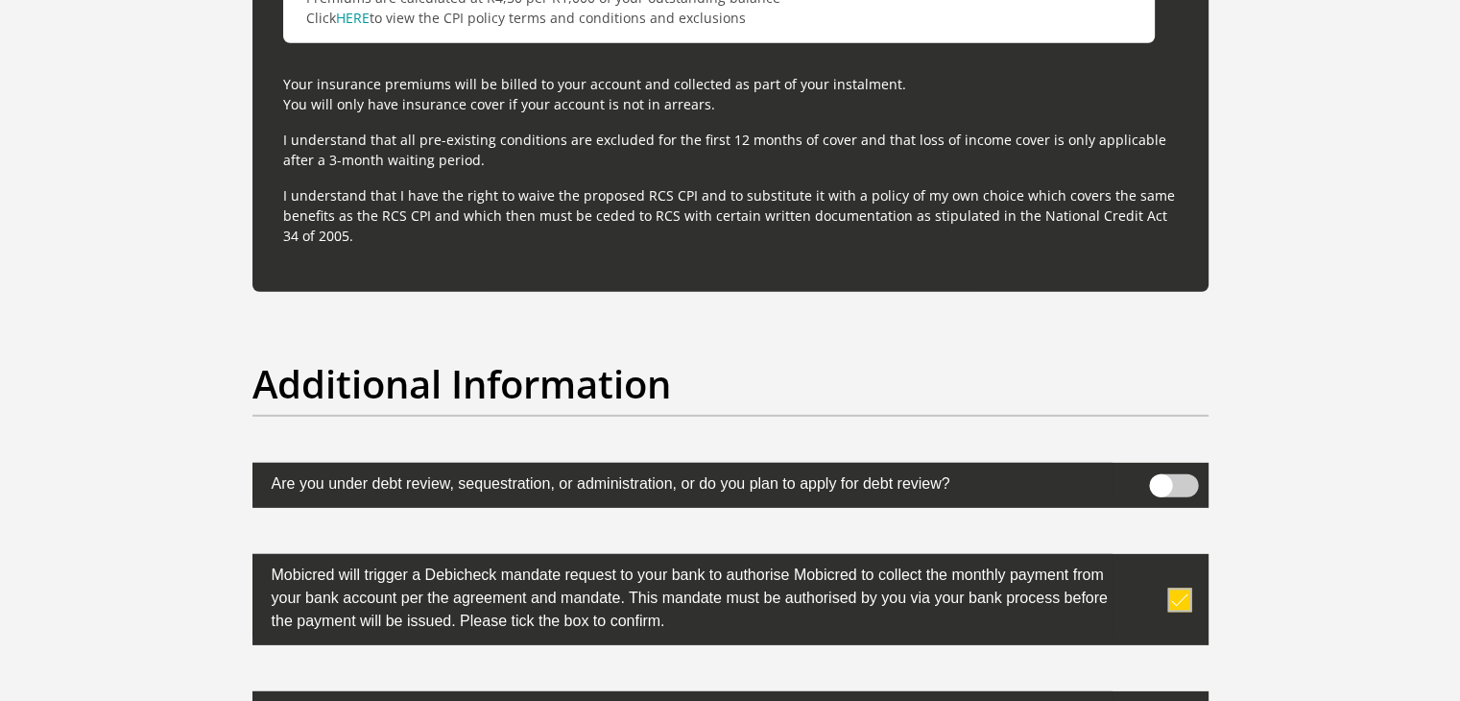
scroll to position [6205, 0]
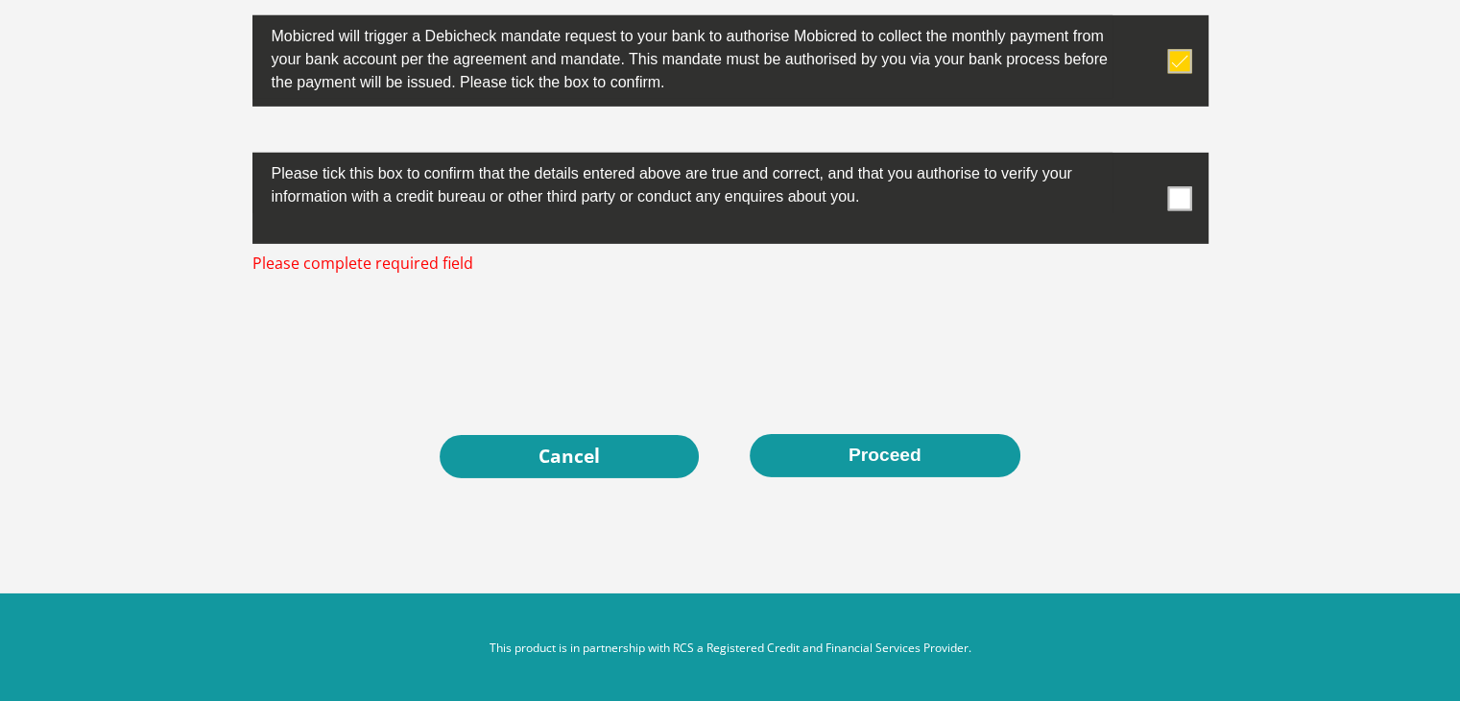
click at [1190, 190] on span at bounding box center [1179, 198] width 24 height 24
click at [1141, 157] on input "checkbox" at bounding box center [1141, 157] width 0 height 0
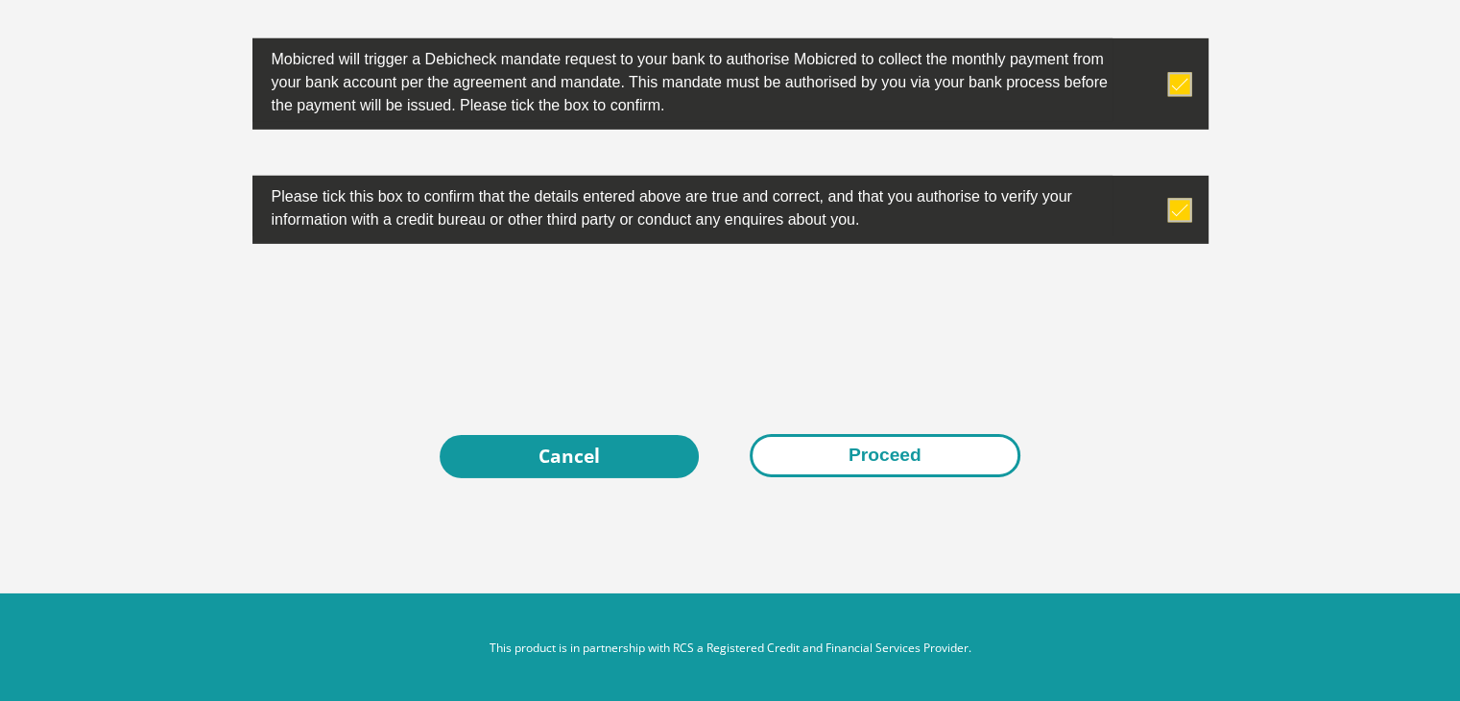
click at [944, 447] on button "Proceed" at bounding box center [885, 455] width 271 height 43
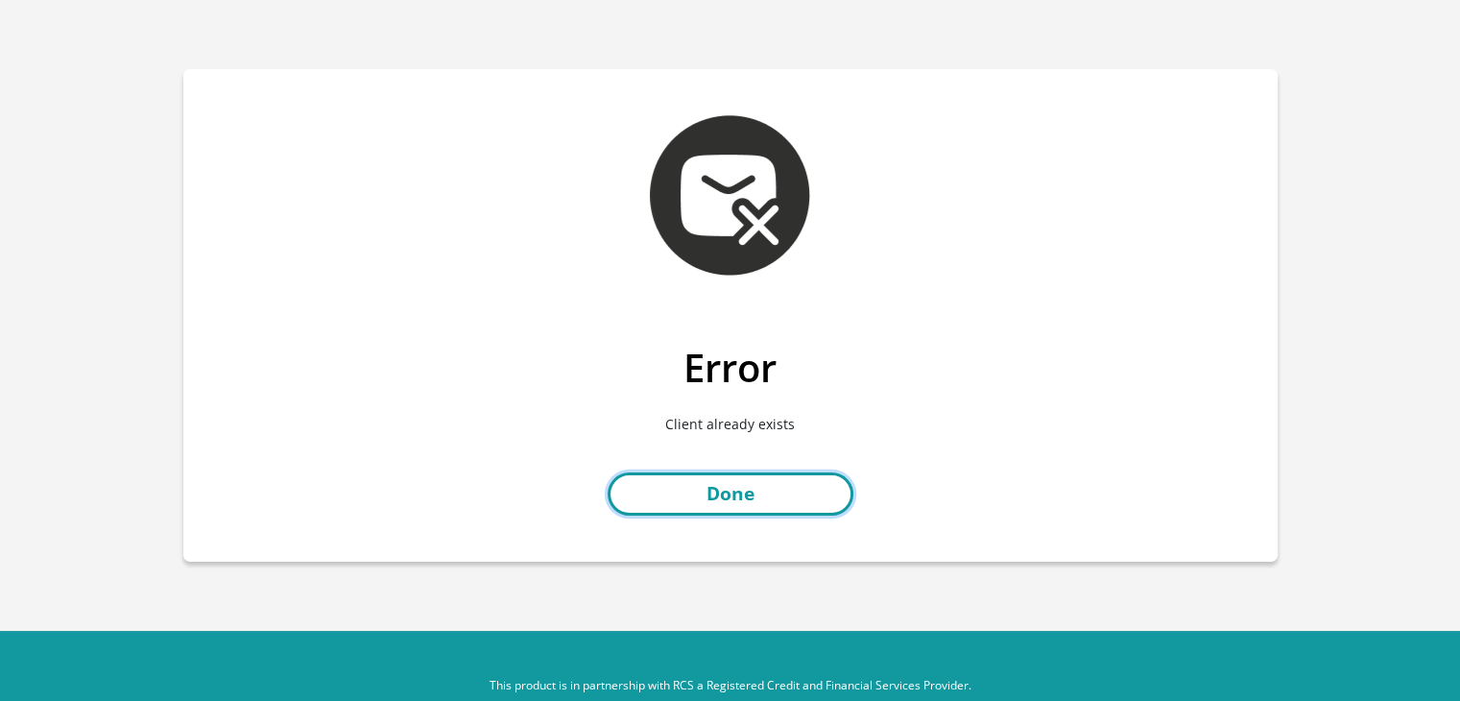
click at [682, 492] on link "Done" at bounding box center [731, 493] width 246 height 43
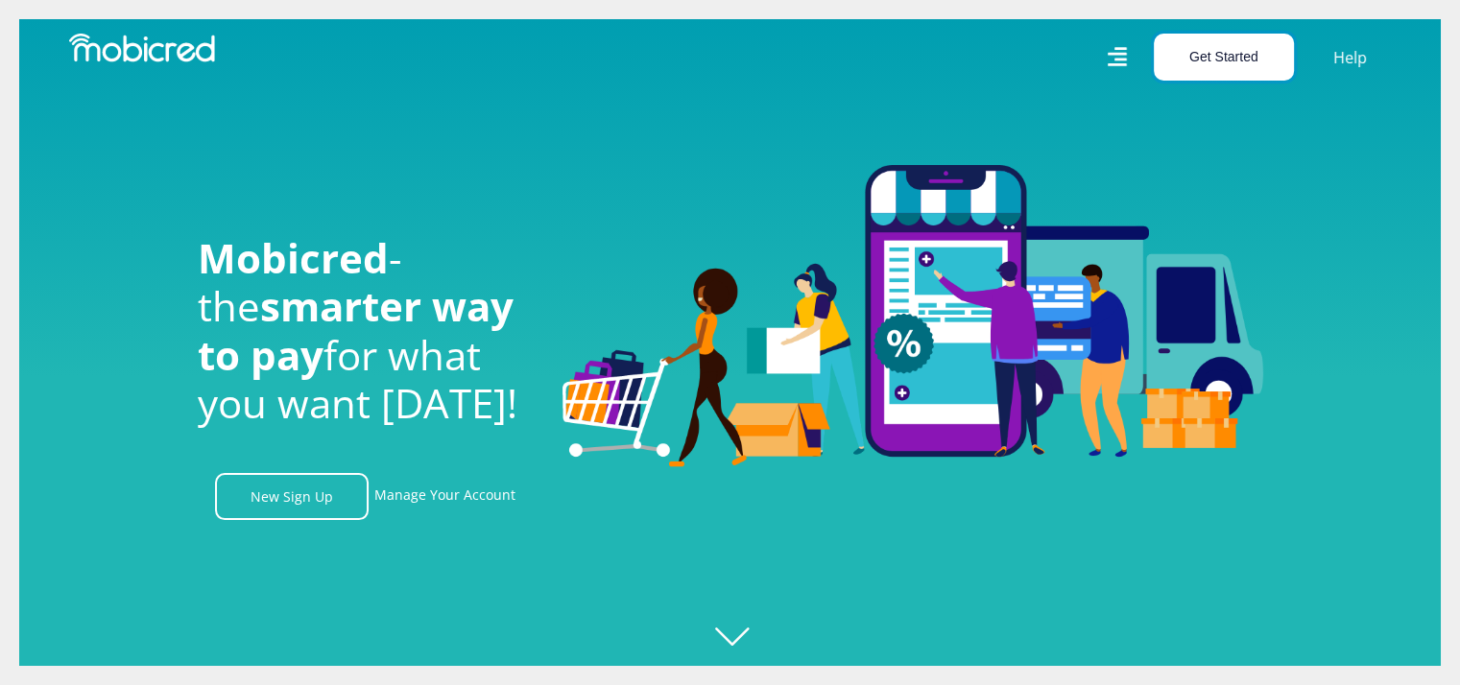
click at [1196, 68] on button "Get Started" at bounding box center [1224, 57] width 140 height 47
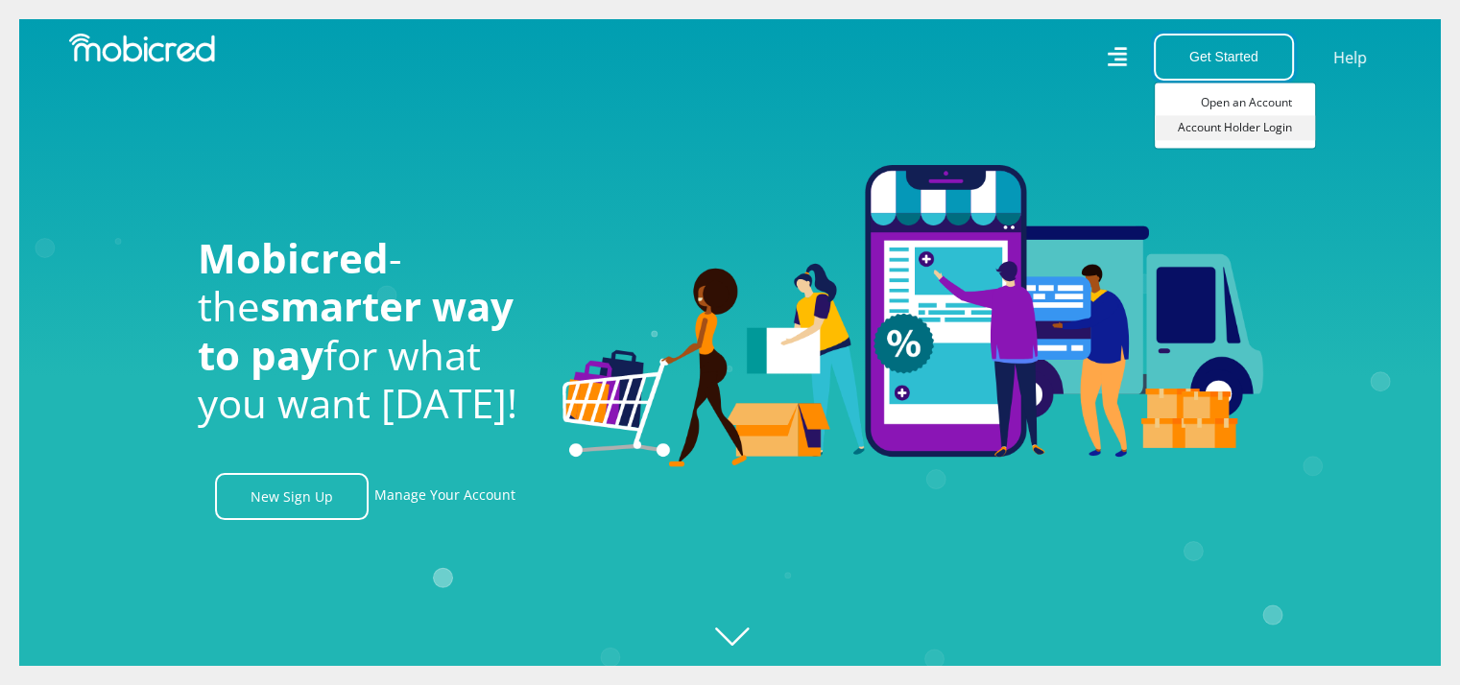
scroll to position [0, 2461]
click at [1254, 136] on link "Account Holder Login" at bounding box center [1235, 127] width 160 height 25
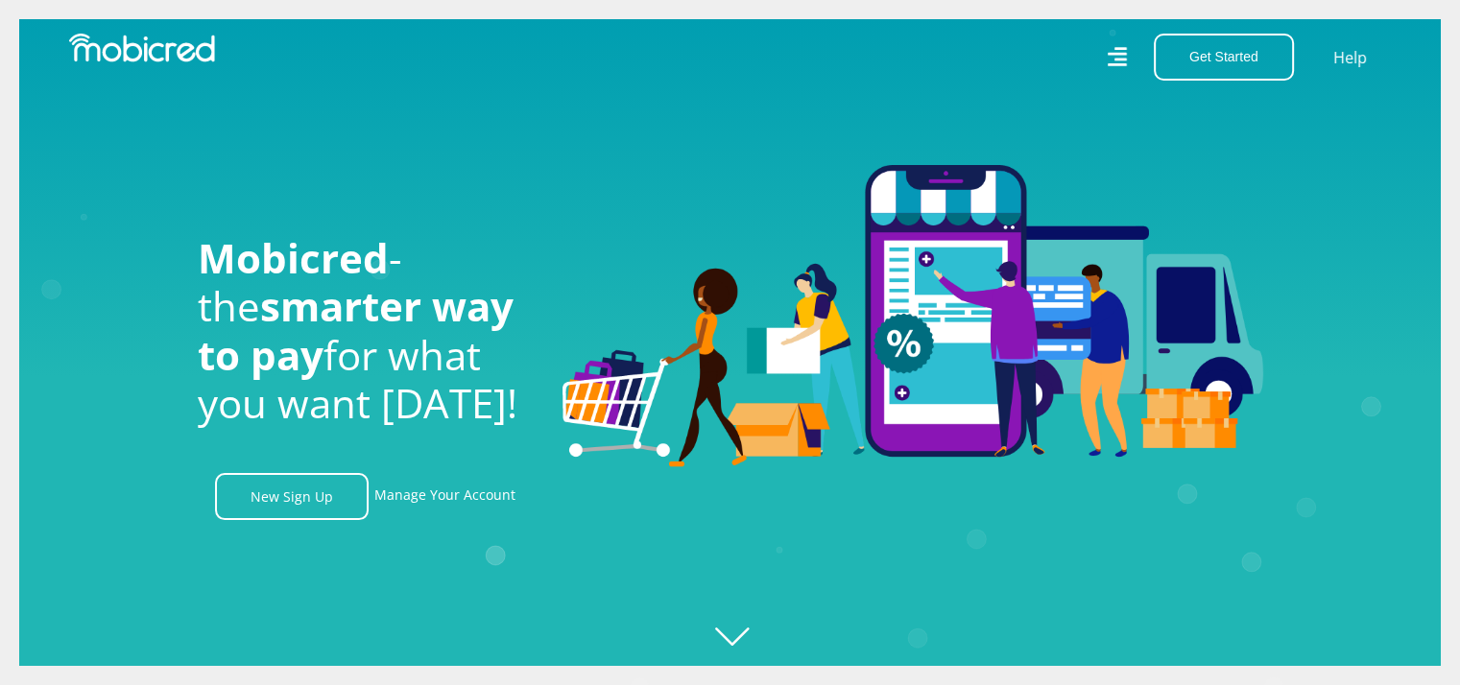
scroll to position [0, 4376]
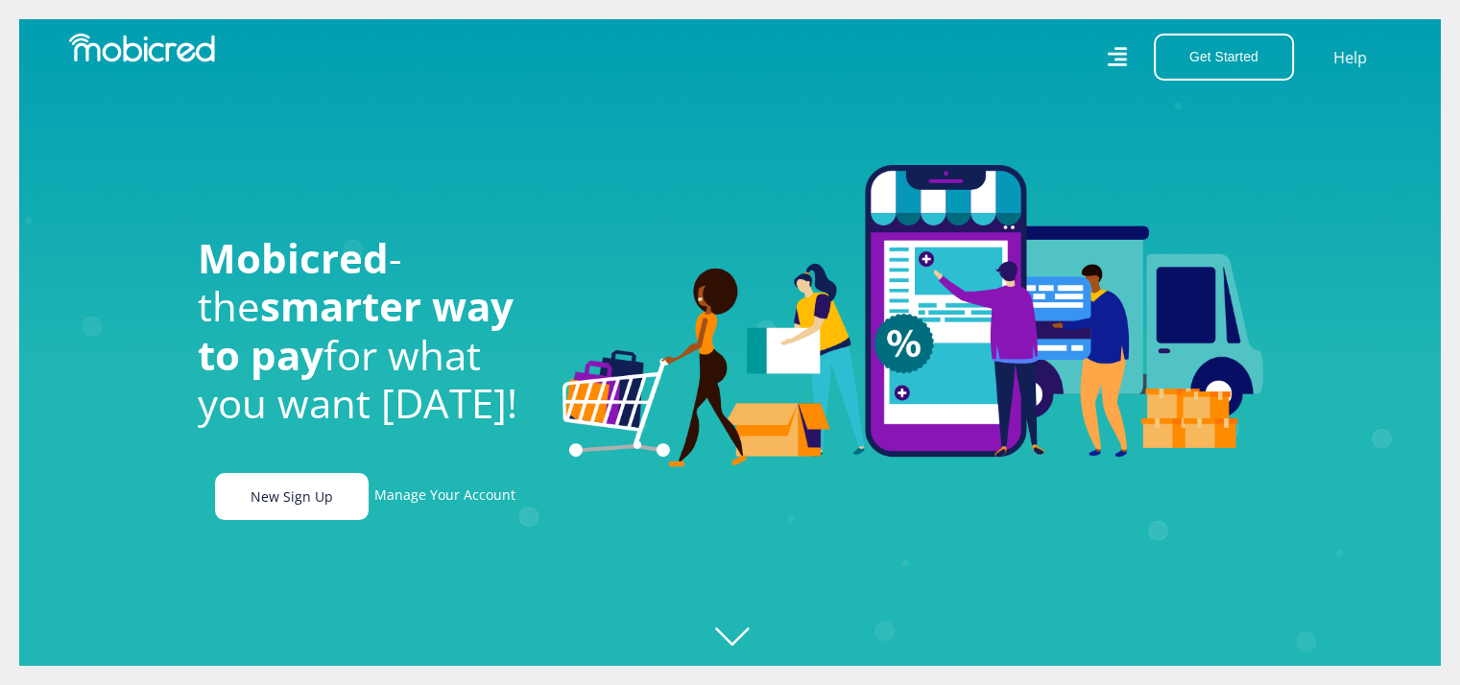
click at [283, 496] on link "New Sign Up" at bounding box center [292, 496] width 154 height 47
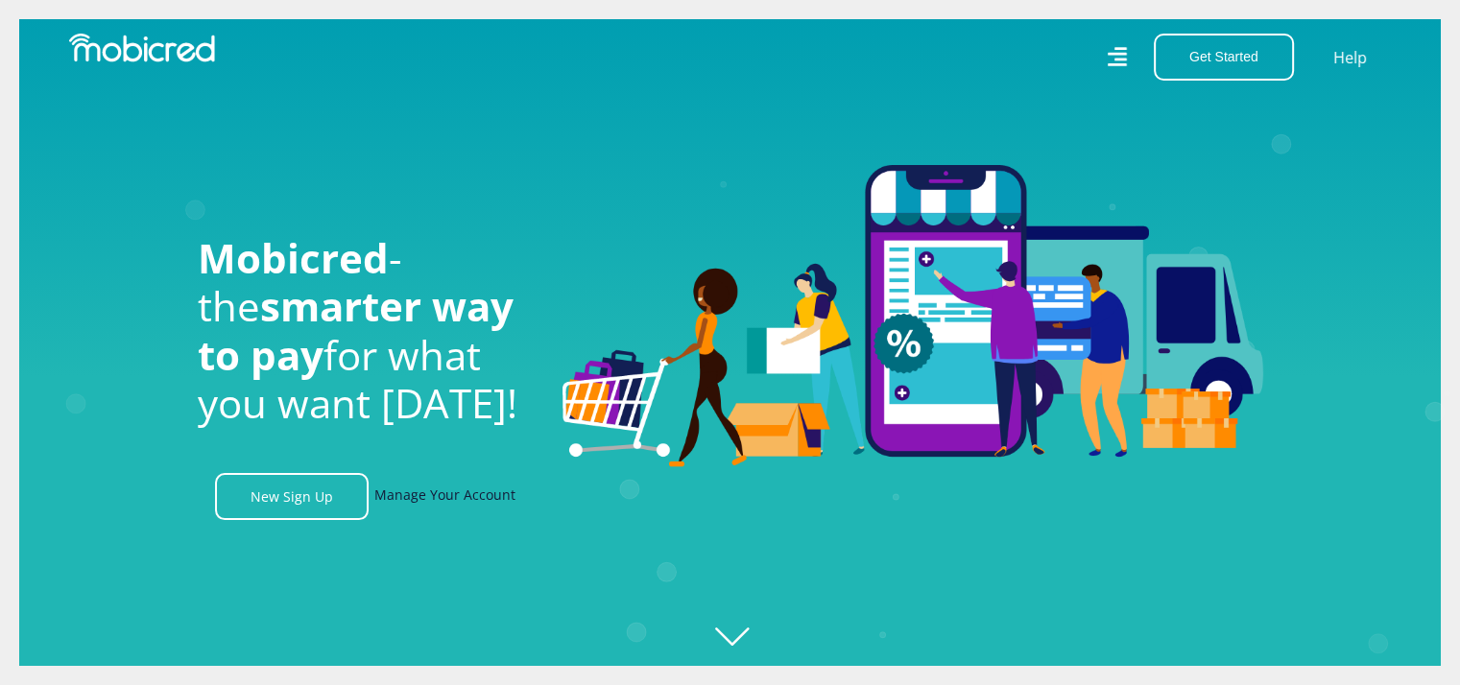
scroll to position [0, 1094]
click at [438, 501] on link "Manage Your Account" at bounding box center [444, 496] width 141 height 47
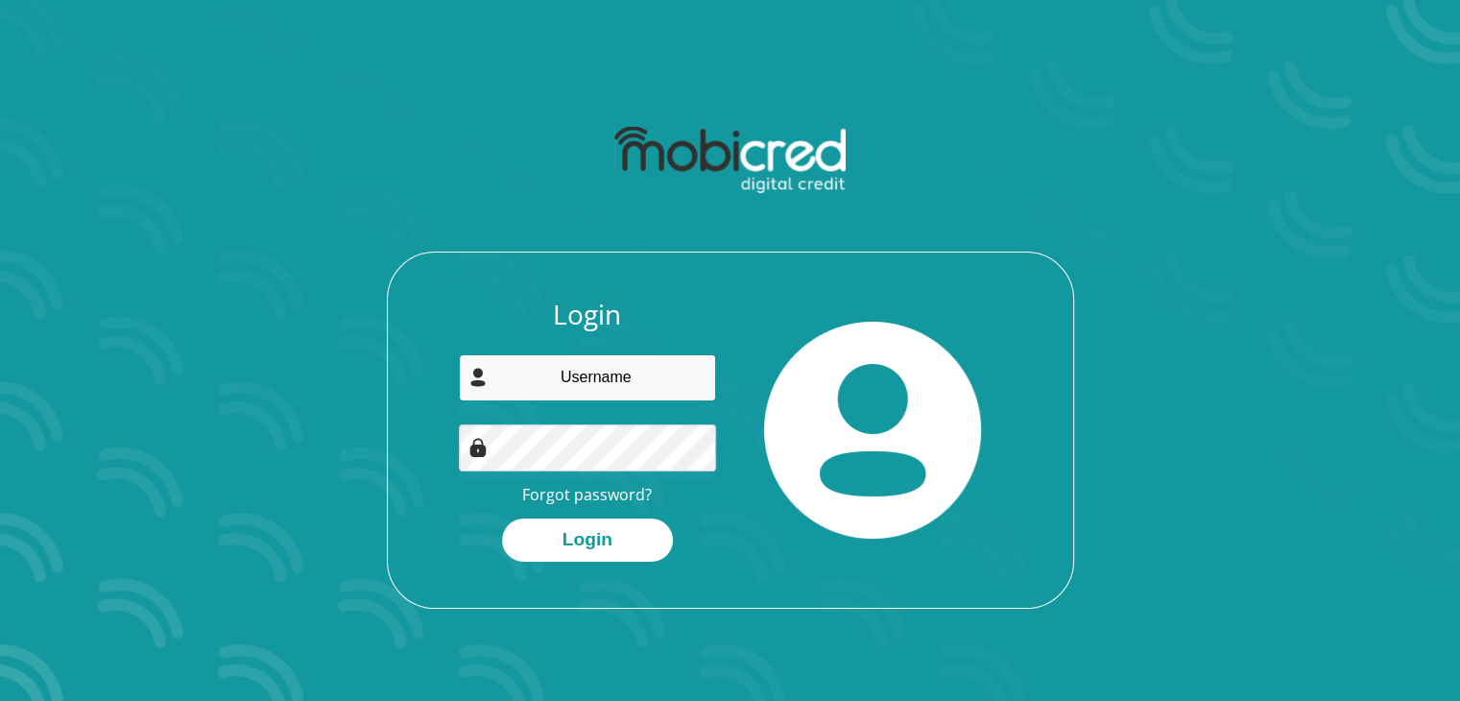
click at [615, 398] on input "email" at bounding box center [587, 377] width 257 height 47
type input "karynfk15@gmail.com"
click at [614, 385] on input "email" at bounding box center [587, 377] width 257 height 47
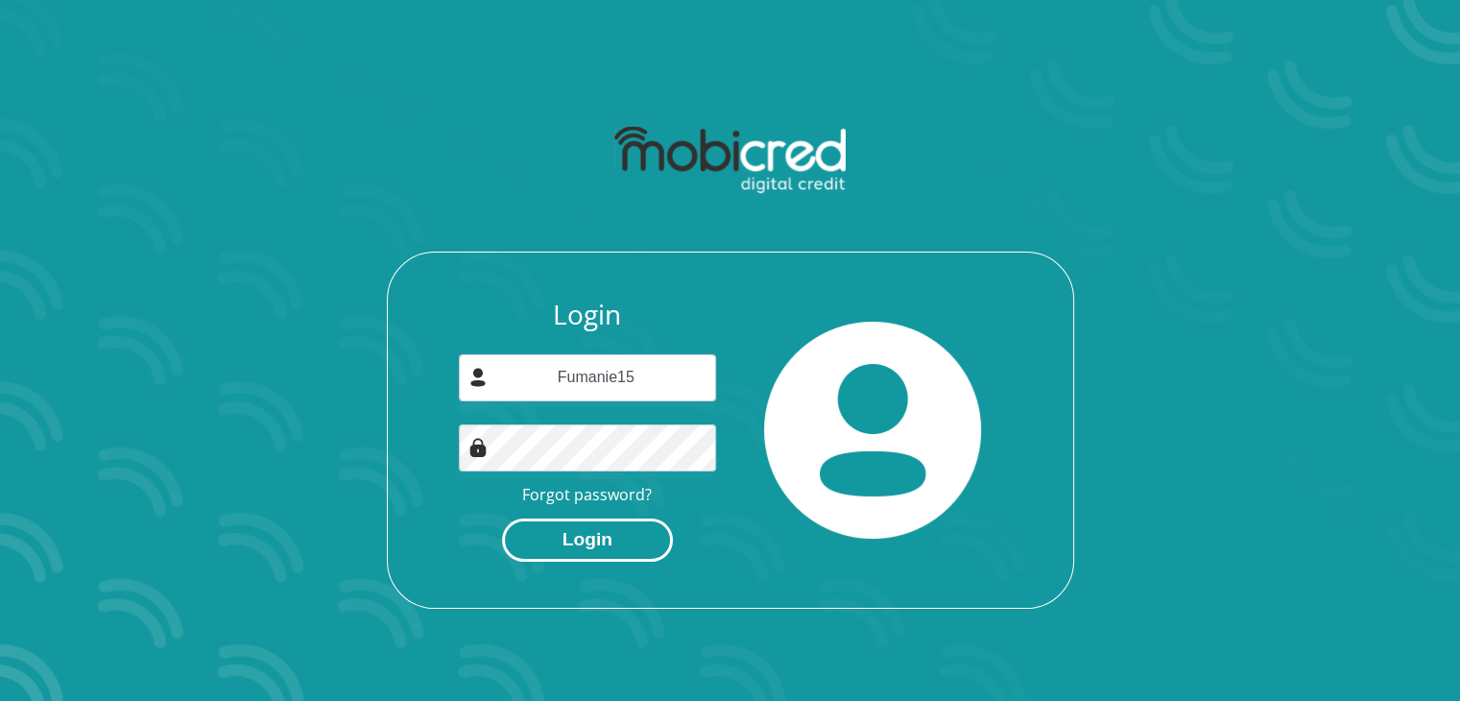
click at [579, 538] on button "Login" at bounding box center [587, 539] width 171 height 43
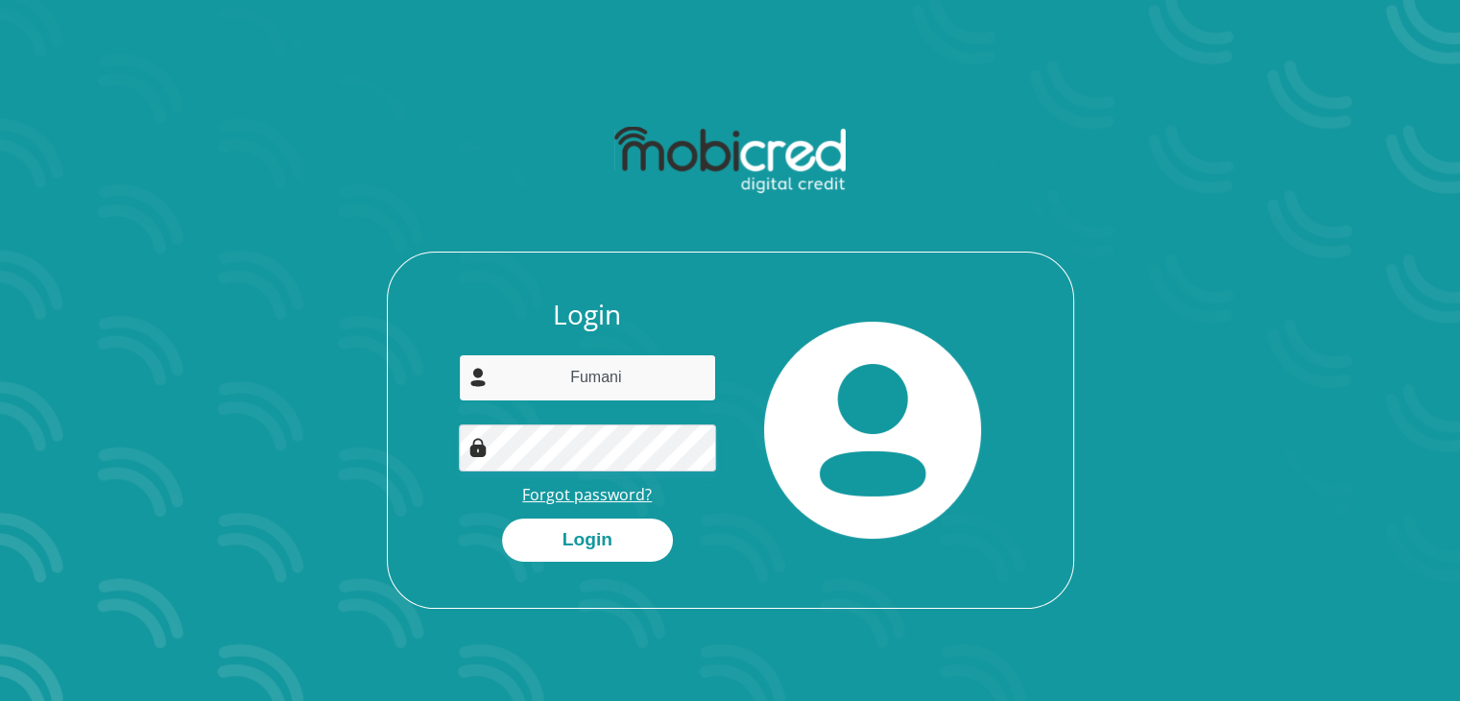
type input "fumanikaryn15@gmail.com"
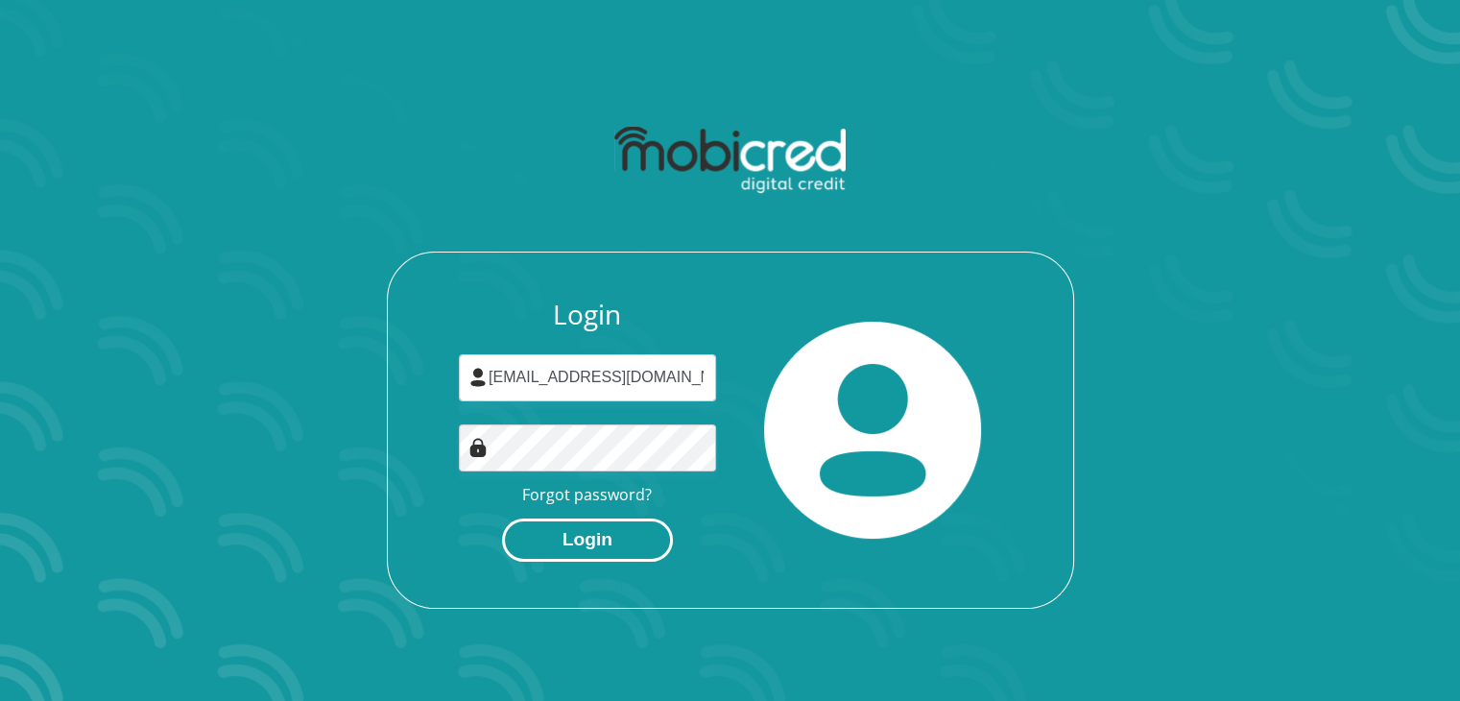
click at [608, 544] on button "Login" at bounding box center [587, 539] width 171 height 43
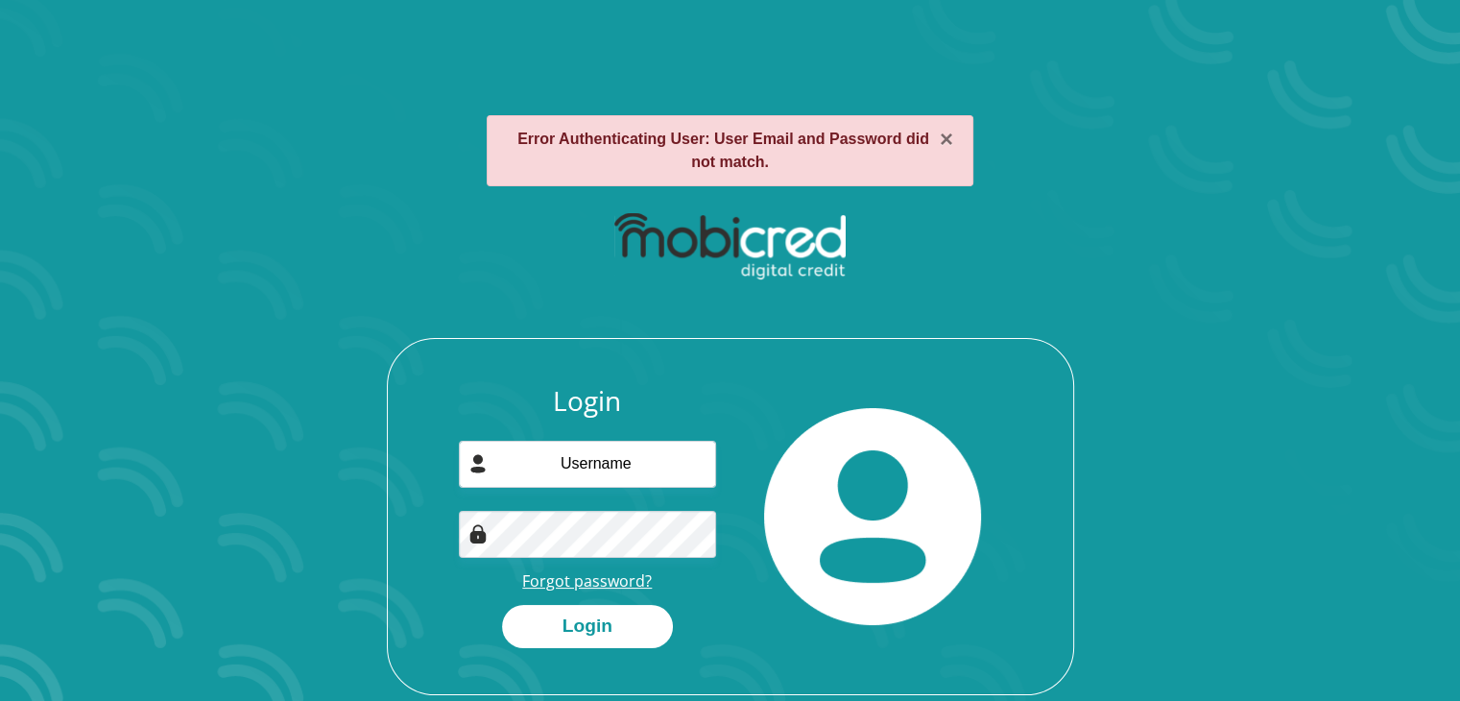
click at [602, 582] on link "Forgot password?" at bounding box center [587, 580] width 130 height 21
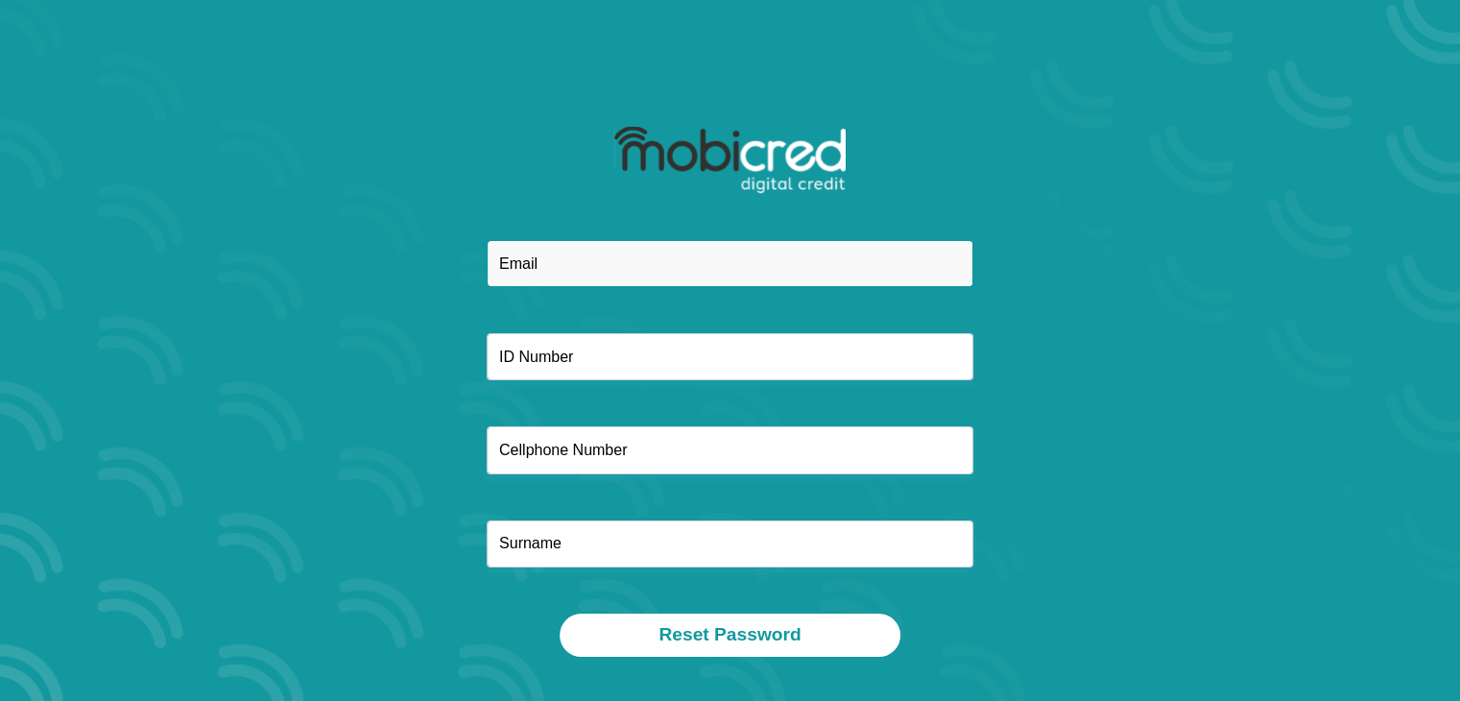
click at [690, 261] on input "email" at bounding box center [730, 263] width 487 height 47
type input "karynfk15@gmail.com"
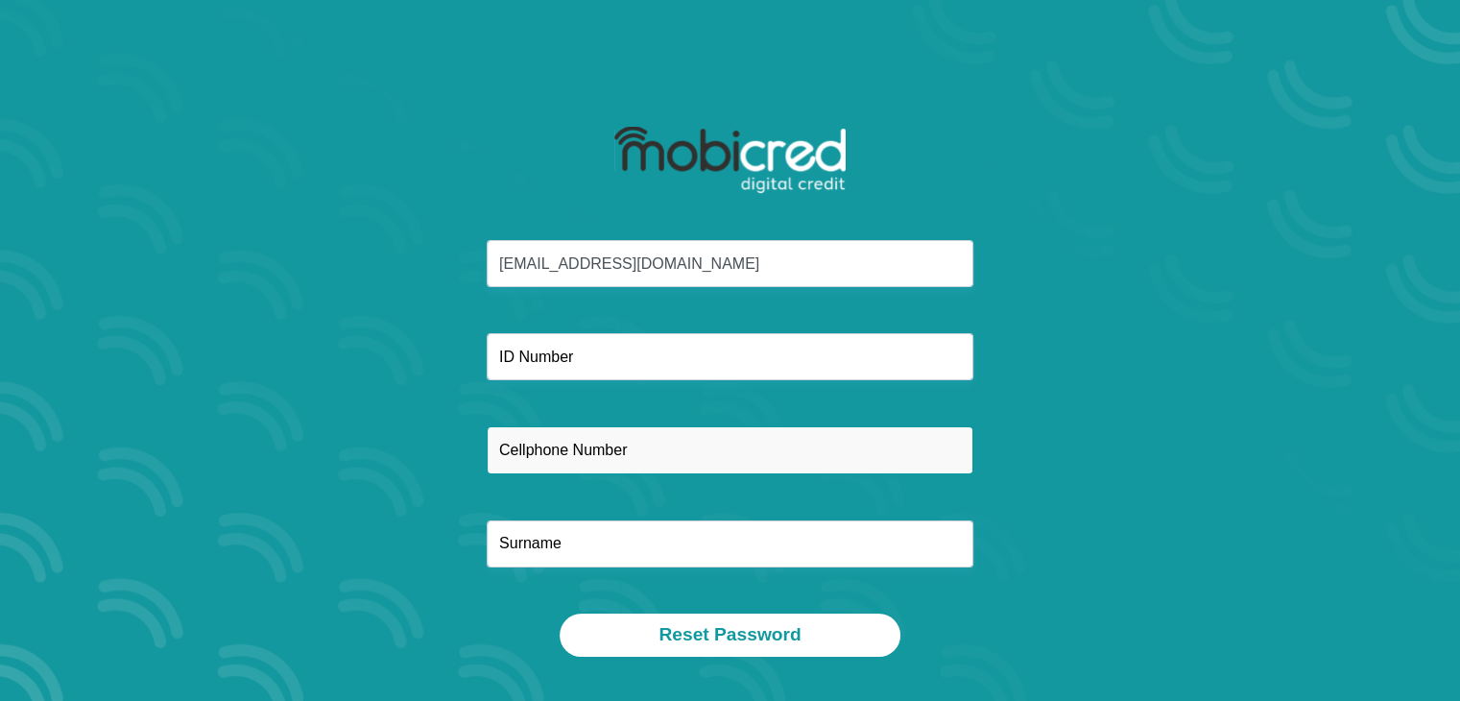
type input "0818283033"
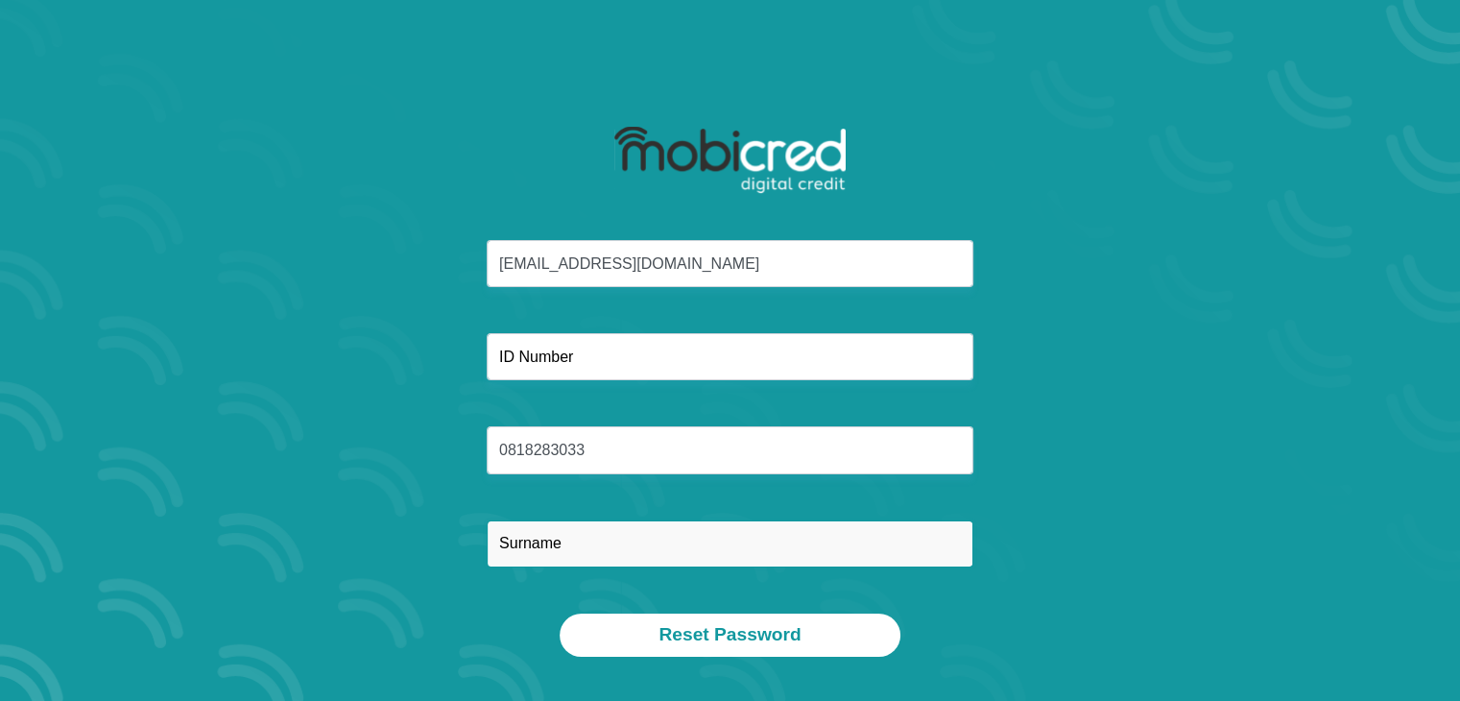
type input "Nkuna"
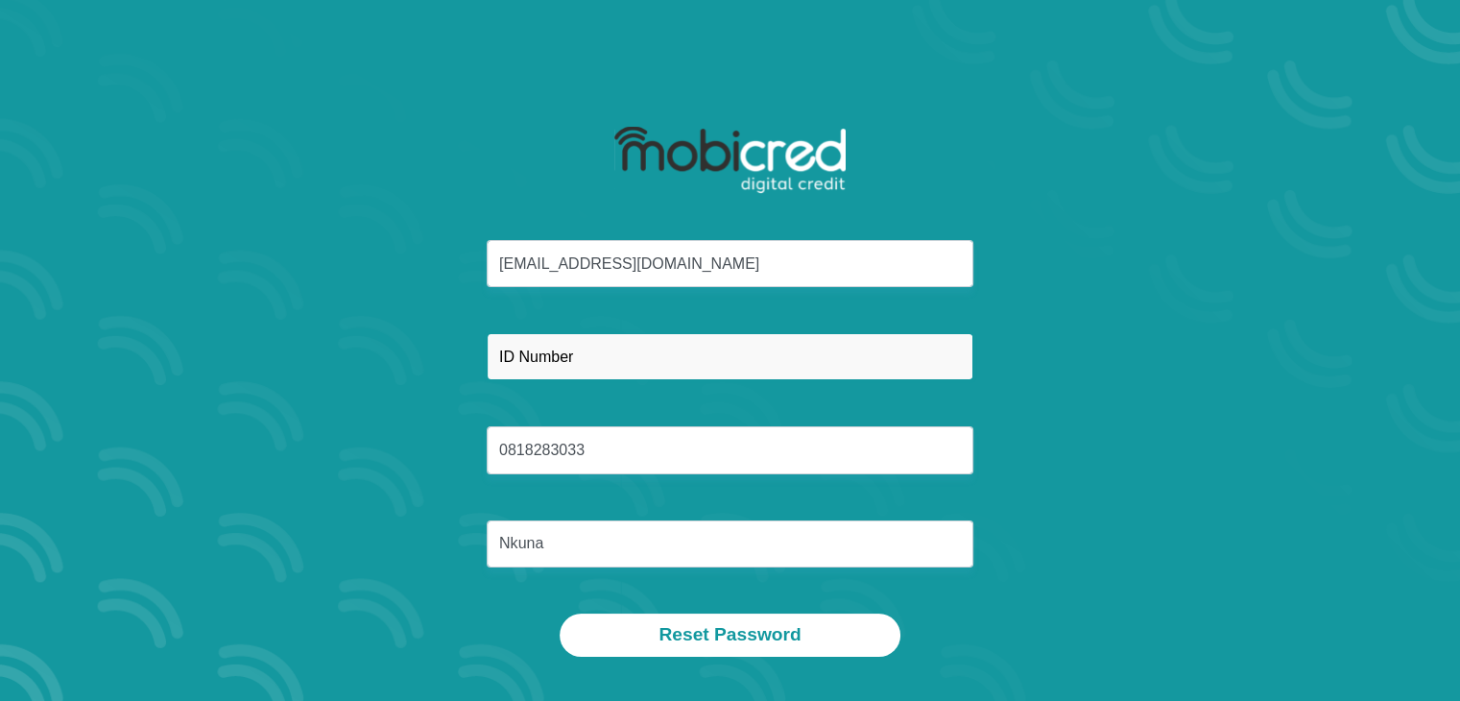
click at [660, 359] on input "text" at bounding box center [730, 356] width 487 height 47
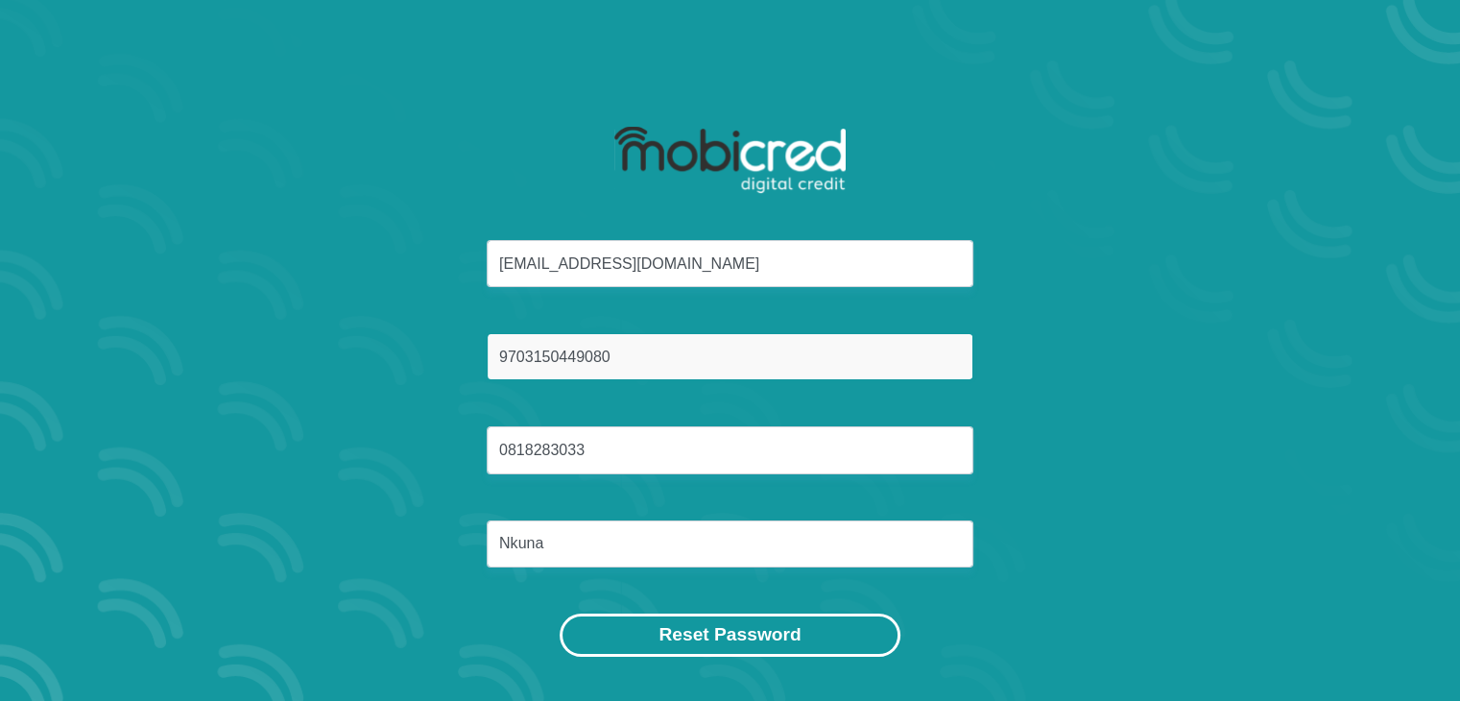
type input "9703150449080"
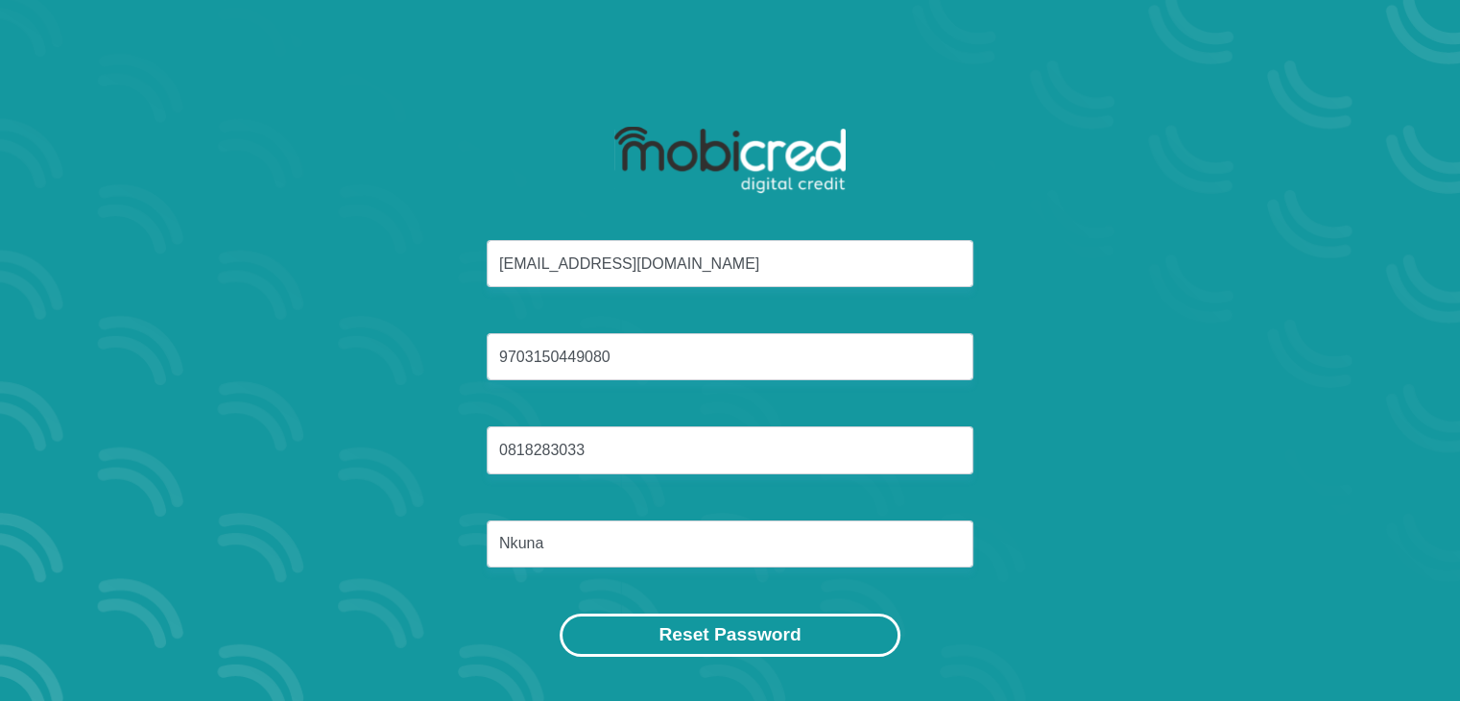
click at [695, 627] on button "Reset Password" at bounding box center [730, 634] width 340 height 43
